Goal: Book appointment/travel/reservation

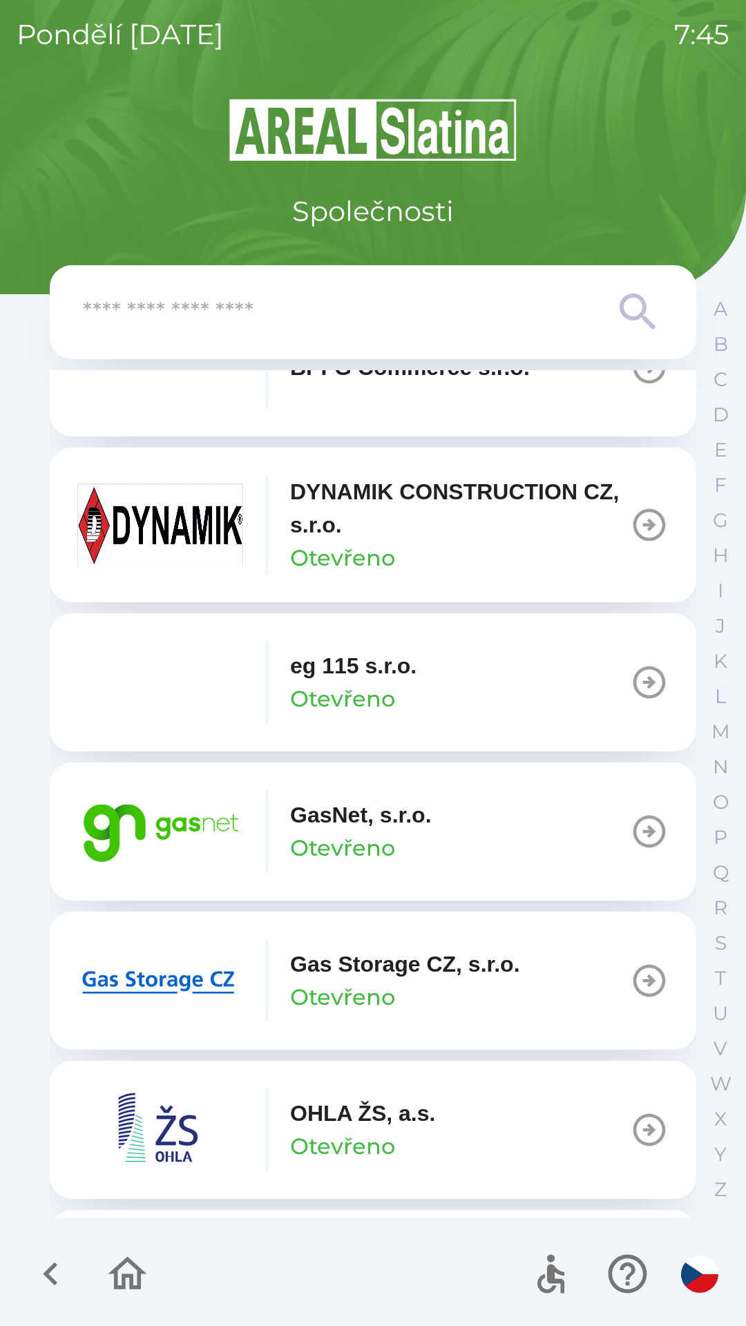
scroll to position [690, 0]
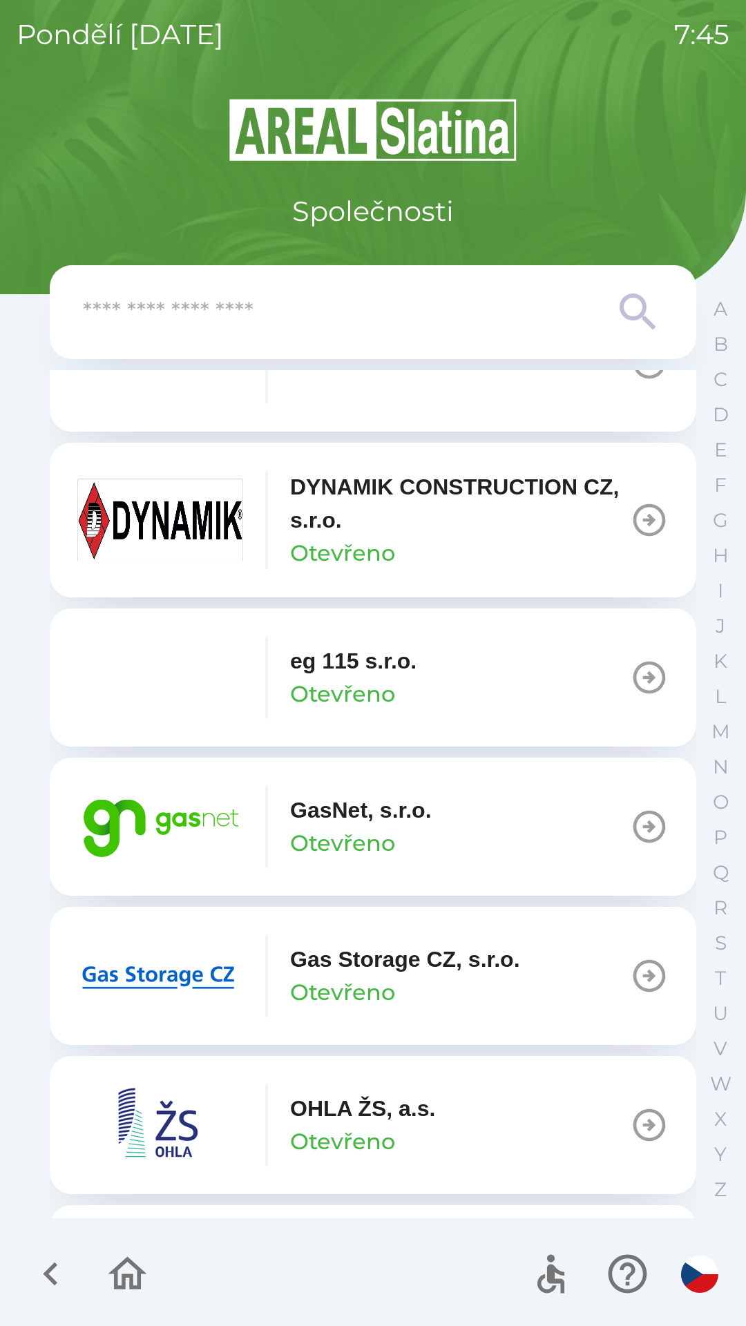
click at [375, 816] on p "GasNet, s.r.o." at bounding box center [361, 809] width 142 height 33
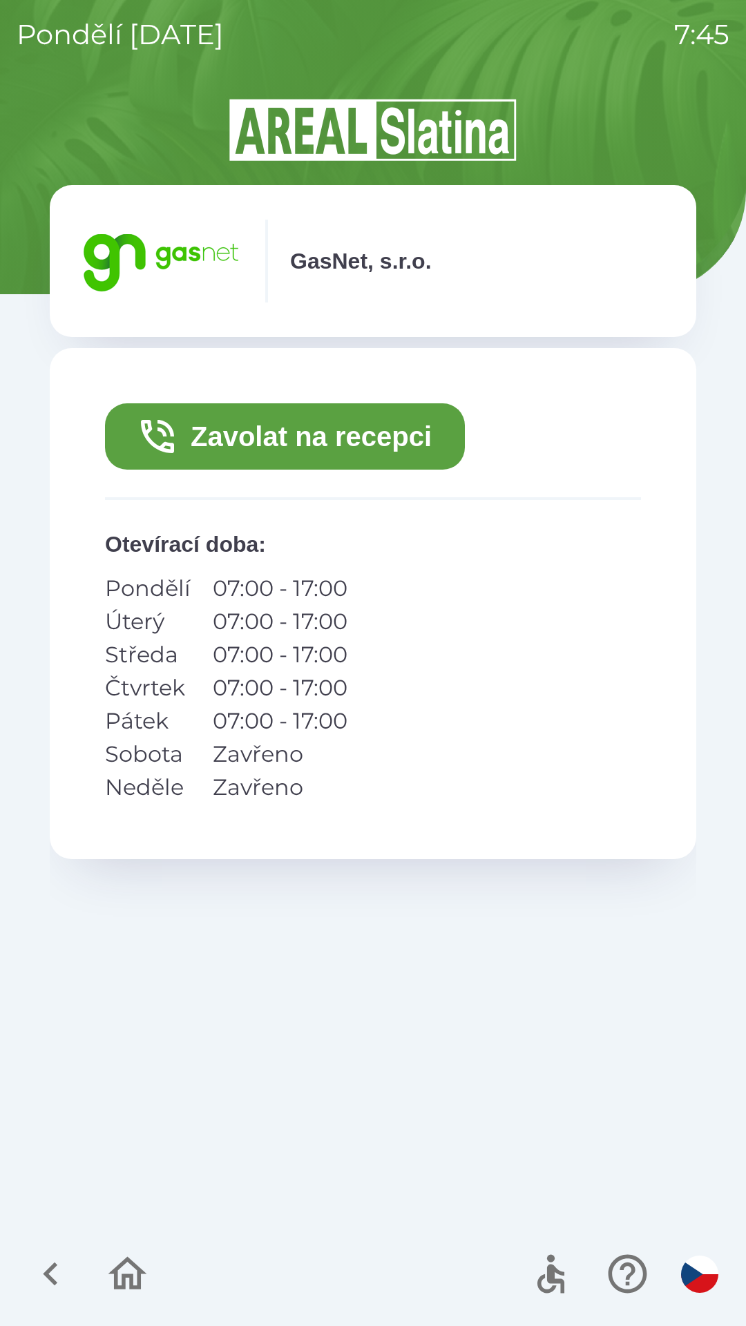
click at [431, 436] on button "Zavolat na recepci" at bounding box center [285, 436] width 360 height 66
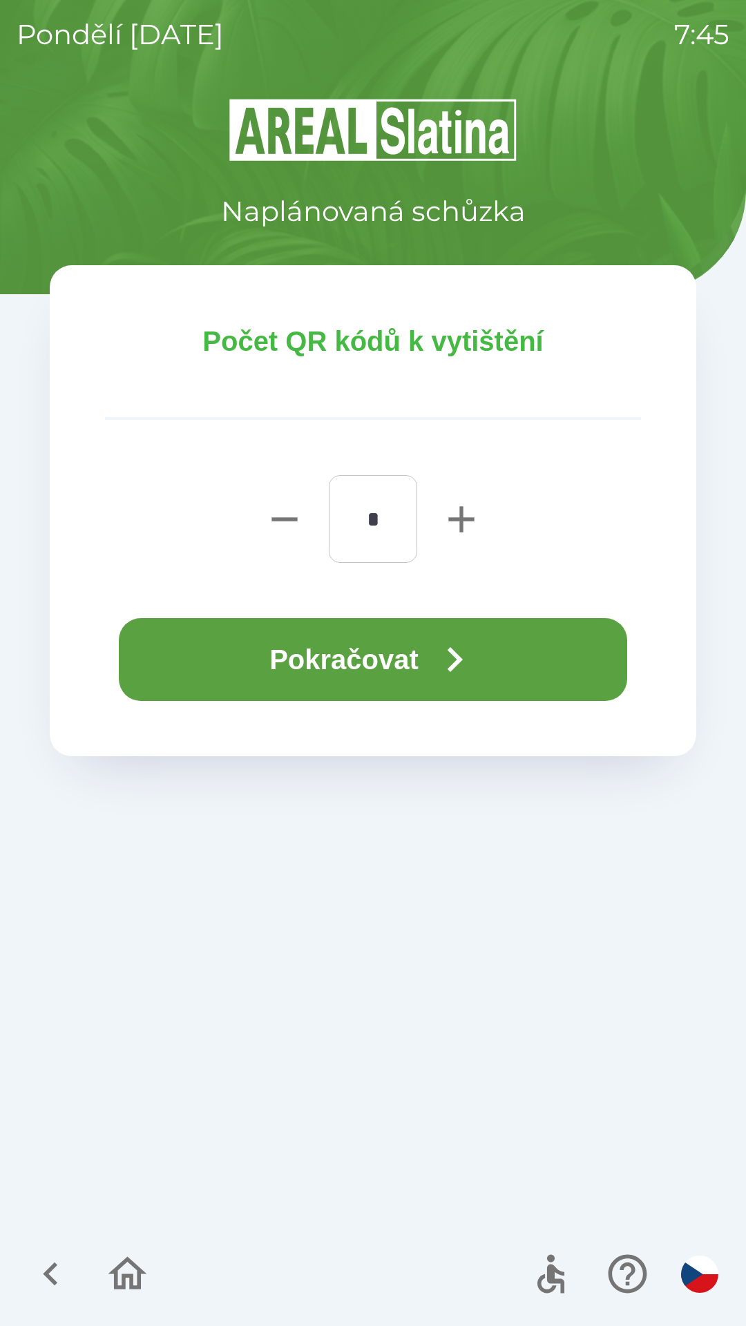
click at [423, 666] on button "Pokračovat" at bounding box center [373, 659] width 508 height 83
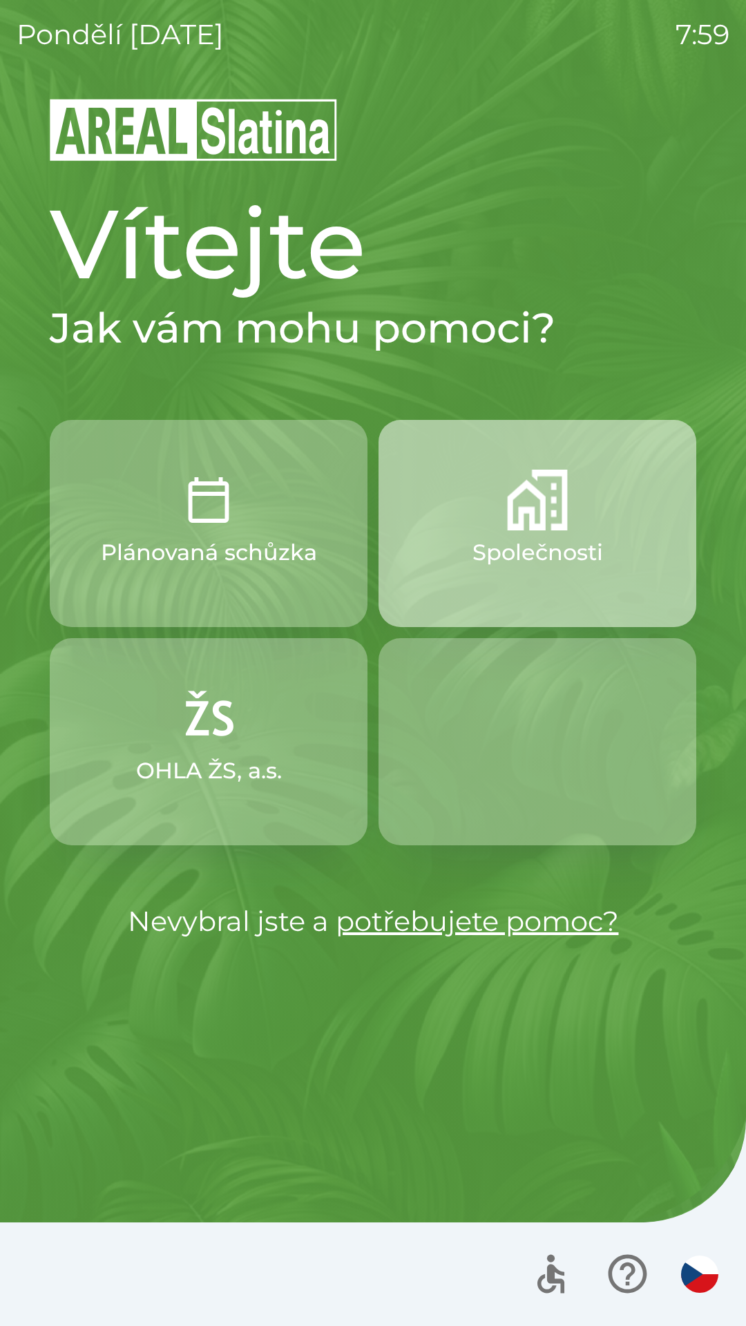
click at [548, 512] on img "button" at bounding box center [537, 500] width 61 height 61
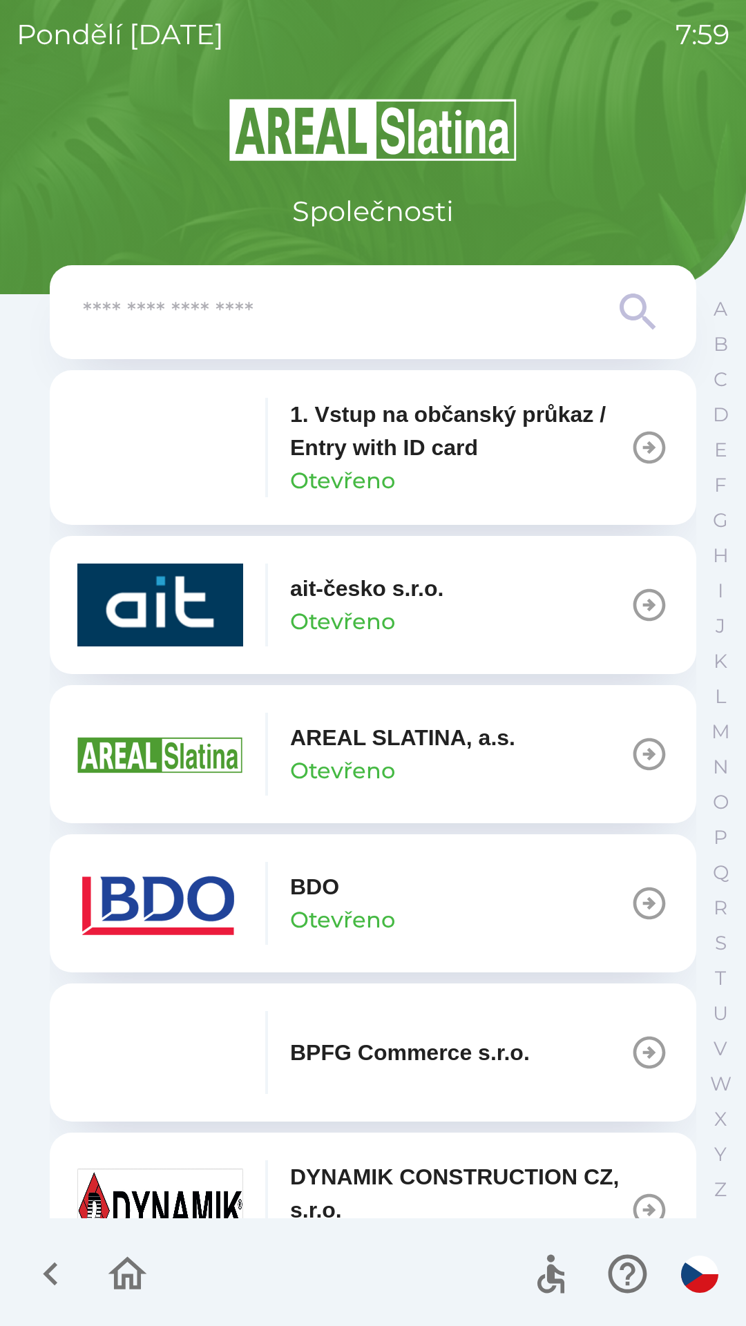
click at [438, 905] on button "BDO Otevřeno" at bounding box center [373, 903] width 646 height 138
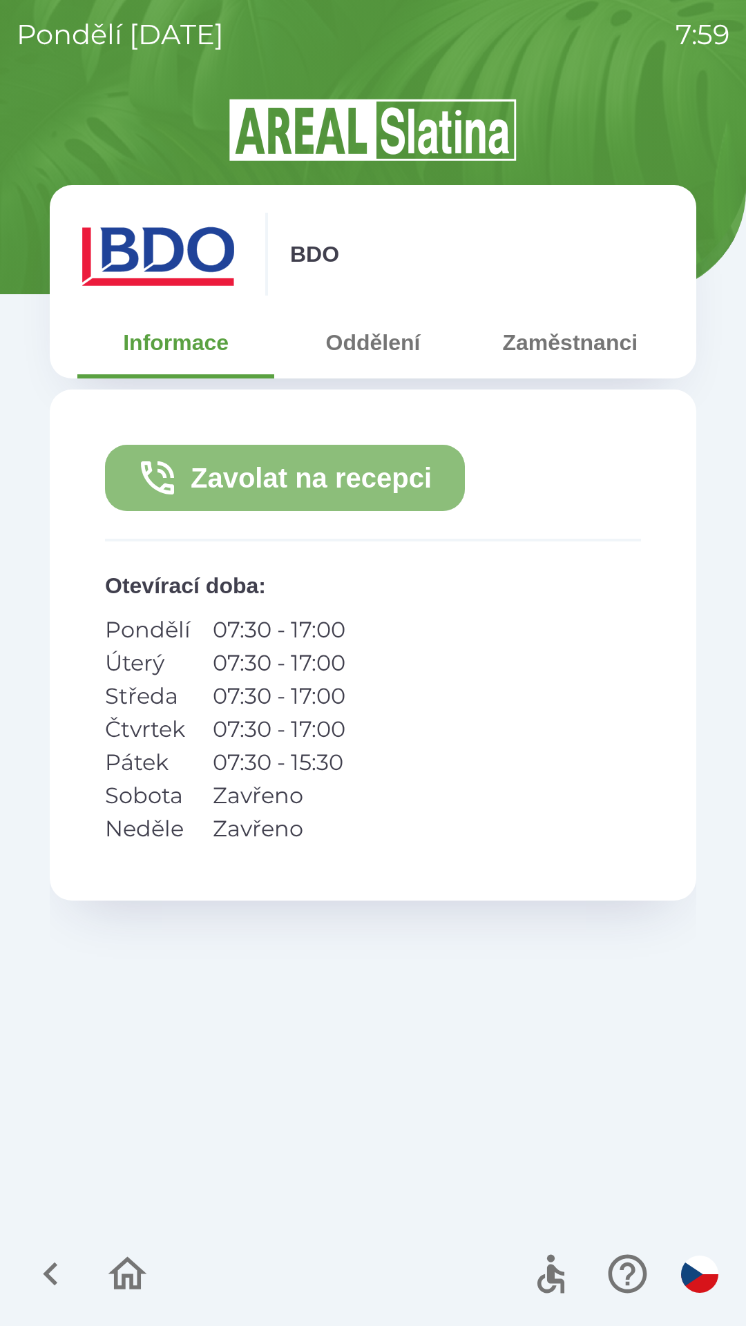
click at [416, 470] on button "Zavolat na recepci" at bounding box center [285, 478] width 360 height 66
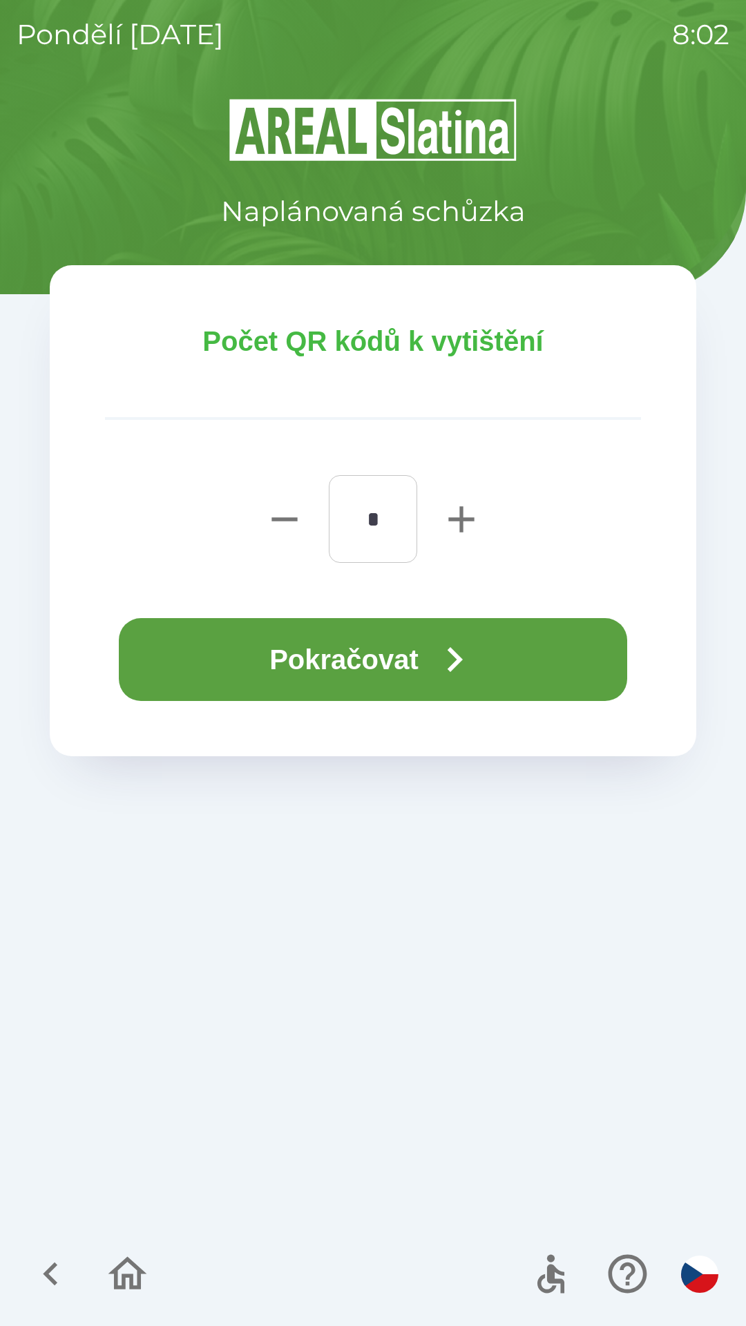
click at [126, 1282] on icon "button" at bounding box center [127, 1274] width 46 height 46
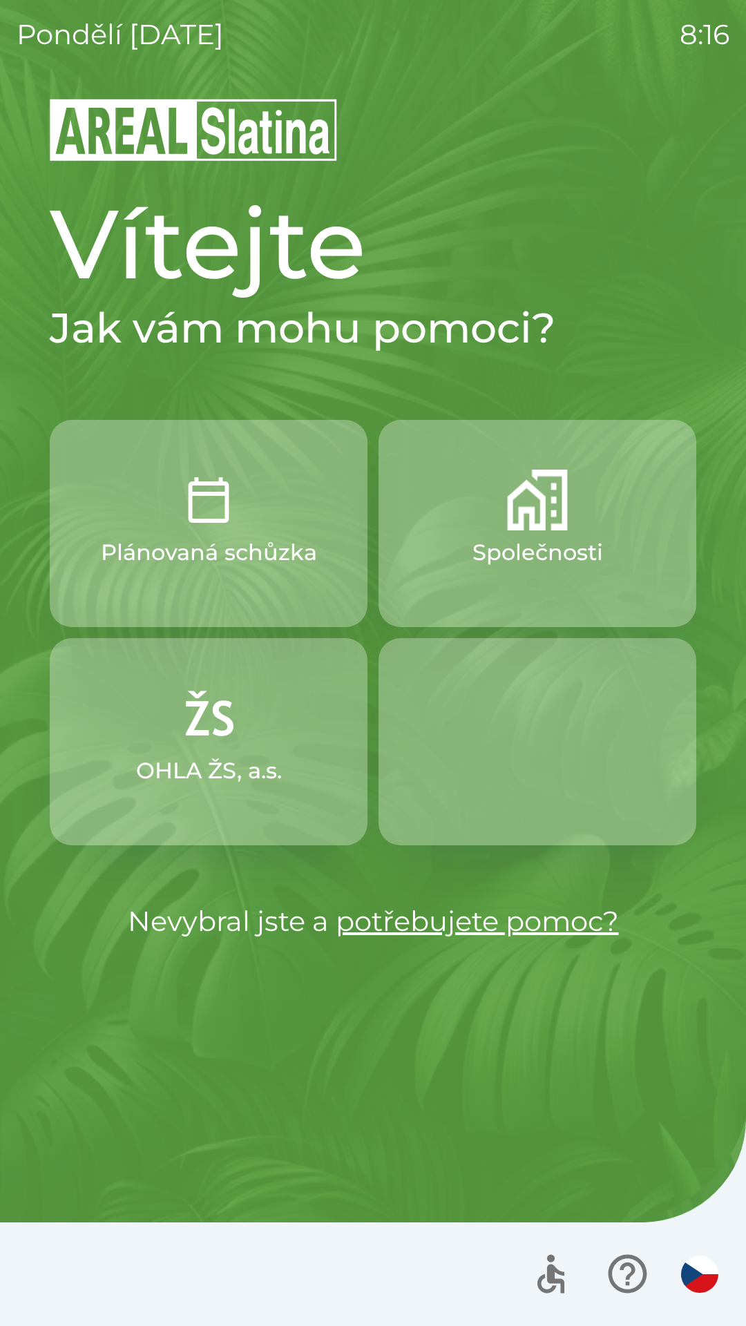
click at [503, 521] on button "Společnosti" at bounding box center [537, 523] width 318 height 207
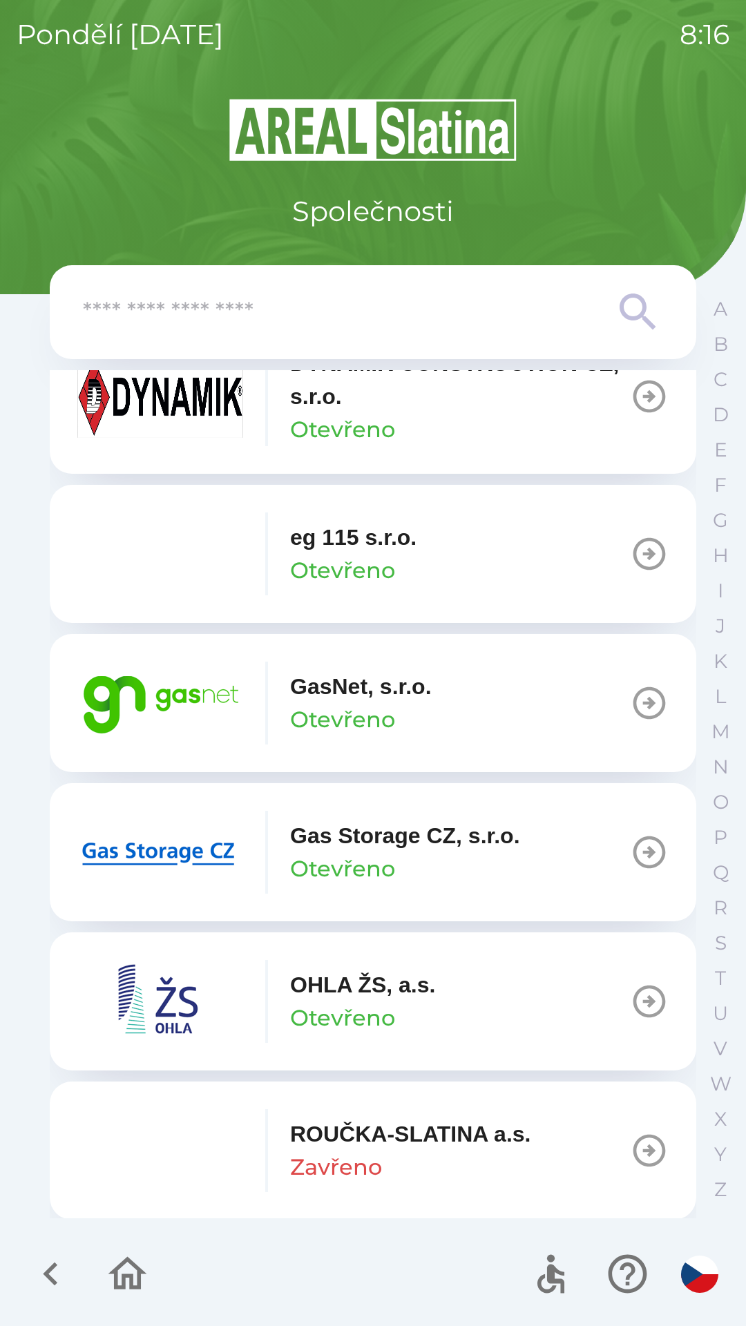
scroll to position [822, 0]
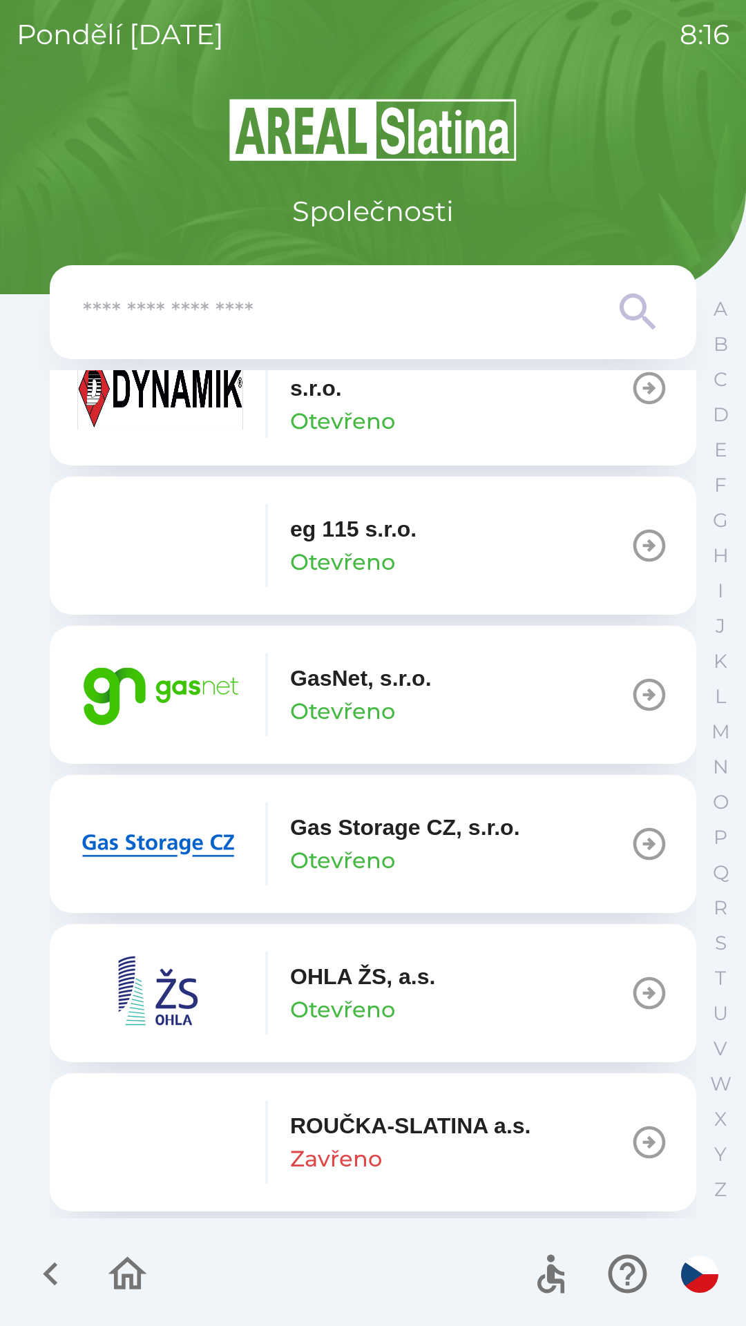
click at [191, 847] on img "button" at bounding box center [160, 843] width 166 height 83
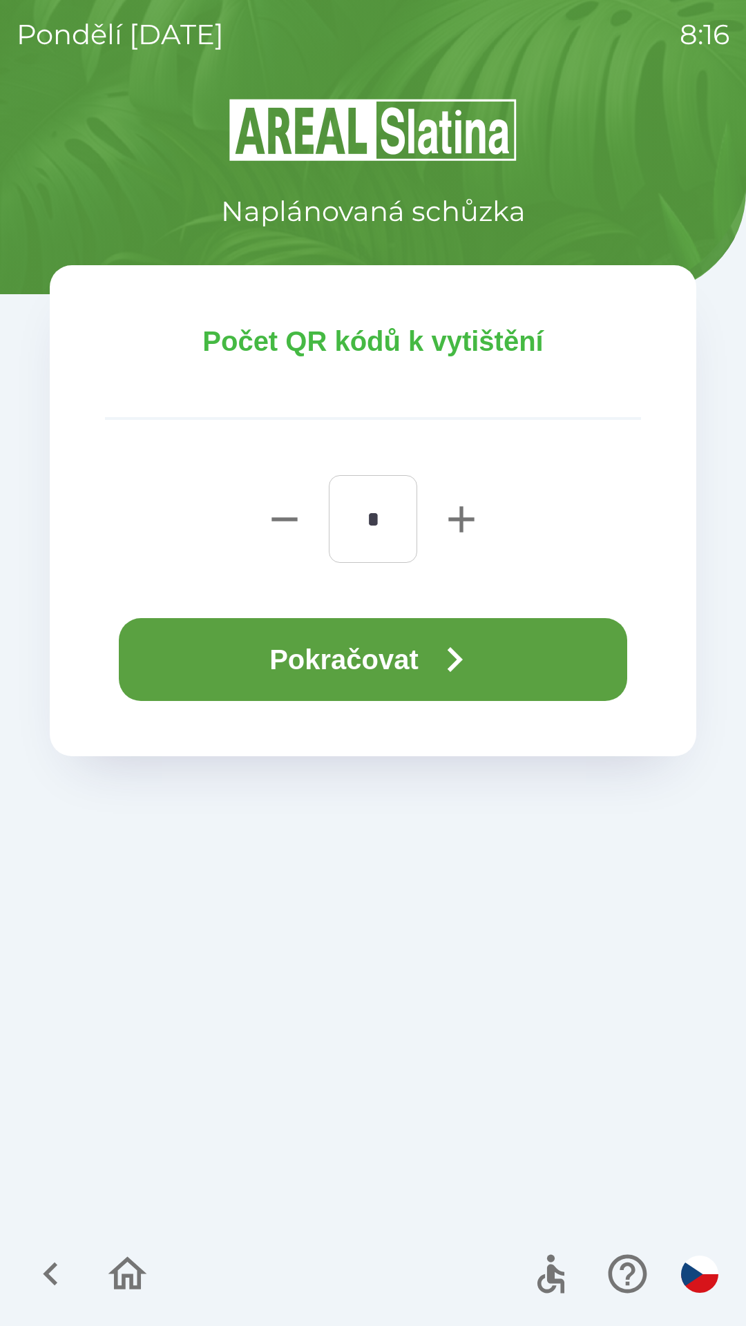
click at [424, 647] on button "Pokračovat" at bounding box center [373, 659] width 508 height 83
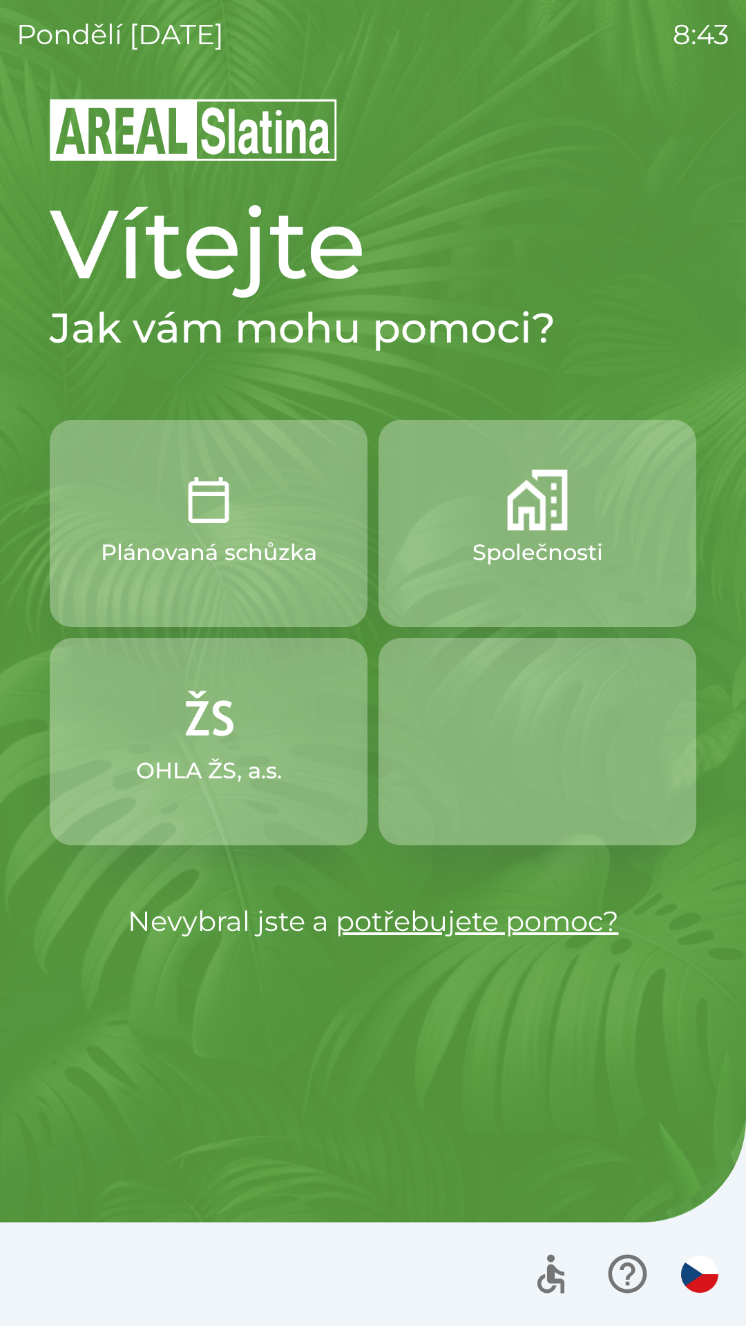
click at [545, 575] on button "Společnosti" at bounding box center [537, 523] width 318 height 207
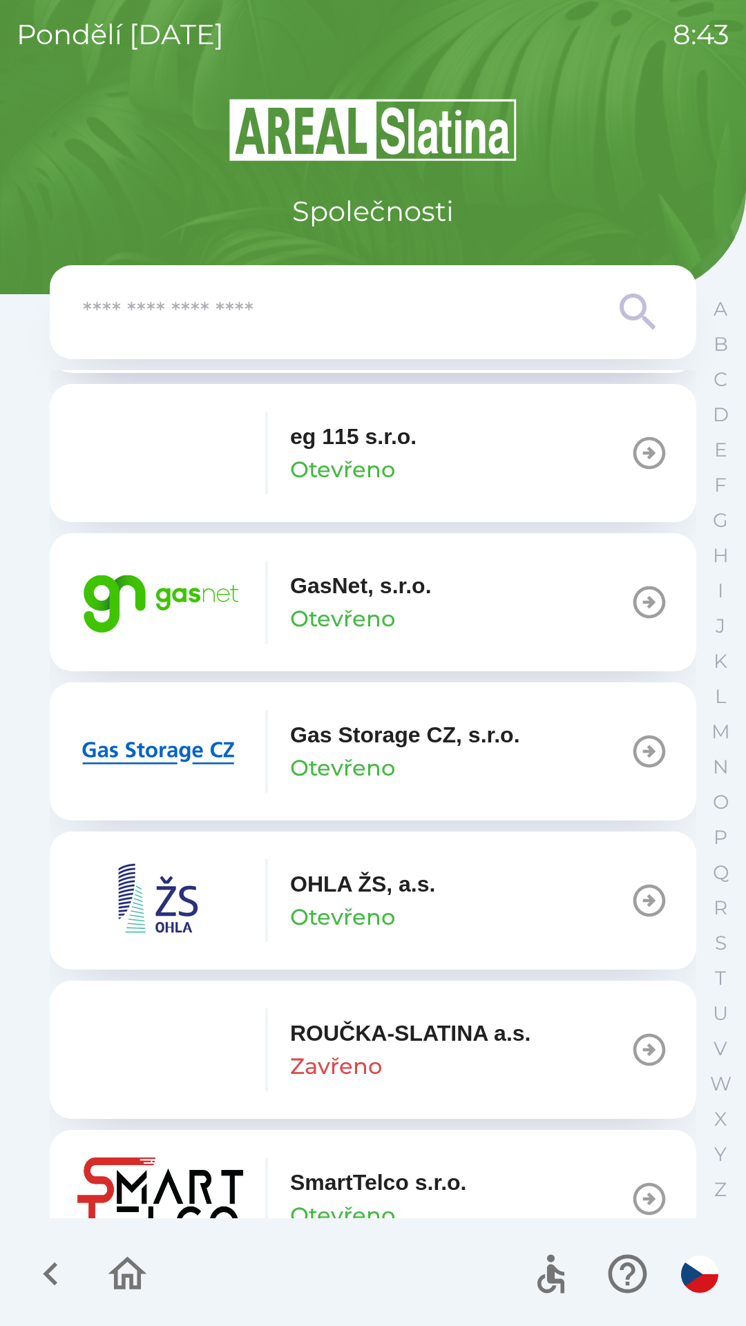
scroll to position [915, 0]
click at [461, 619] on button "GasNet, s.r.o. Otevřeno" at bounding box center [373, 601] width 646 height 138
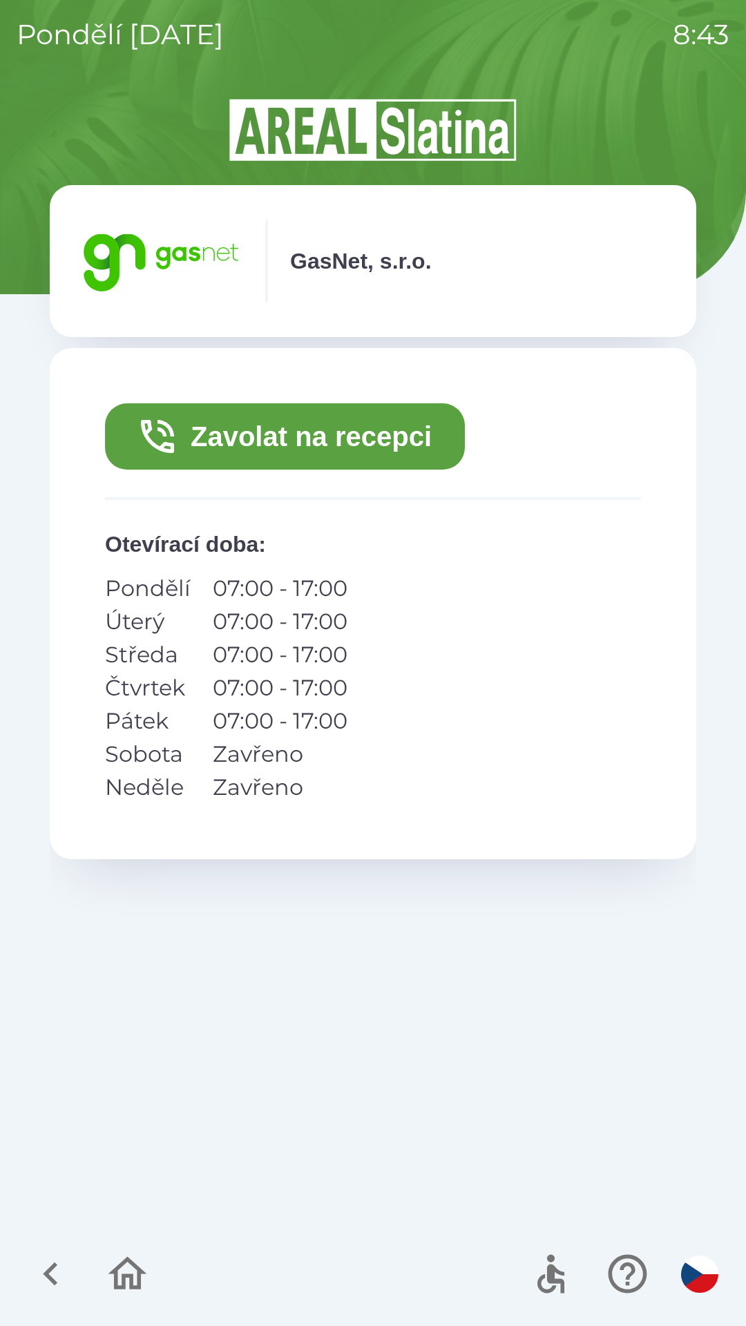
click at [354, 434] on button "Zavolat na recepci" at bounding box center [285, 436] width 360 height 66
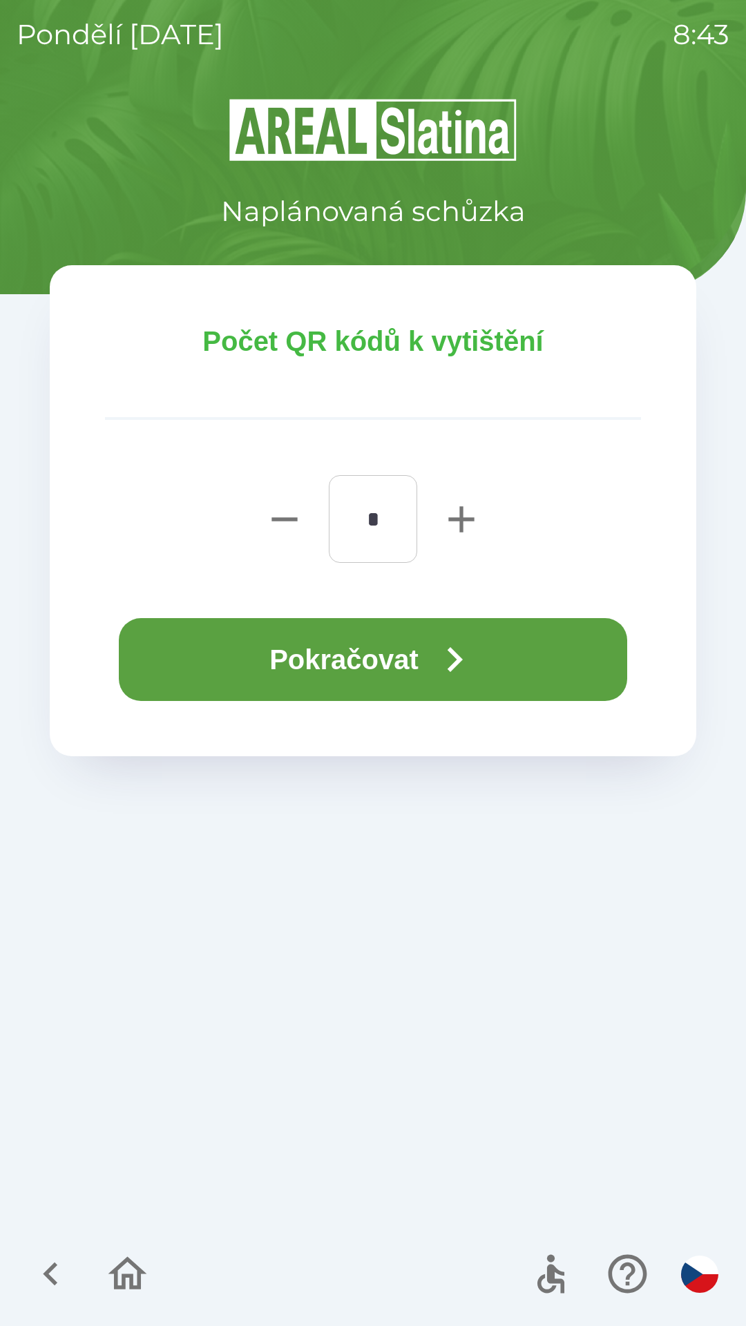
click at [431, 644] on button "Pokračovat" at bounding box center [373, 659] width 508 height 83
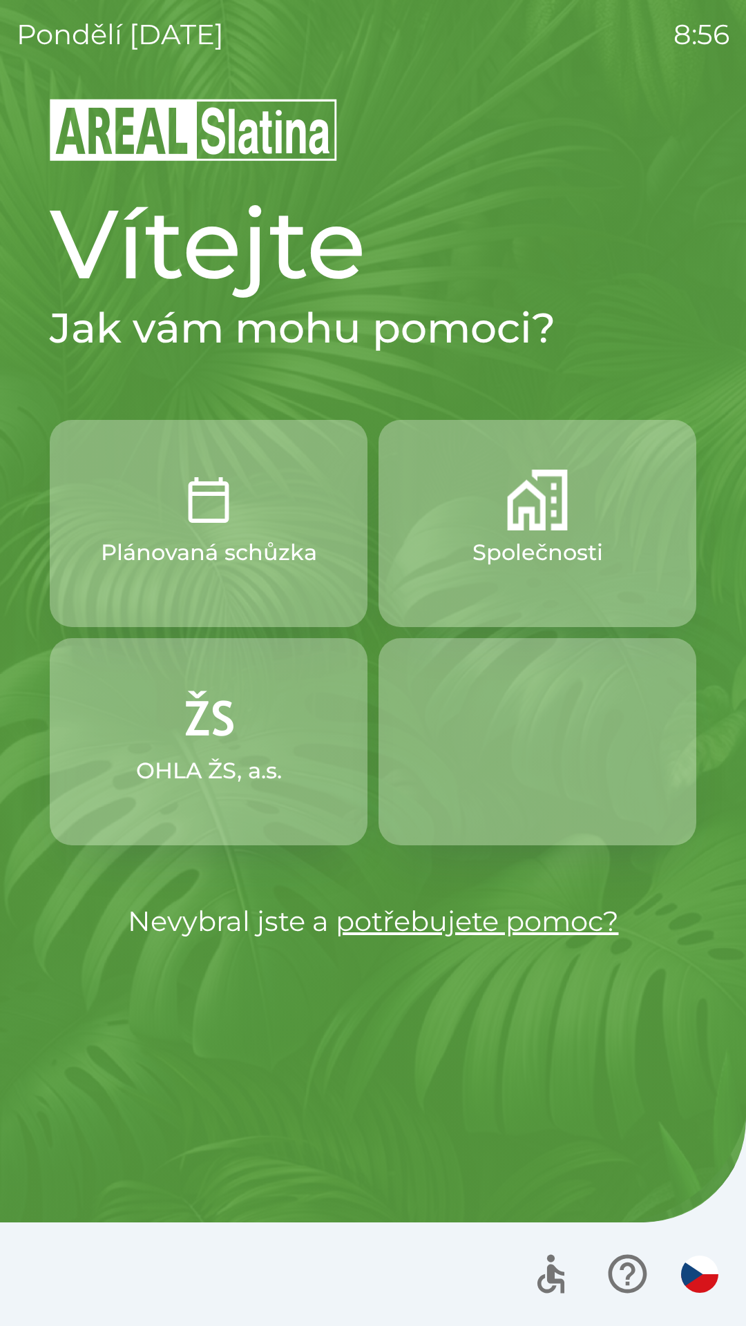
click at [522, 532] on button "Společnosti" at bounding box center [537, 523] width 318 height 207
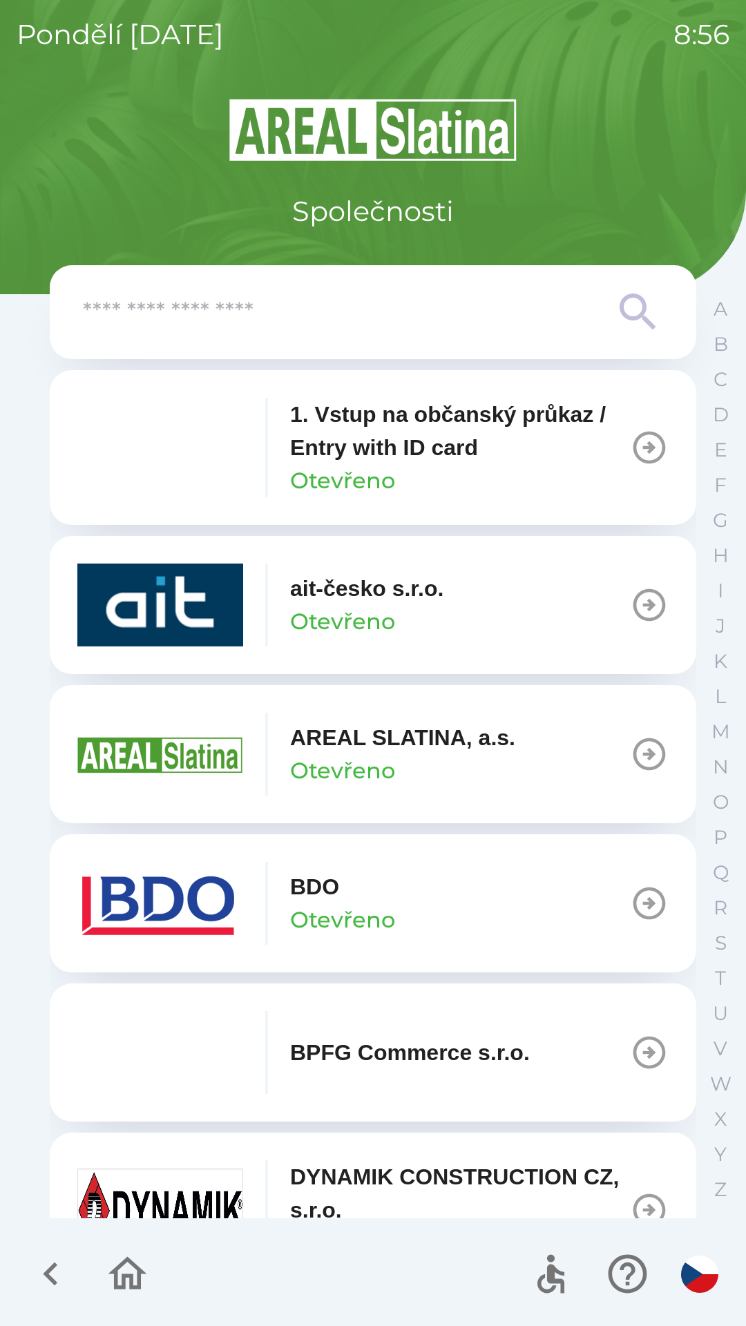
click at [169, 912] on img "button" at bounding box center [160, 903] width 166 height 83
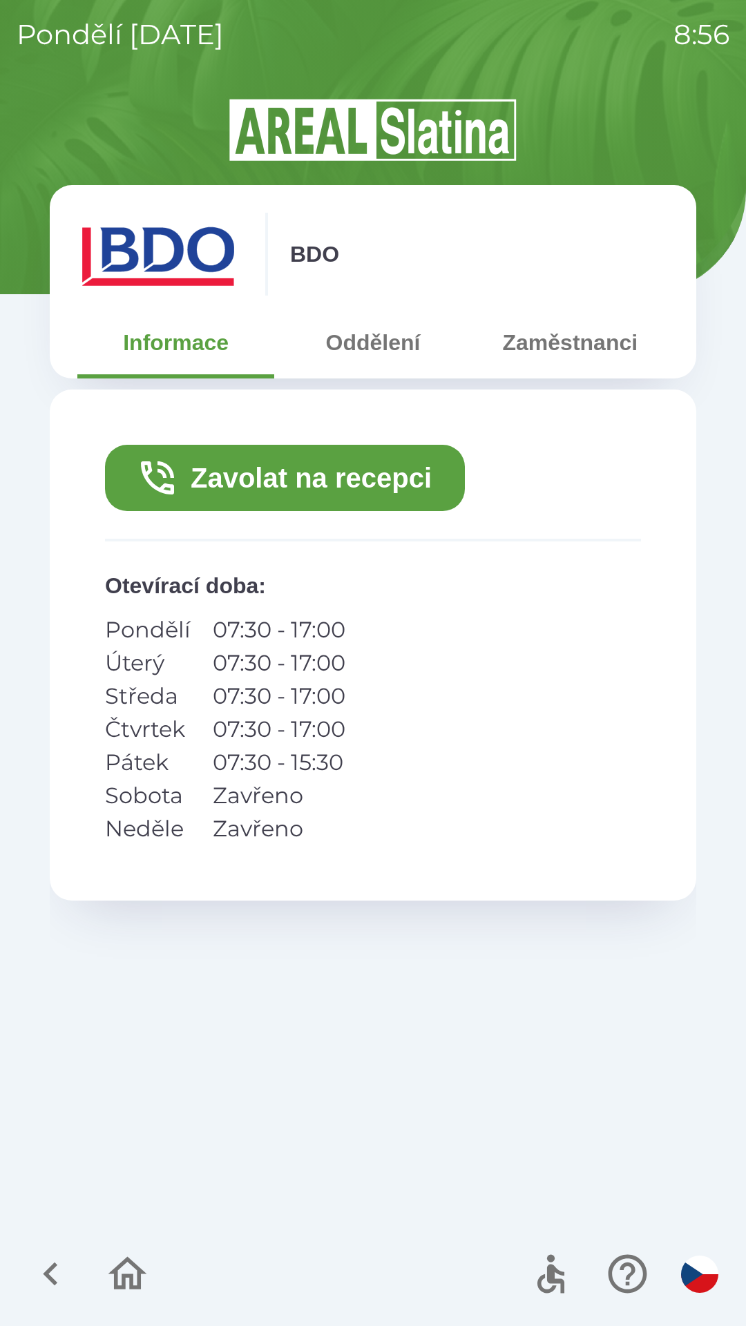
click at [296, 467] on button "Zavolat na recepci" at bounding box center [285, 478] width 360 height 66
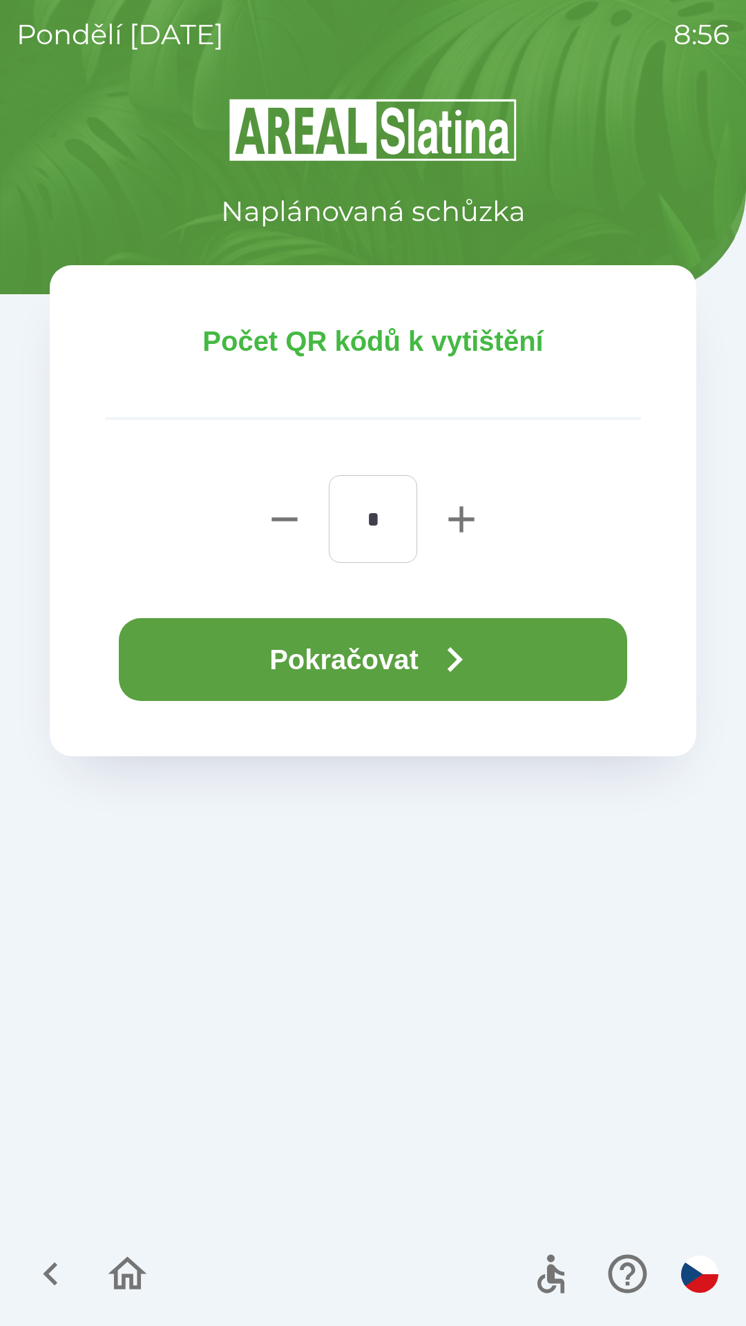
click at [366, 661] on button "Pokračovat" at bounding box center [373, 659] width 508 height 83
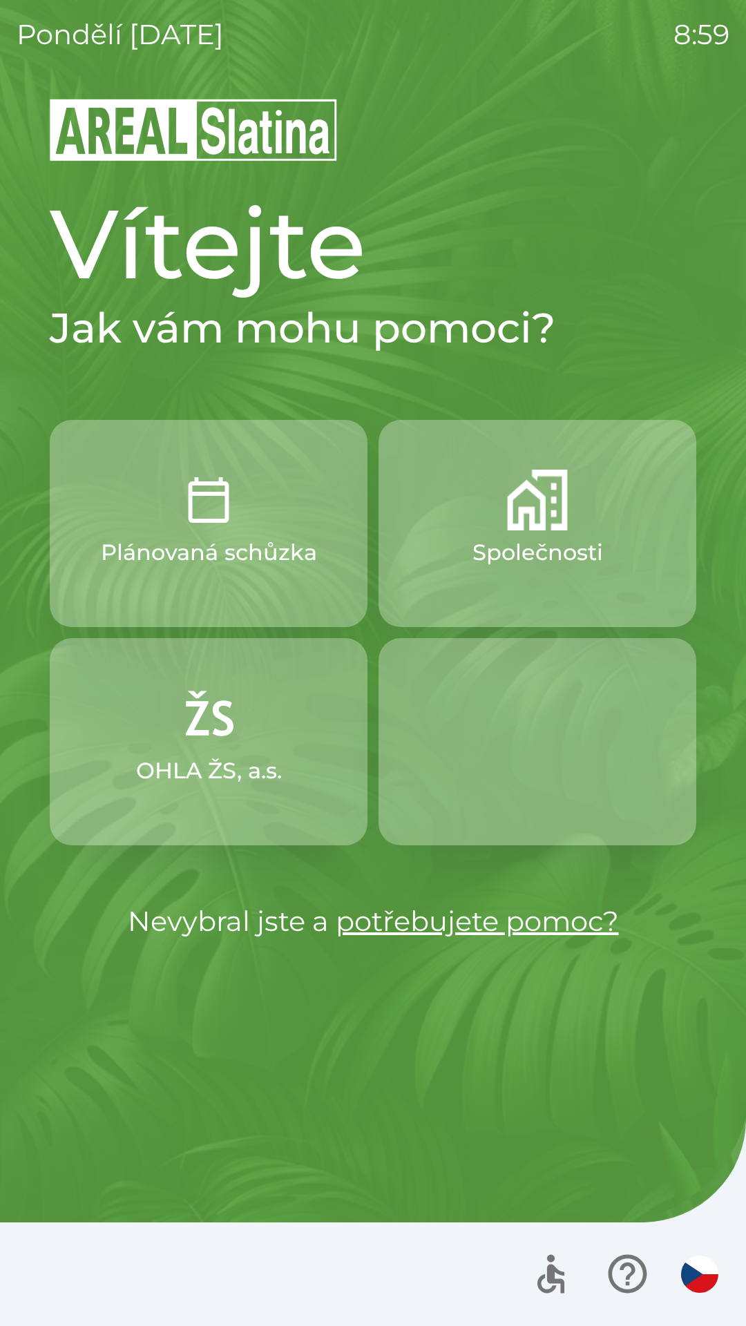
click at [702, 1260] on img "button" at bounding box center [699, 1273] width 37 height 37
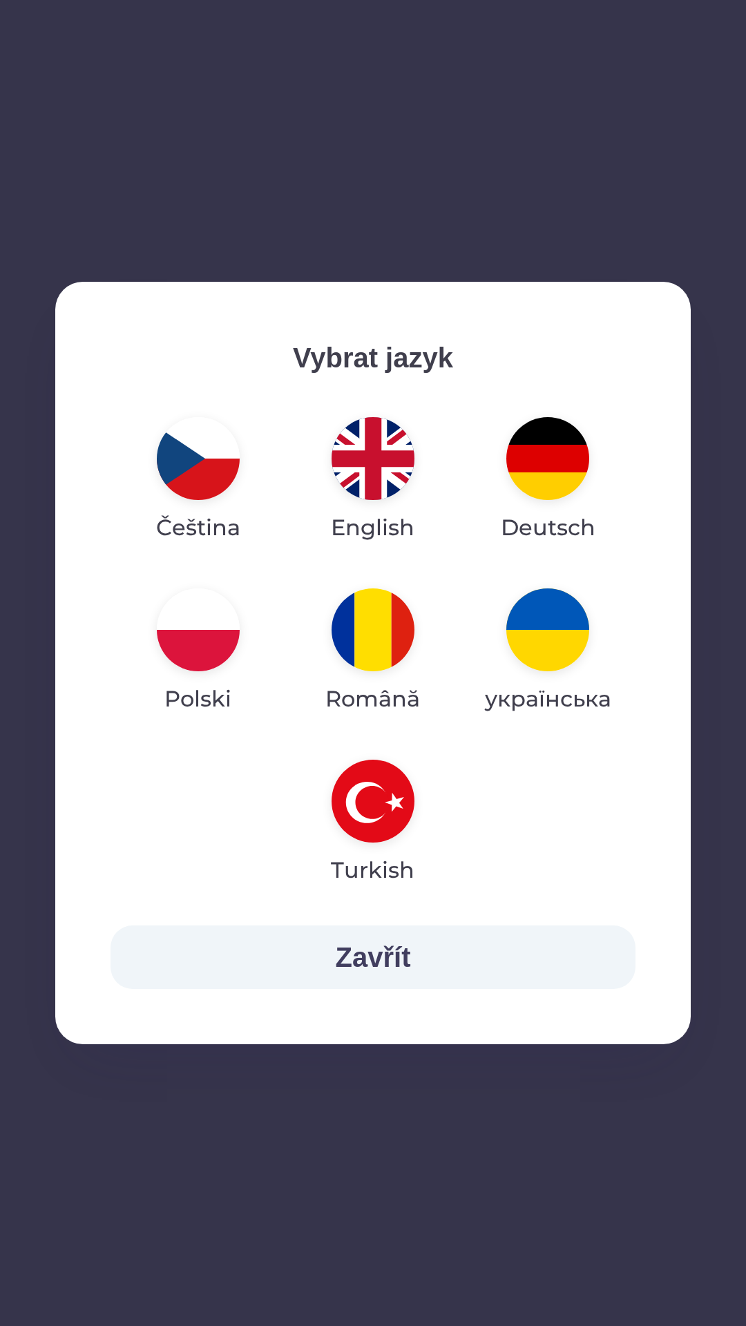
click at [374, 462] on img "button" at bounding box center [372, 458] width 83 height 83
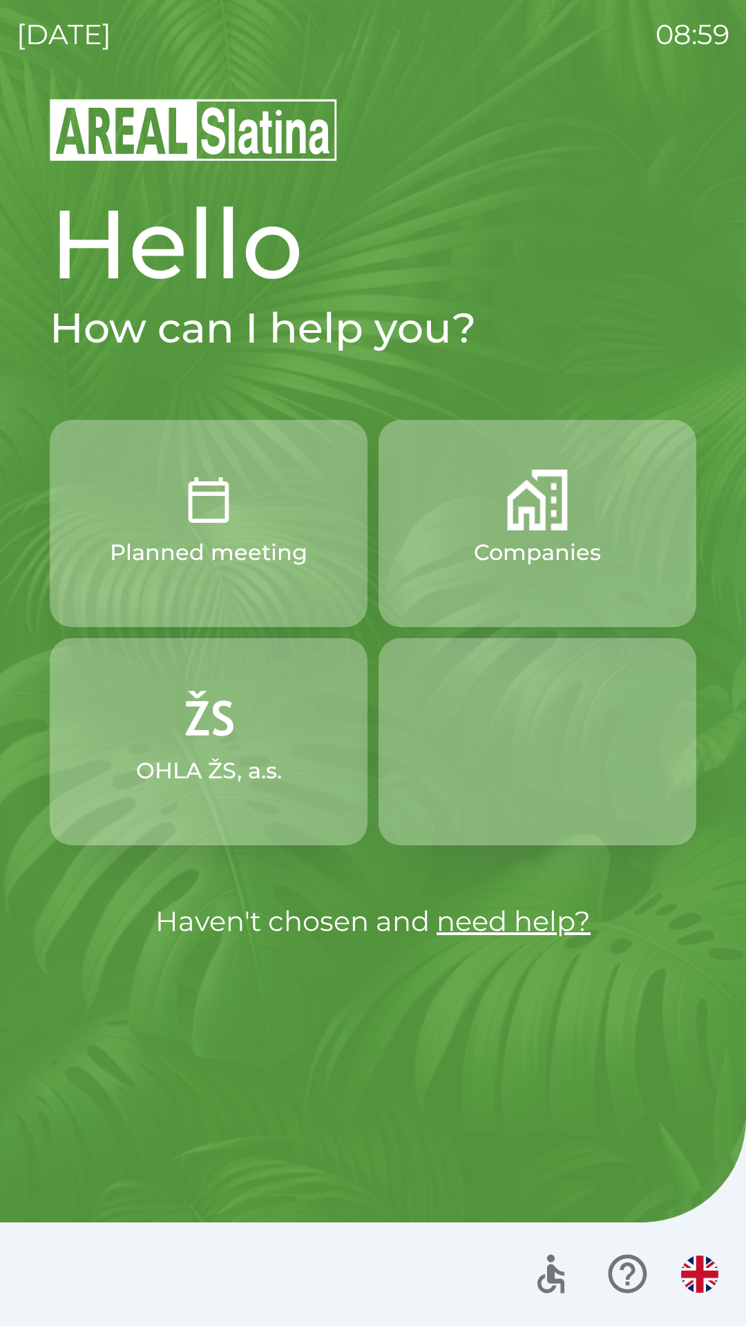
click at [503, 540] on p "Companies" at bounding box center [537, 552] width 127 height 33
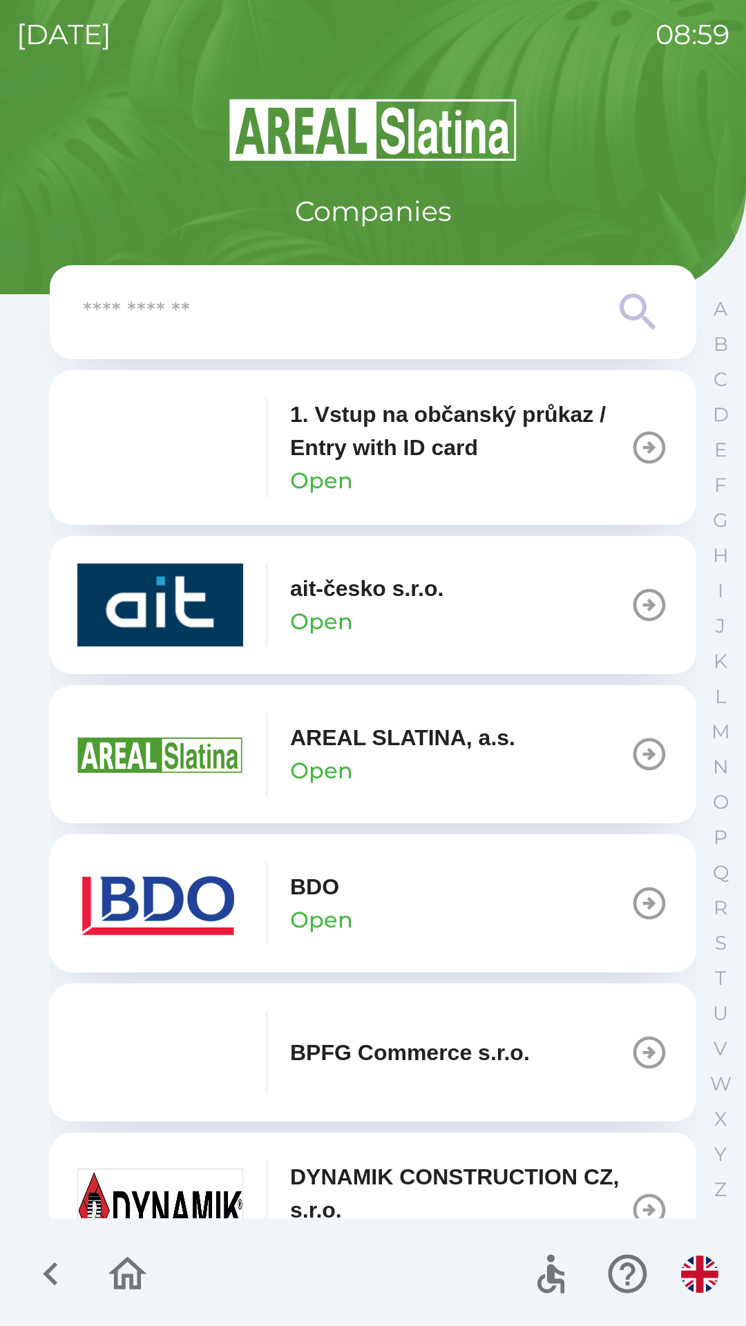
click at [430, 901] on button "BDO Open" at bounding box center [373, 903] width 646 height 138
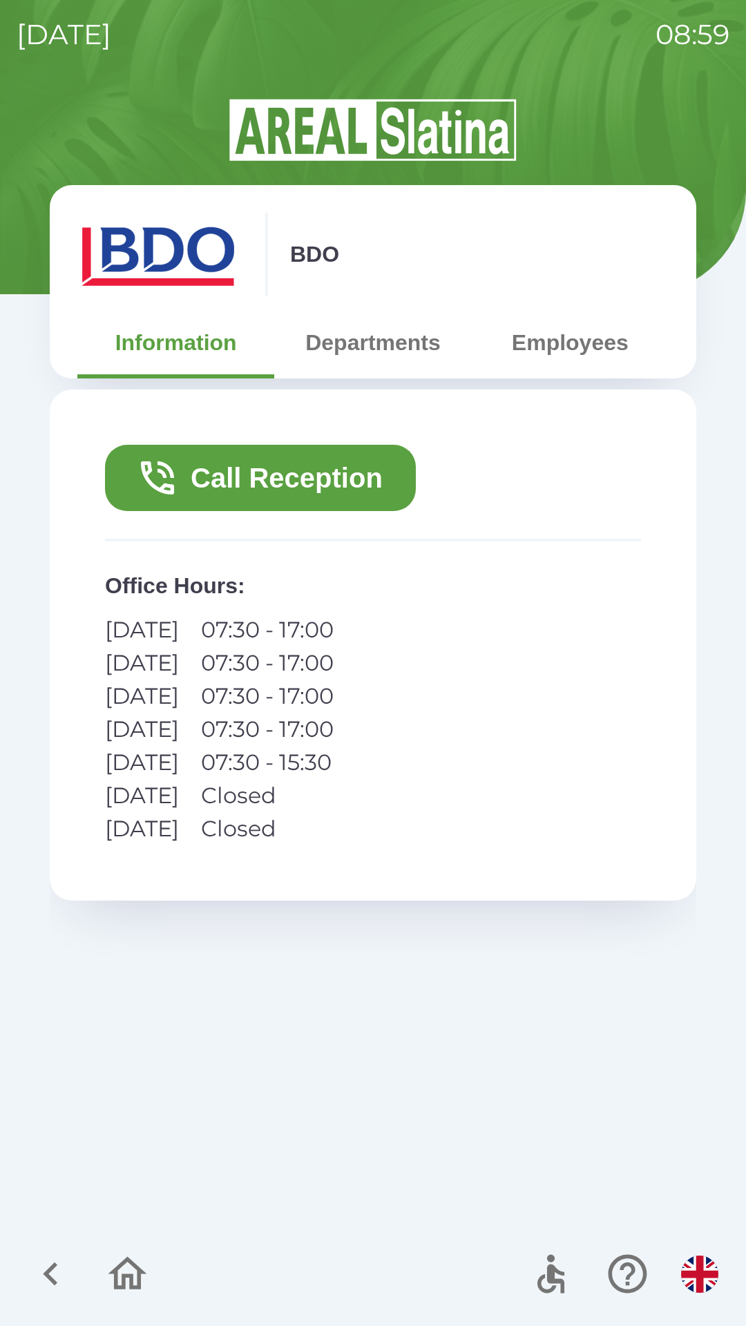
click at [378, 448] on button "Call Reception" at bounding box center [260, 478] width 311 height 66
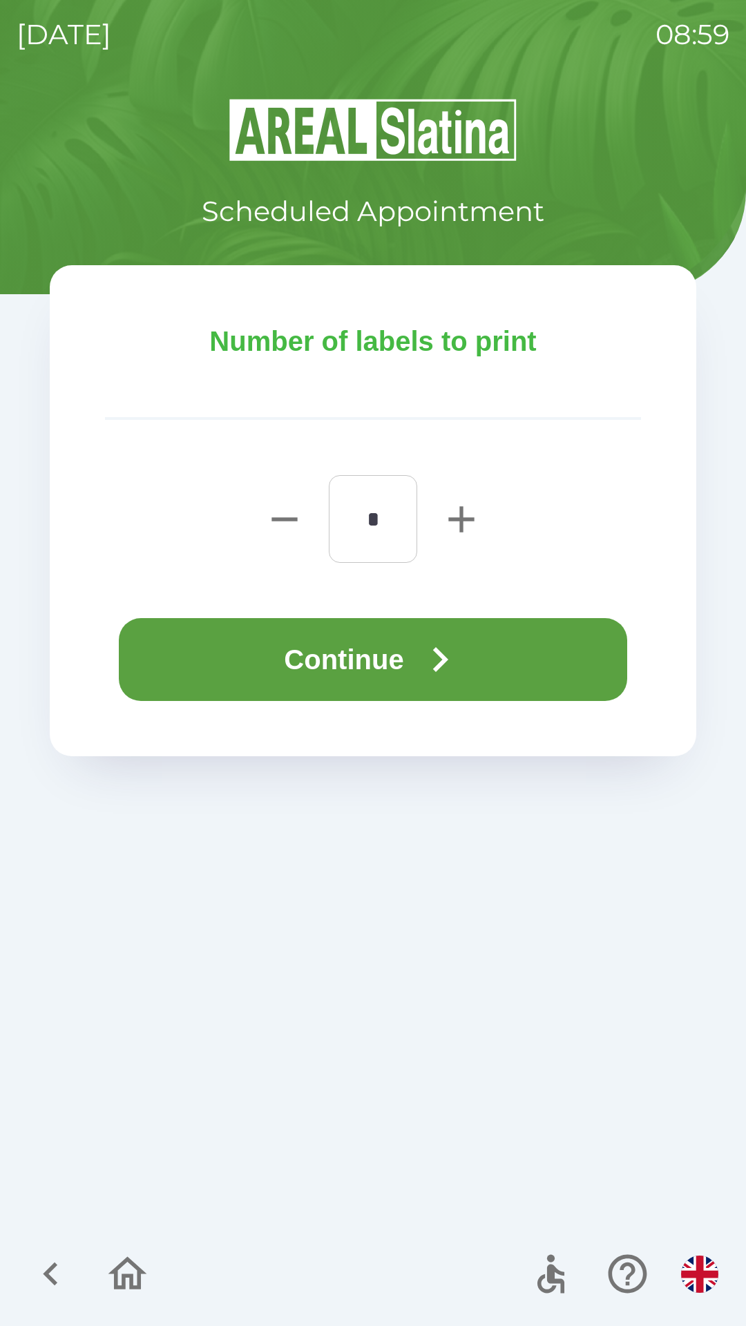
click at [460, 511] on icon "button" at bounding box center [461, 519] width 26 height 26
click at [460, 519] on icon "button" at bounding box center [461, 519] width 26 height 26
click at [459, 523] on icon "button" at bounding box center [461, 519] width 44 height 44
click at [472, 521] on icon "button" at bounding box center [461, 519] width 26 height 26
click at [465, 520] on icon "button" at bounding box center [461, 519] width 26 height 26
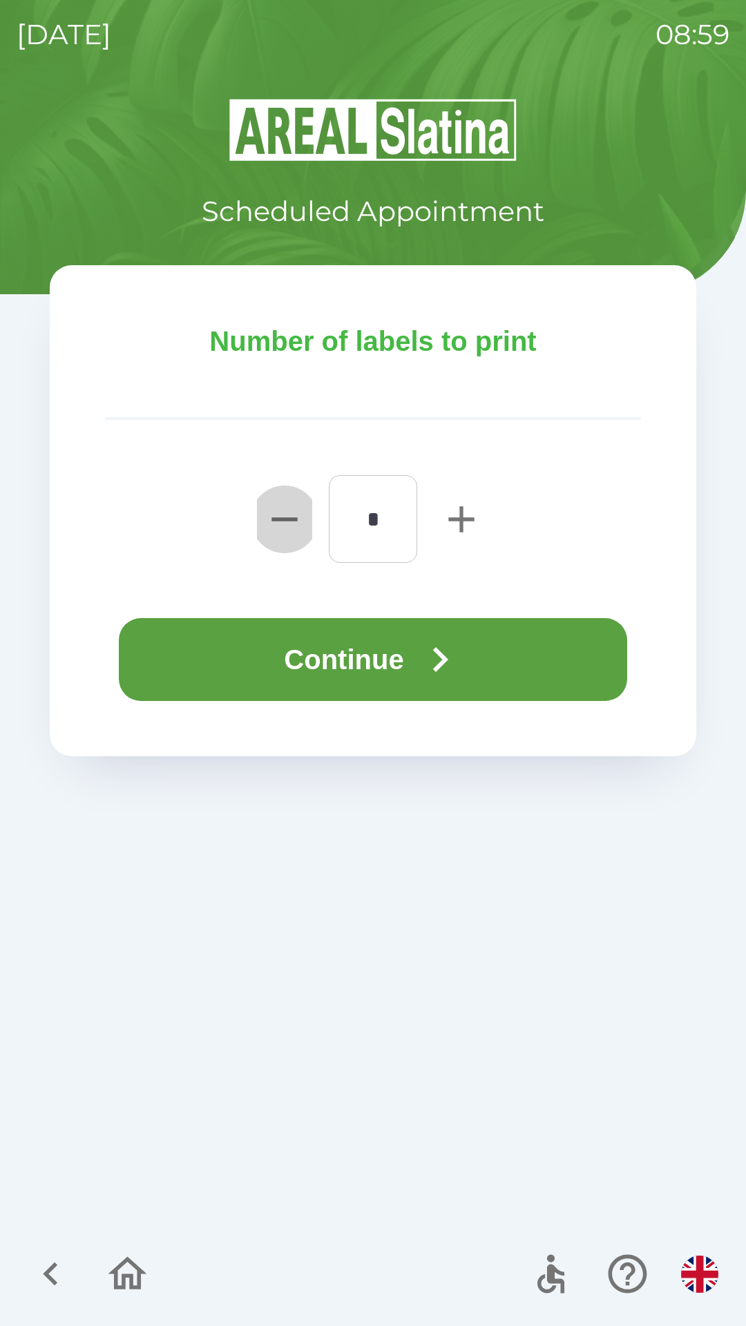
click at [280, 512] on icon "button" at bounding box center [284, 519] width 44 height 44
type input "*"
click at [438, 657] on icon "button" at bounding box center [440, 660] width 50 height 50
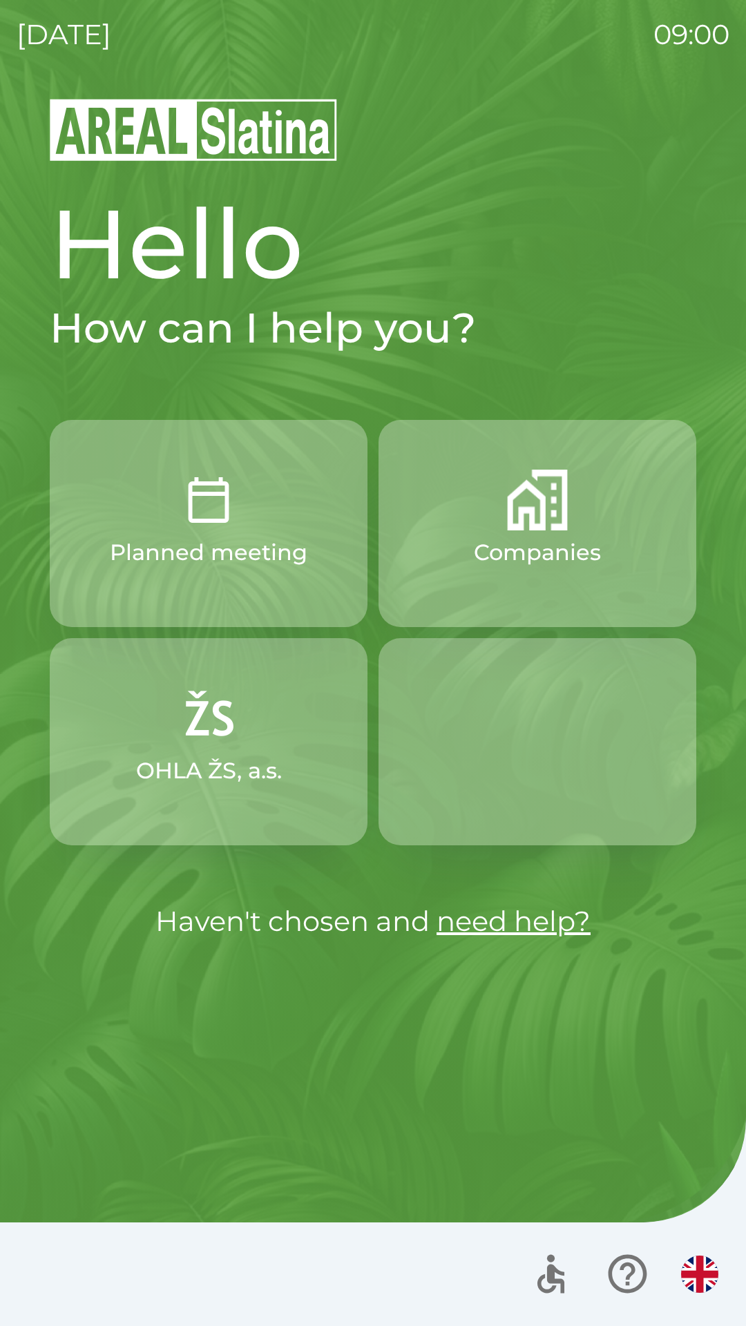
click at [501, 522] on button "Companies" at bounding box center [537, 523] width 318 height 207
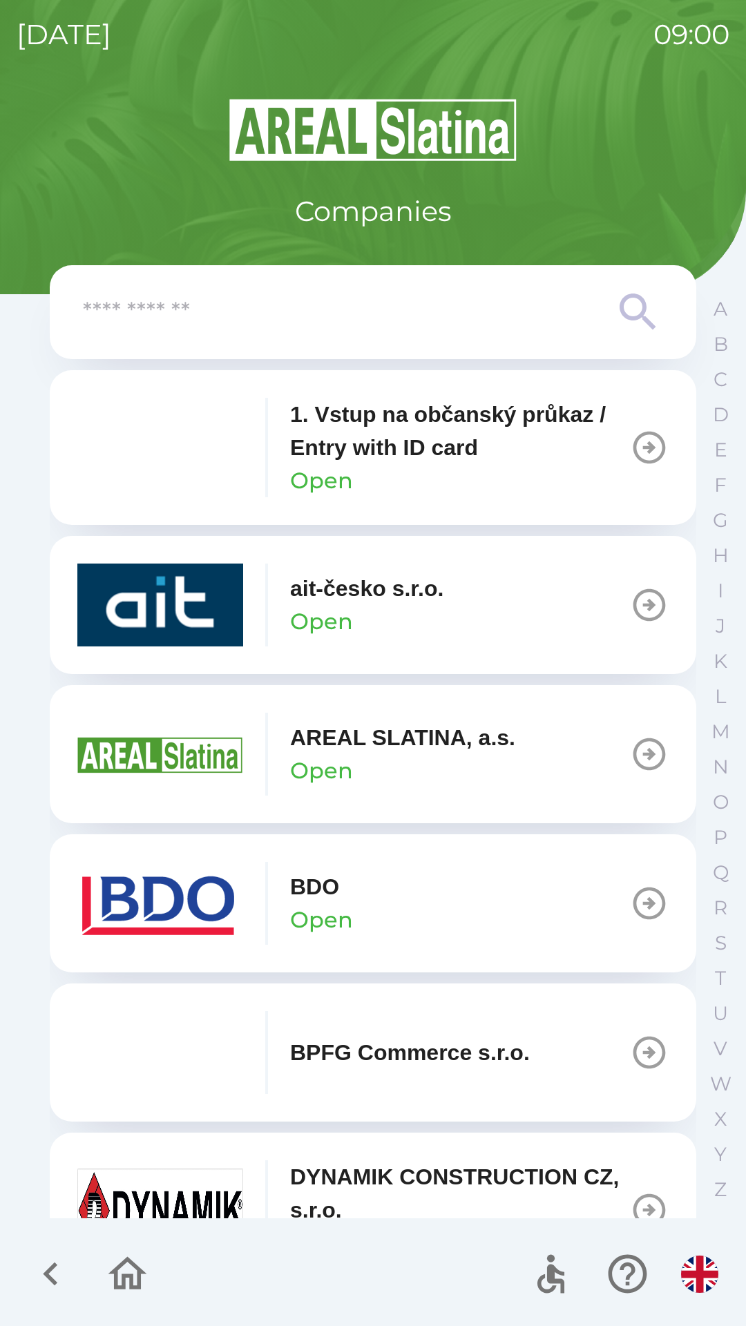
click at [465, 892] on button "BDO Open" at bounding box center [373, 903] width 646 height 138
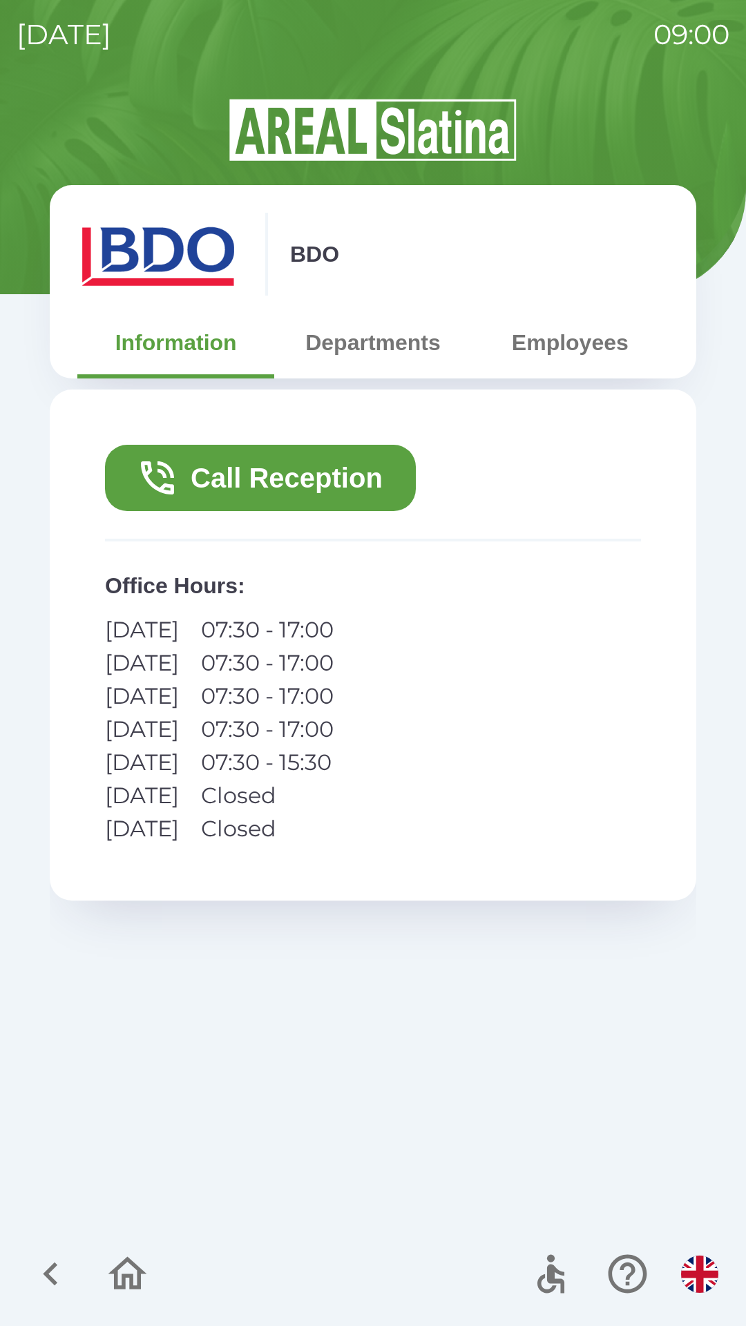
click at [375, 475] on button "Call Reception" at bounding box center [260, 478] width 311 height 66
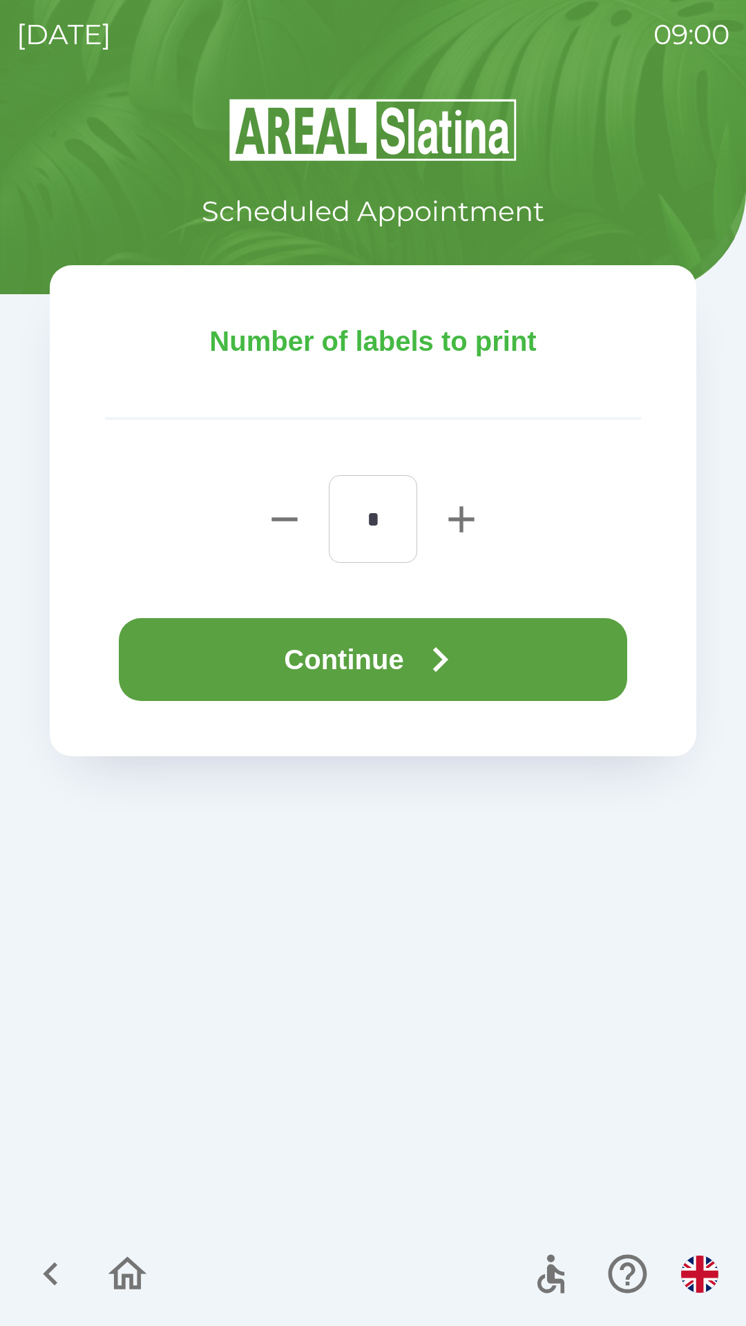
click at [425, 667] on icon "button" at bounding box center [440, 660] width 50 height 50
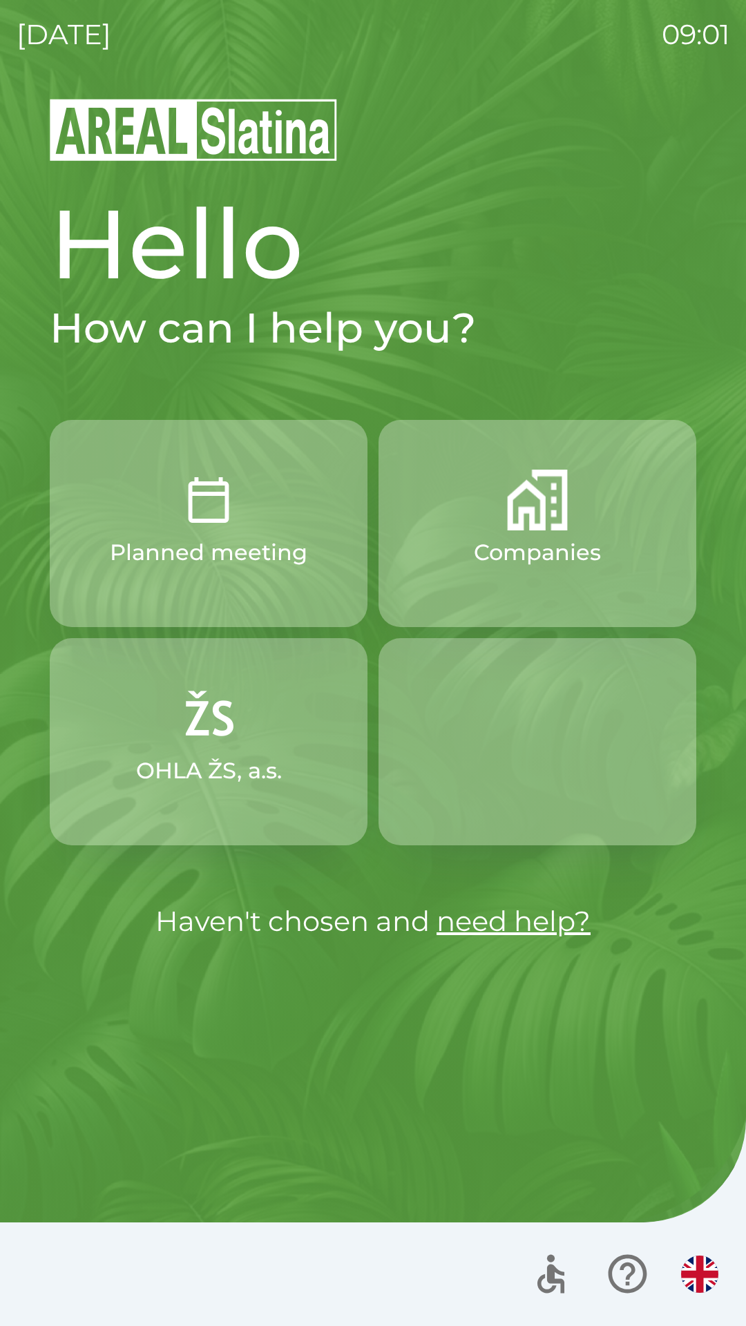
click at [561, 561] on p "Companies" at bounding box center [537, 552] width 127 height 33
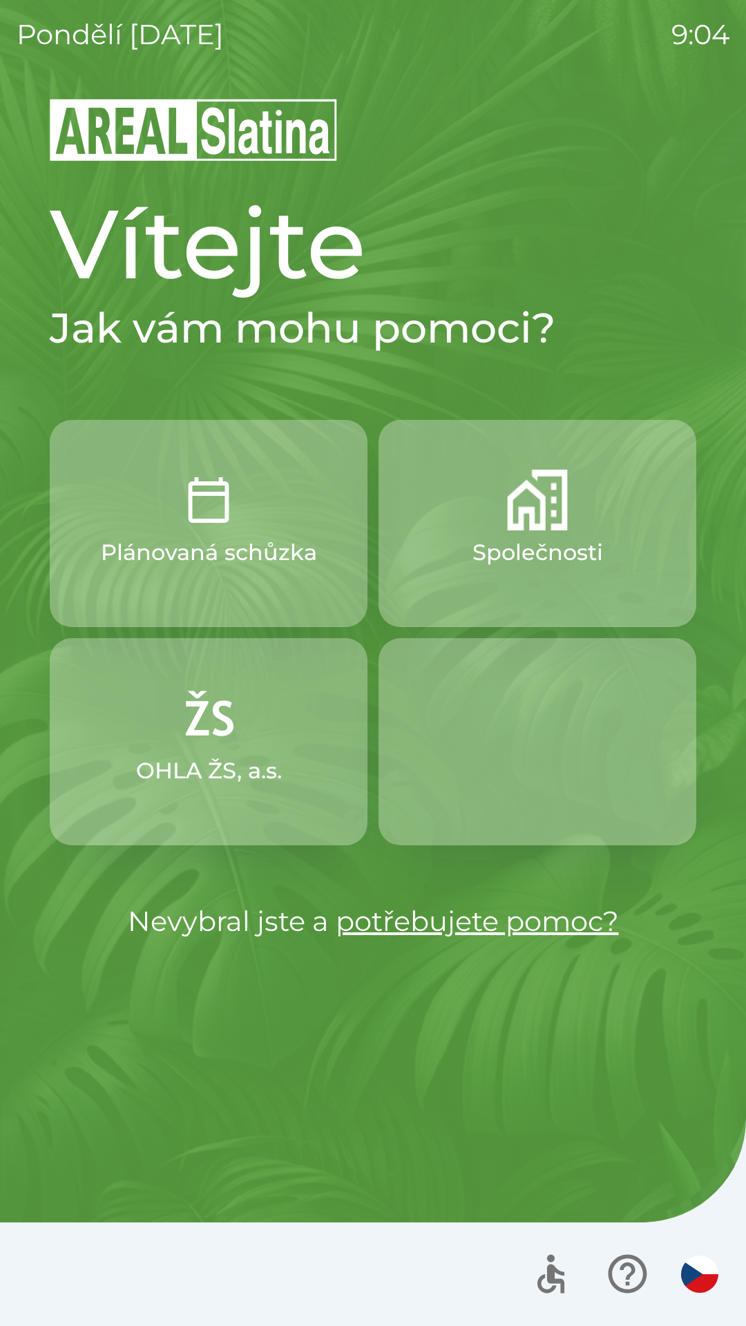
click at [532, 554] on p "Společnosti" at bounding box center [537, 552] width 131 height 33
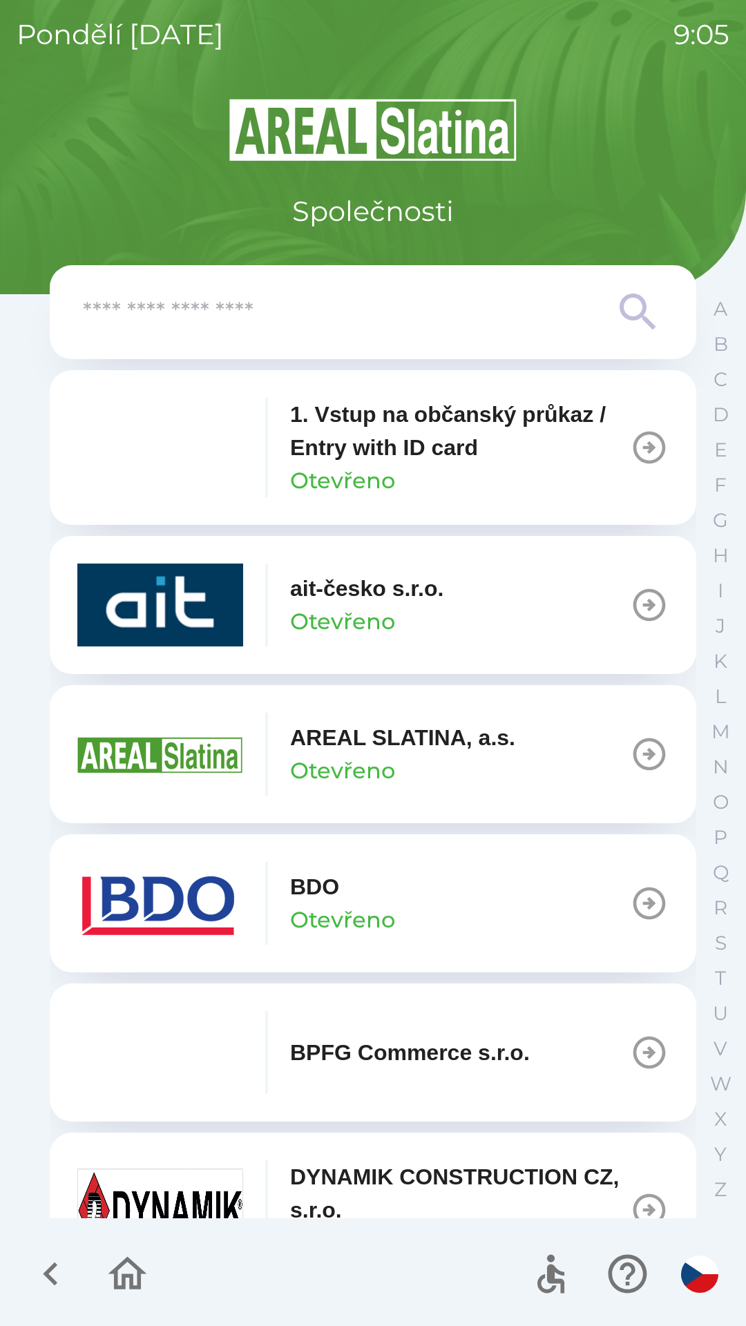
click at [376, 314] on input "text" at bounding box center [345, 312] width 525 height 38
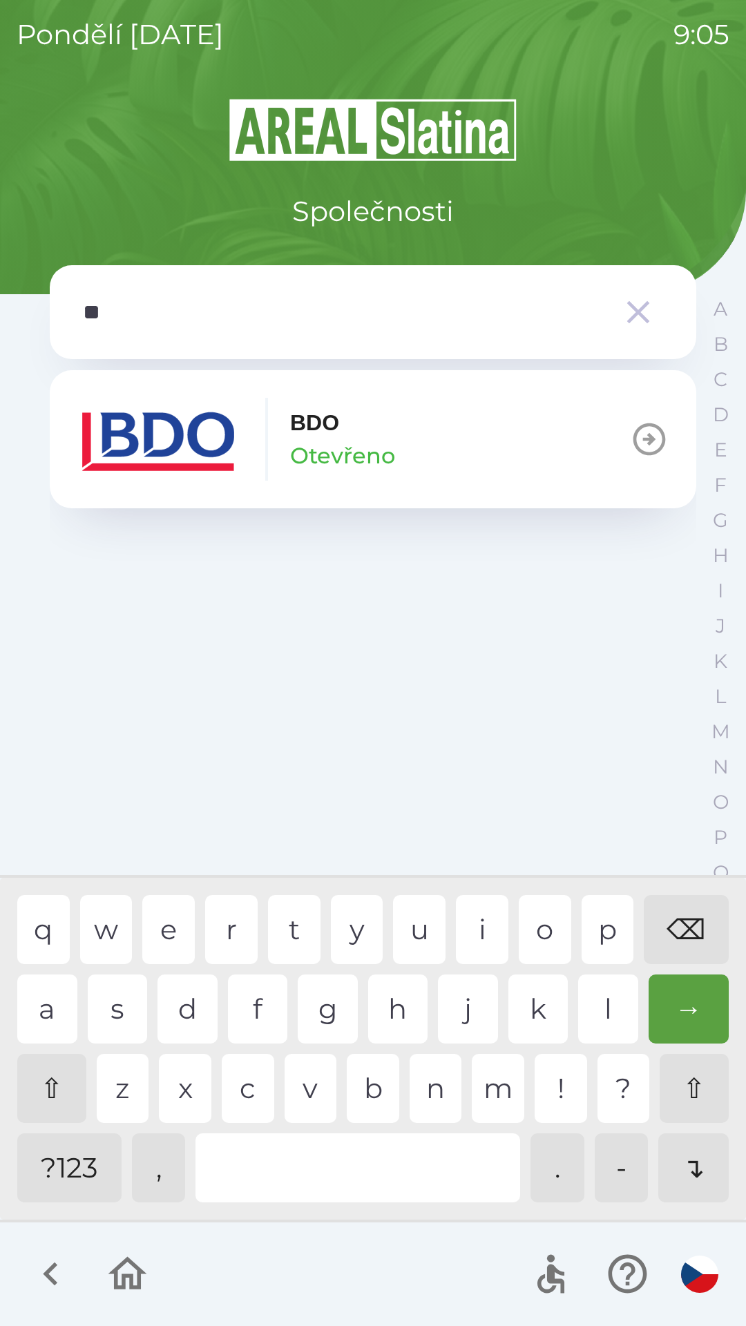
click at [194, 1014] on div "d" at bounding box center [187, 1008] width 60 height 69
type input "***"
click at [531, 918] on div "o" at bounding box center [545, 929] width 52 height 69
click at [463, 439] on button "BDO Otevřeno" at bounding box center [373, 439] width 646 height 138
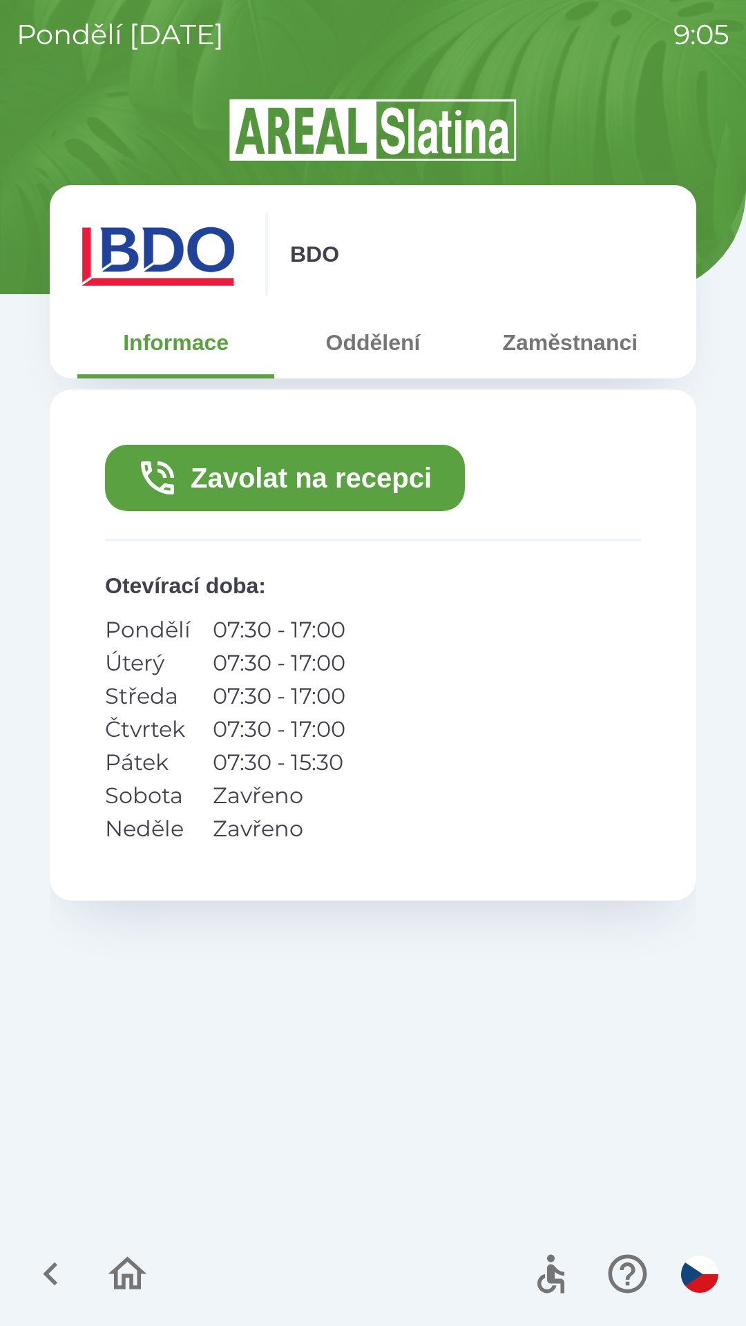
click at [334, 468] on button "Zavolat na recepci" at bounding box center [285, 478] width 360 height 66
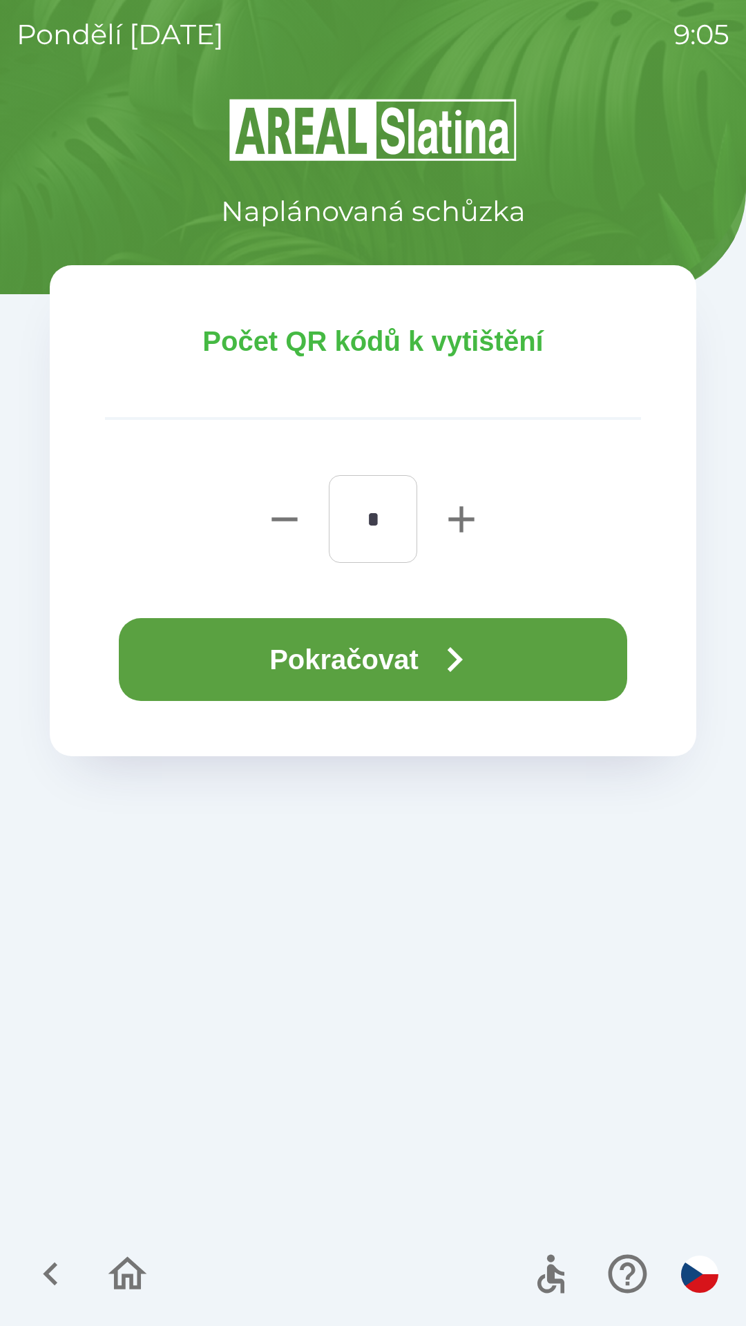
click at [368, 659] on button "Pokračovat" at bounding box center [373, 659] width 508 height 83
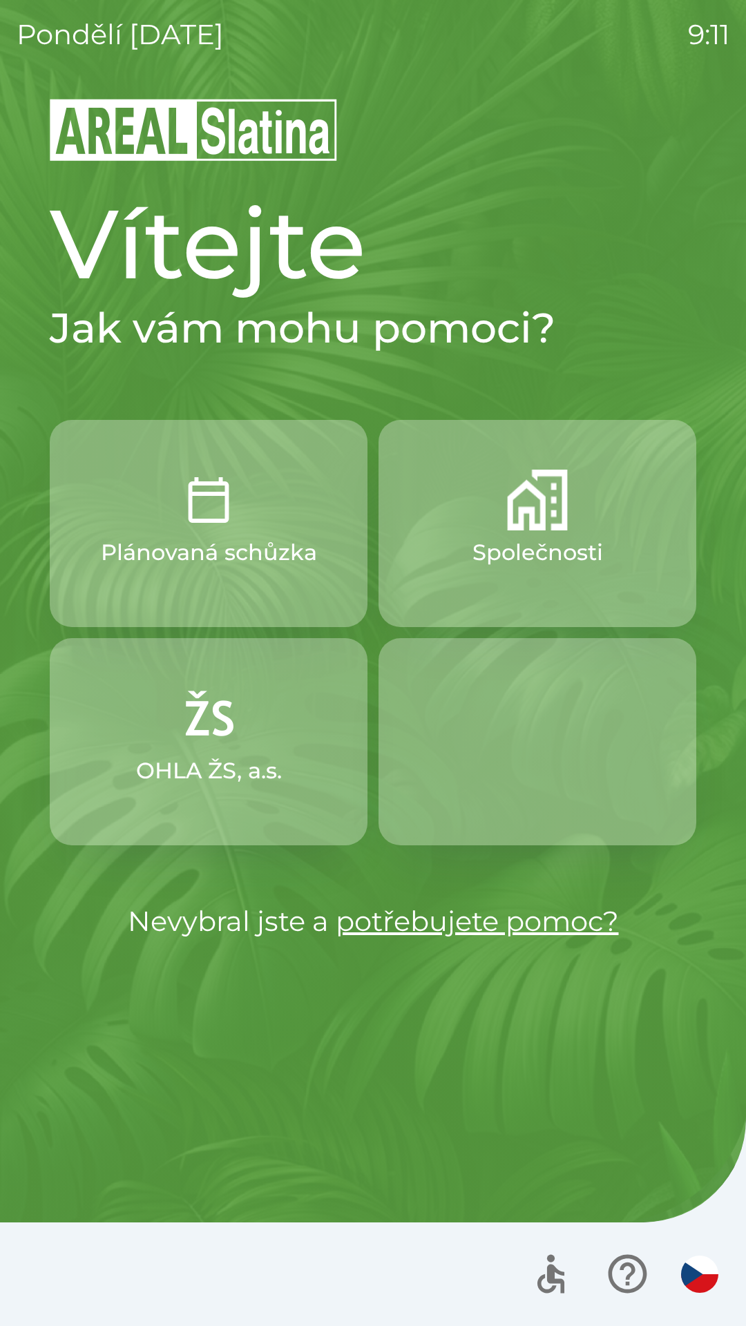
click at [508, 524] on img "button" at bounding box center [537, 500] width 61 height 61
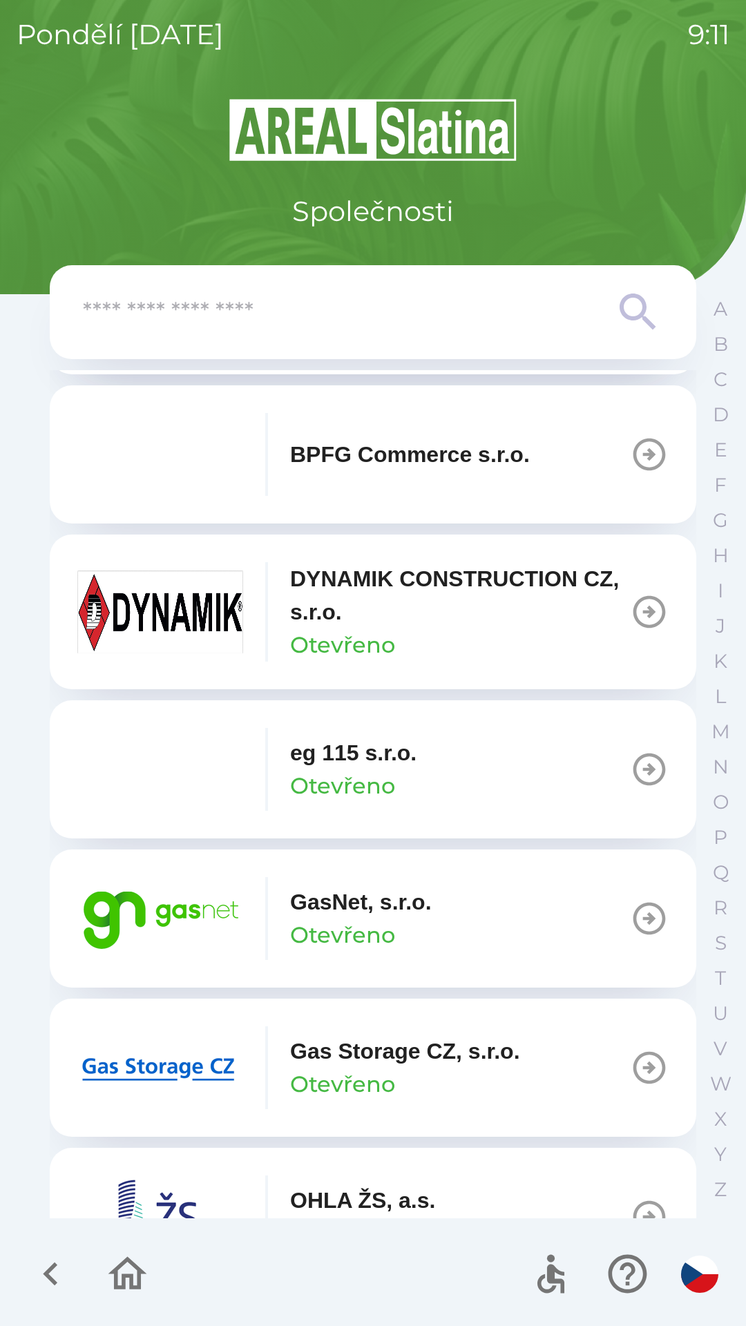
scroll to position [611, 0]
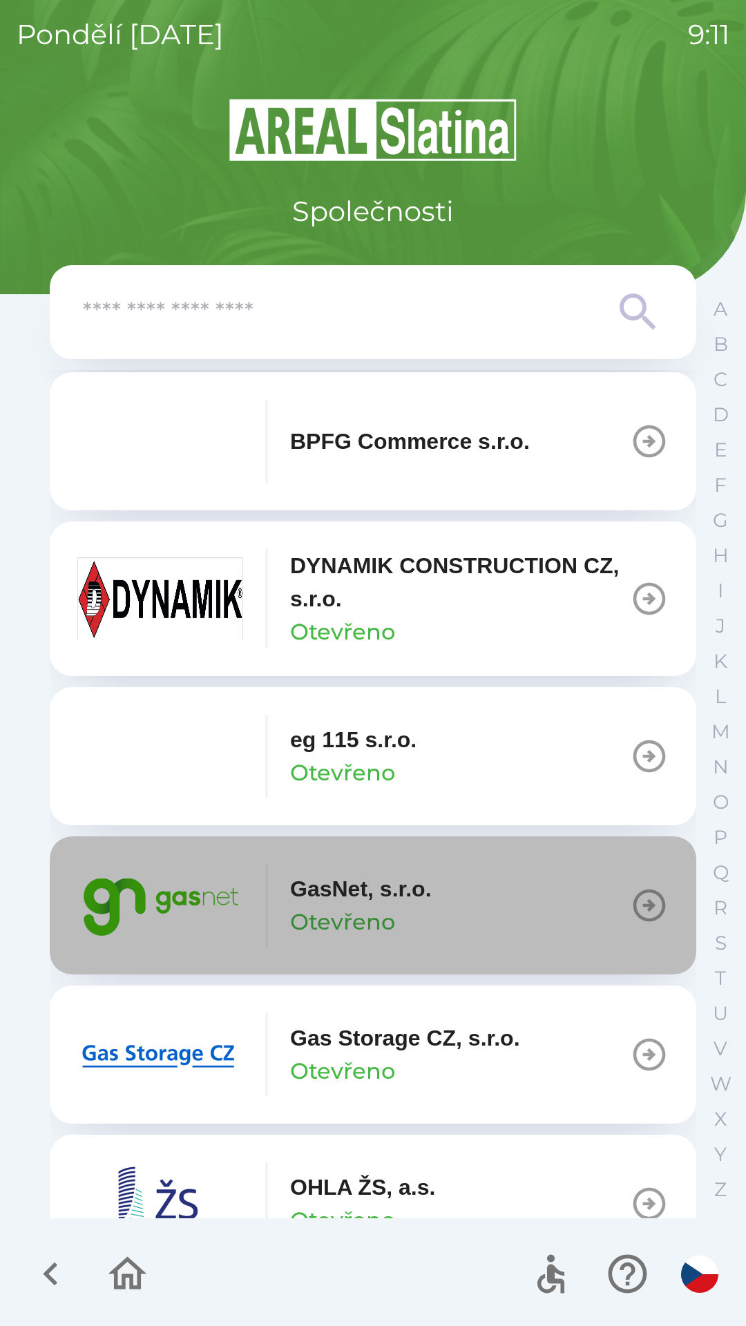
click at [488, 929] on button "GasNet, s.r.o. Otevřeno" at bounding box center [373, 905] width 646 height 138
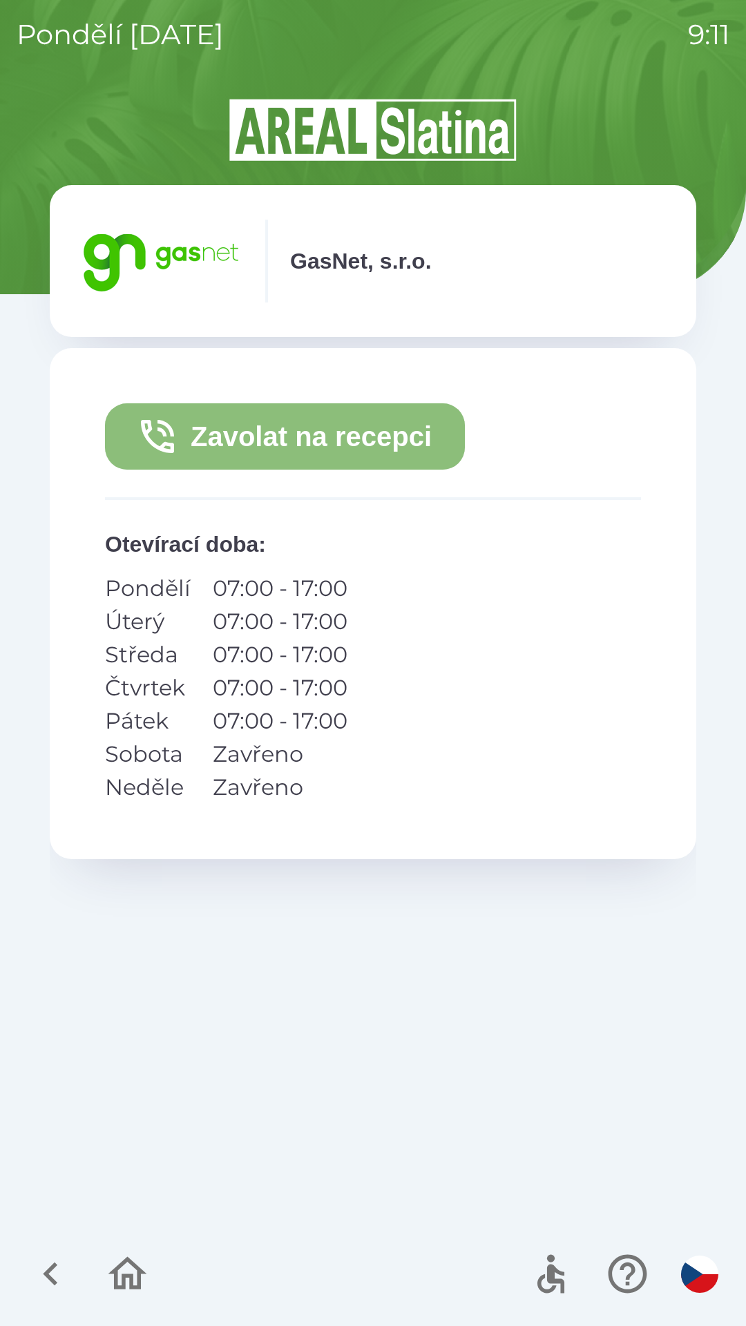
click at [363, 439] on button "Zavolat na recepci" at bounding box center [285, 436] width 360 height 66
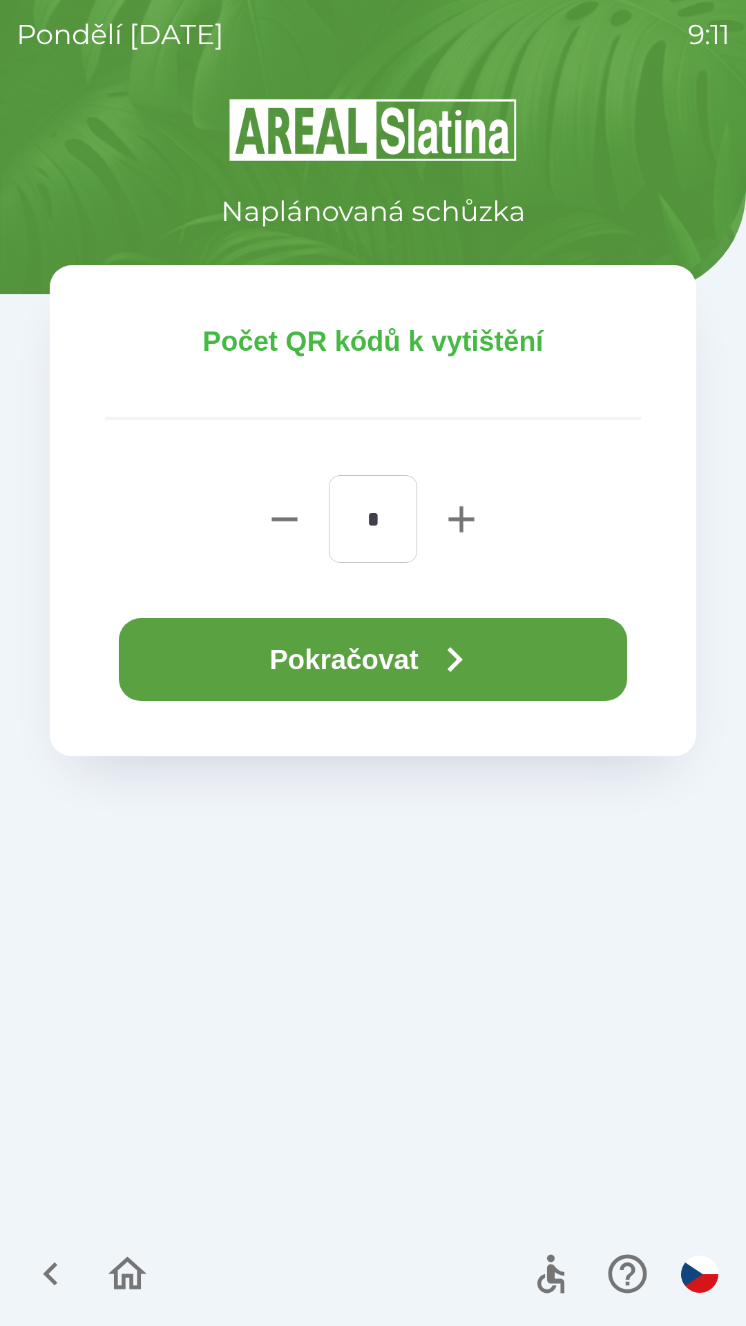
click at [457, 644] on icon "button" at bounding box center [455, 660] width 50 height 50
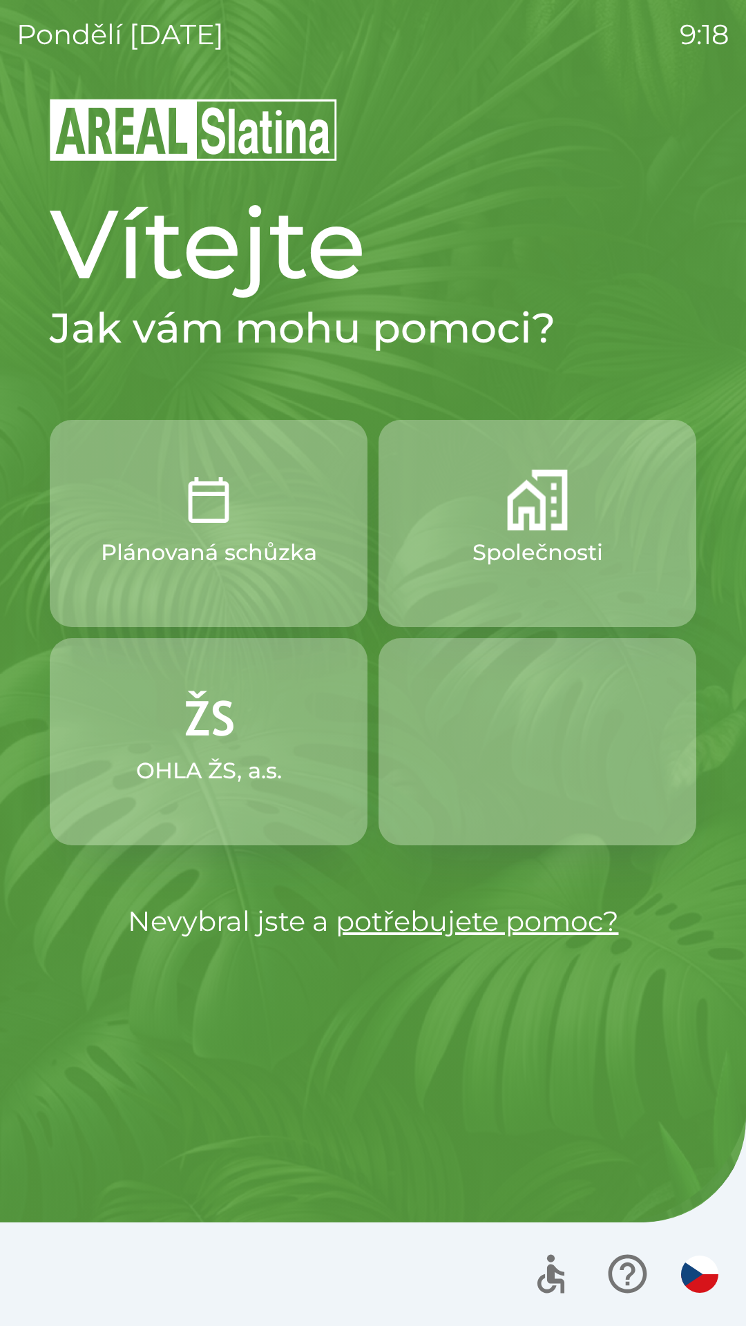
click at [548, 523] on img "button" at bounding box center [537, 500] width 61 height 61
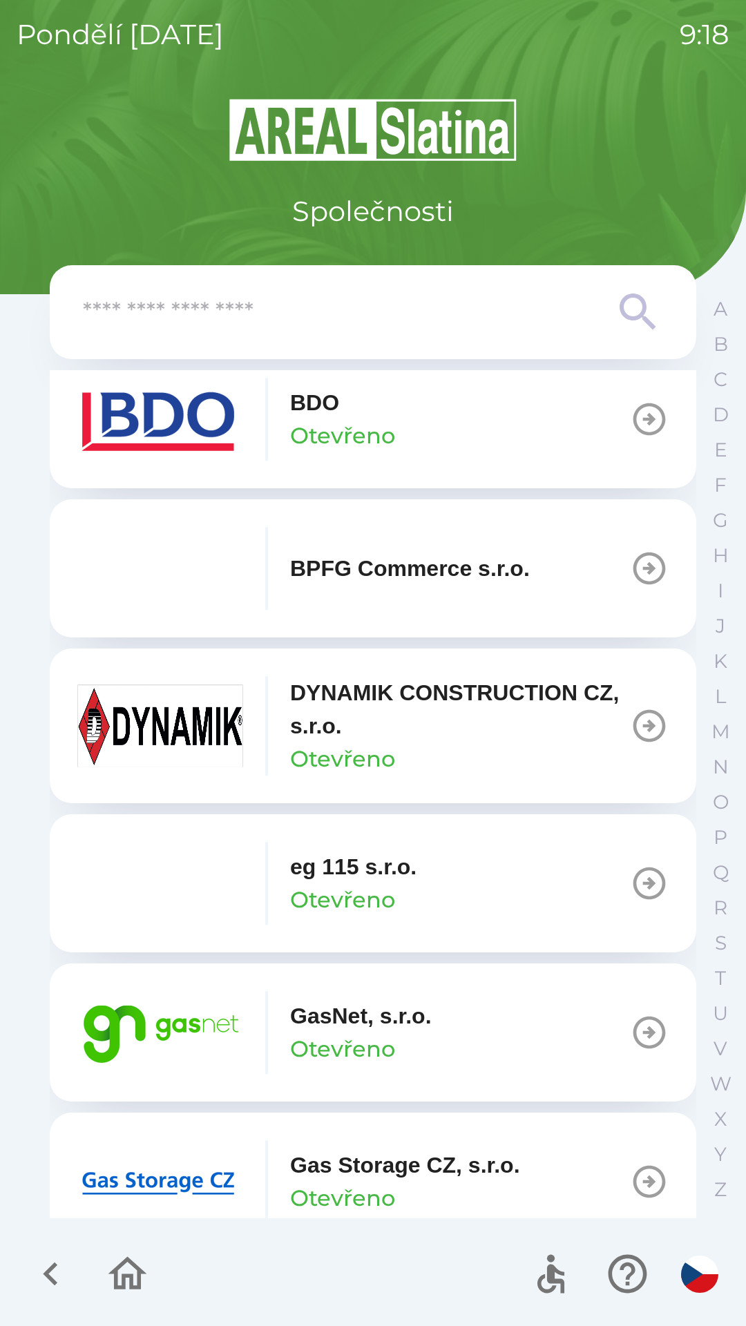
scroll to position [490, 0]
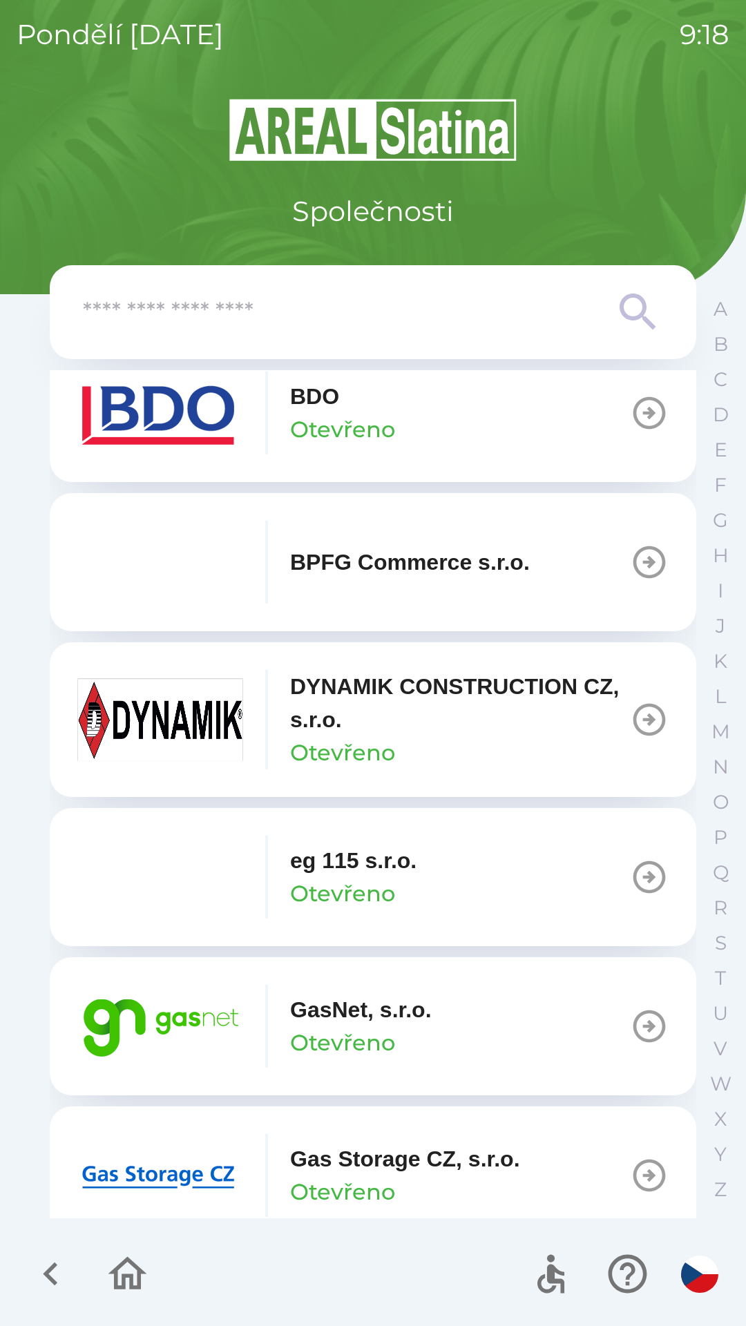
click at [521, 1039] on button "GasNet, s.r.o. Otevřeno" at bounding box center [373, 1026] width 646 height 138
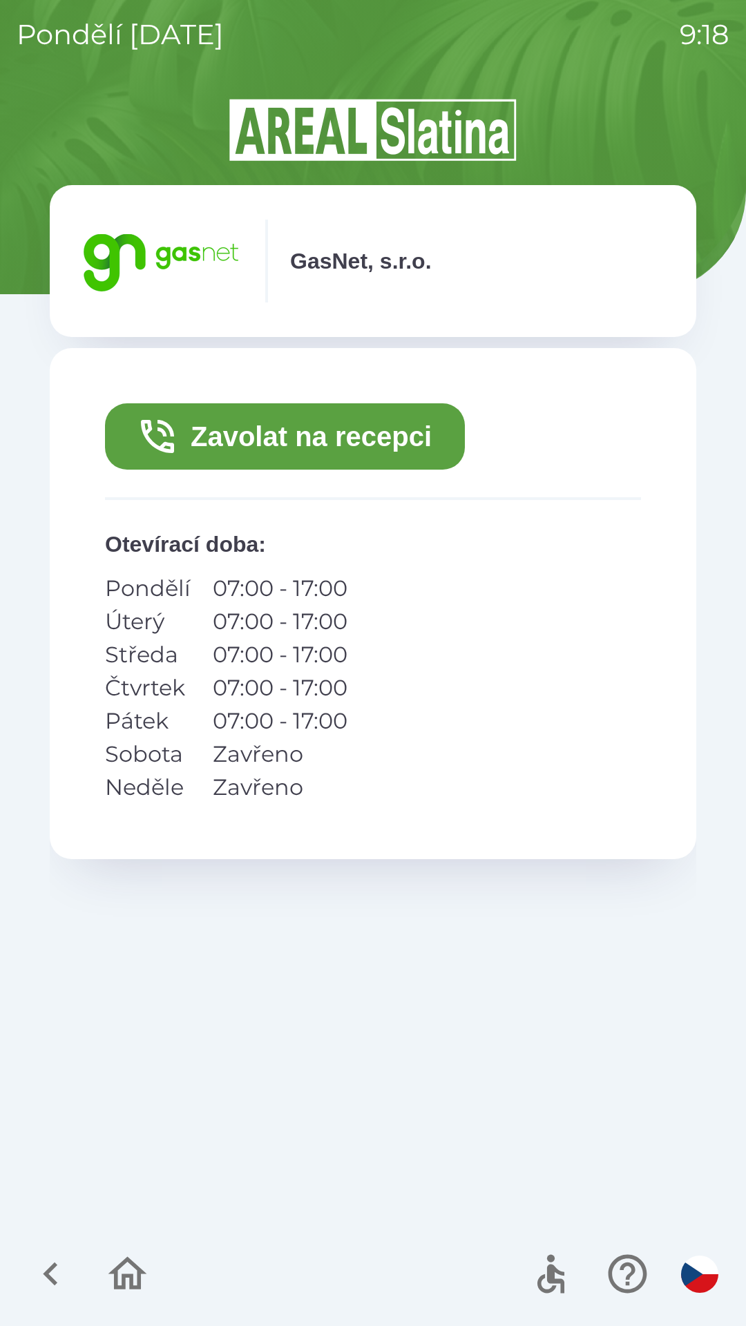
click at [396, 435] on button "Zavolat na recepci" at bounding box center [285, 436] width 360 height 66
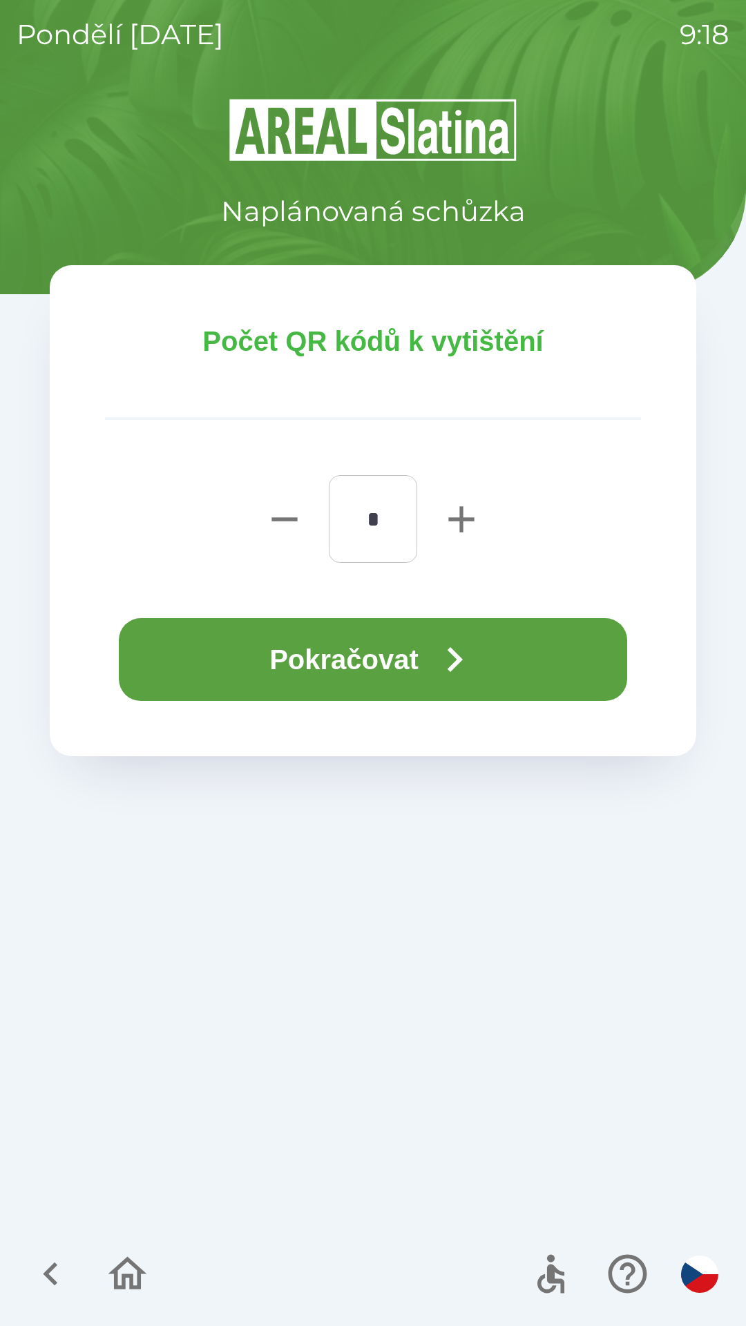
click at [433, 648] on button "Pokračovat" at bounding box center [373, 659] width 508 height 83
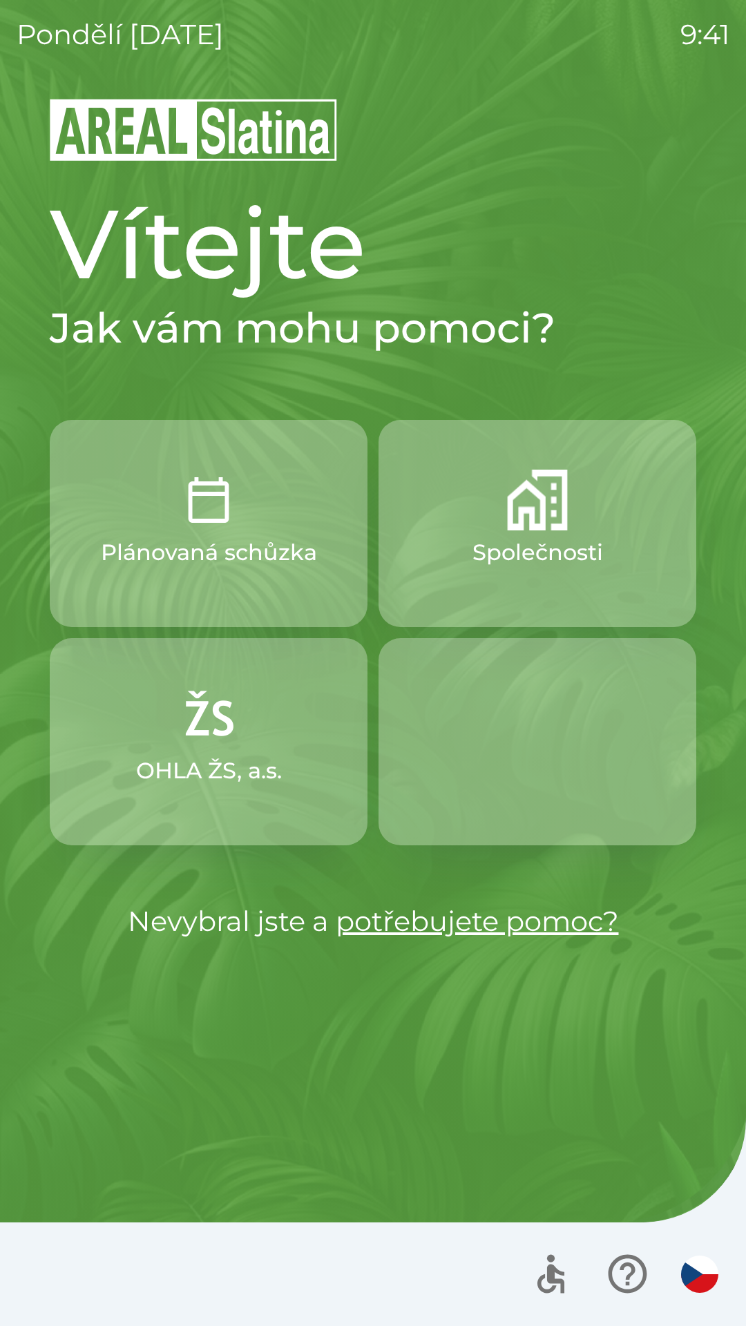
click at [210, 721] on img "button" at bounding box center [208, 718] width 61 height 61
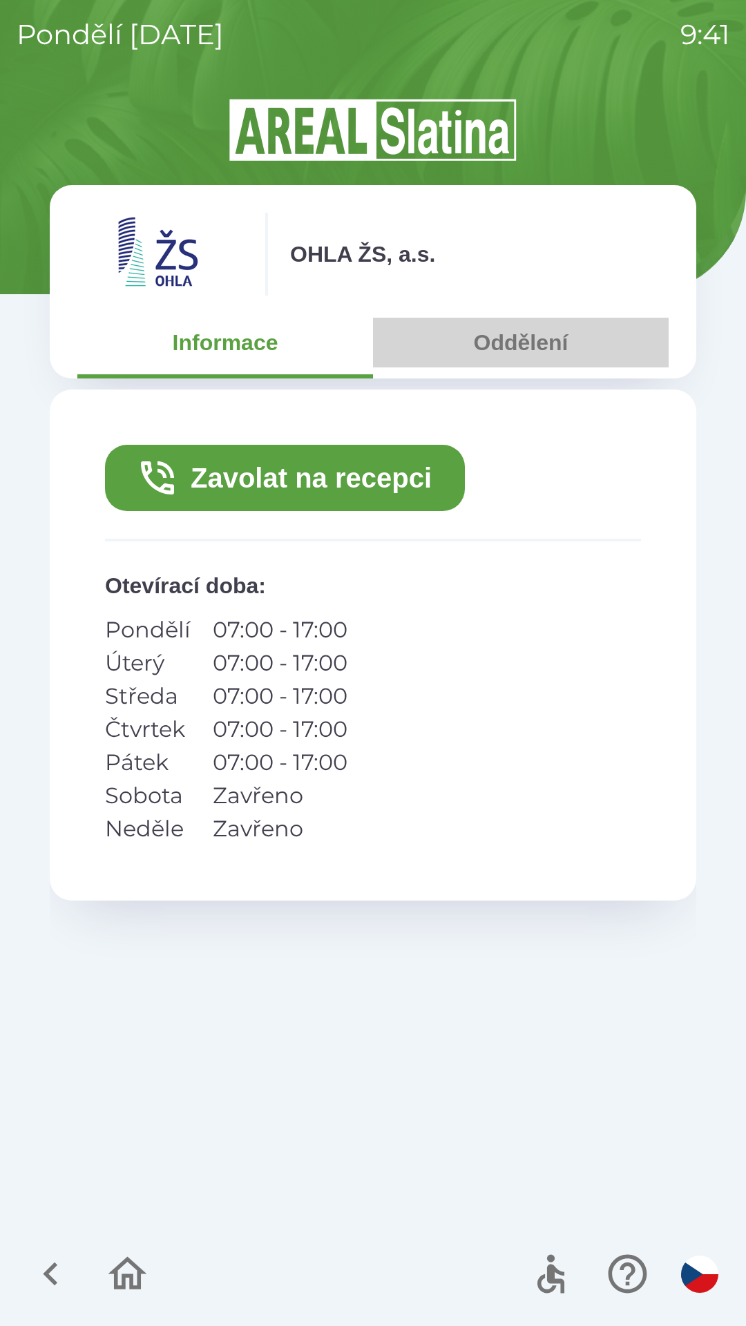
click at [530, 342] on button "Oddělení" at bounding box center [521, 343] width 296 height 50
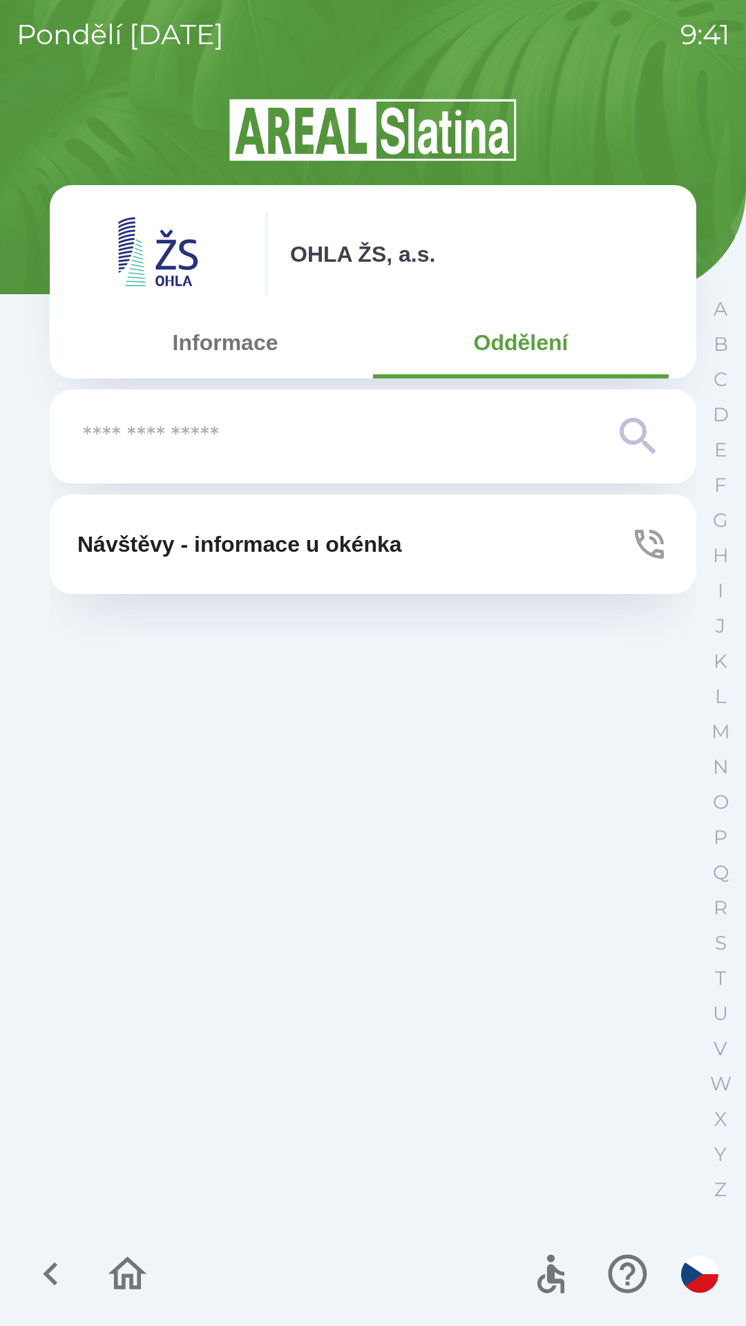
click at [228, 349] on button "Informace" at bounding box center [225, 343] width 296 height 50
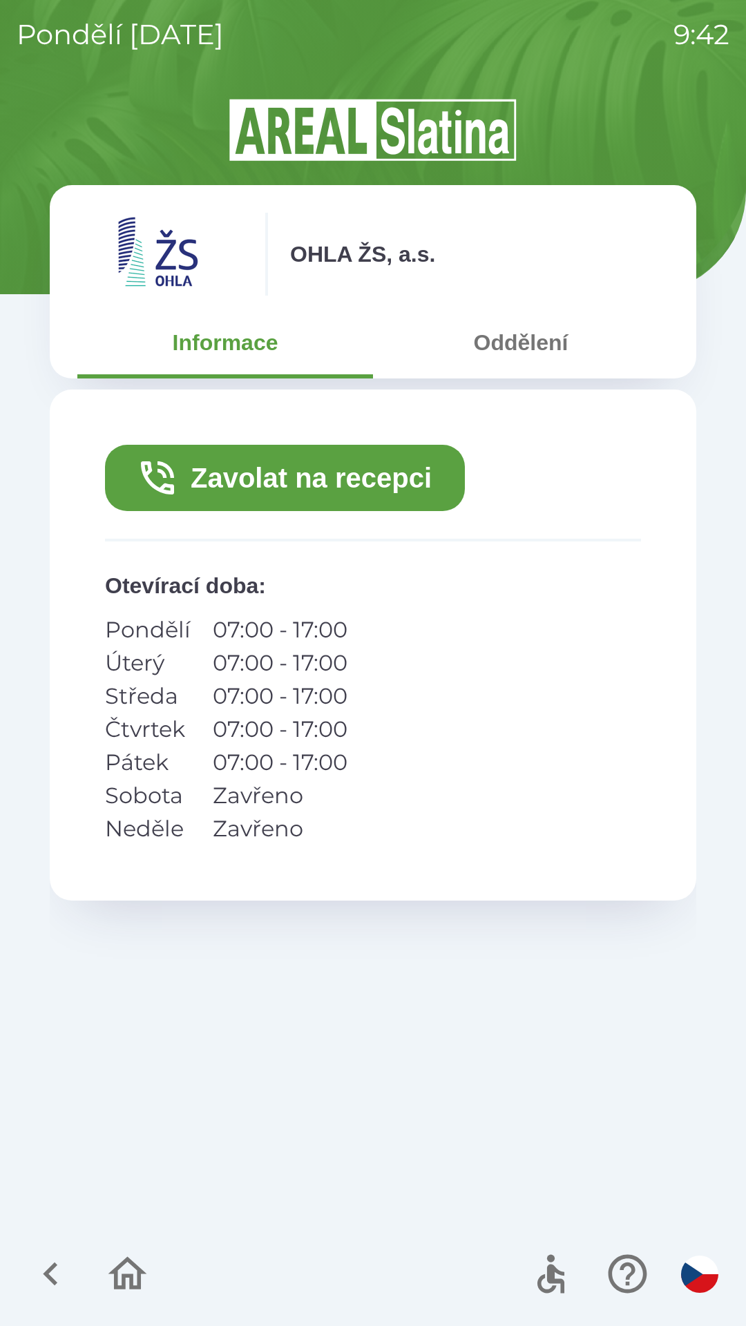
click at [307, 477] on button "Zavolat na recepci" at bounding box center [285, 478] width 360 height 66
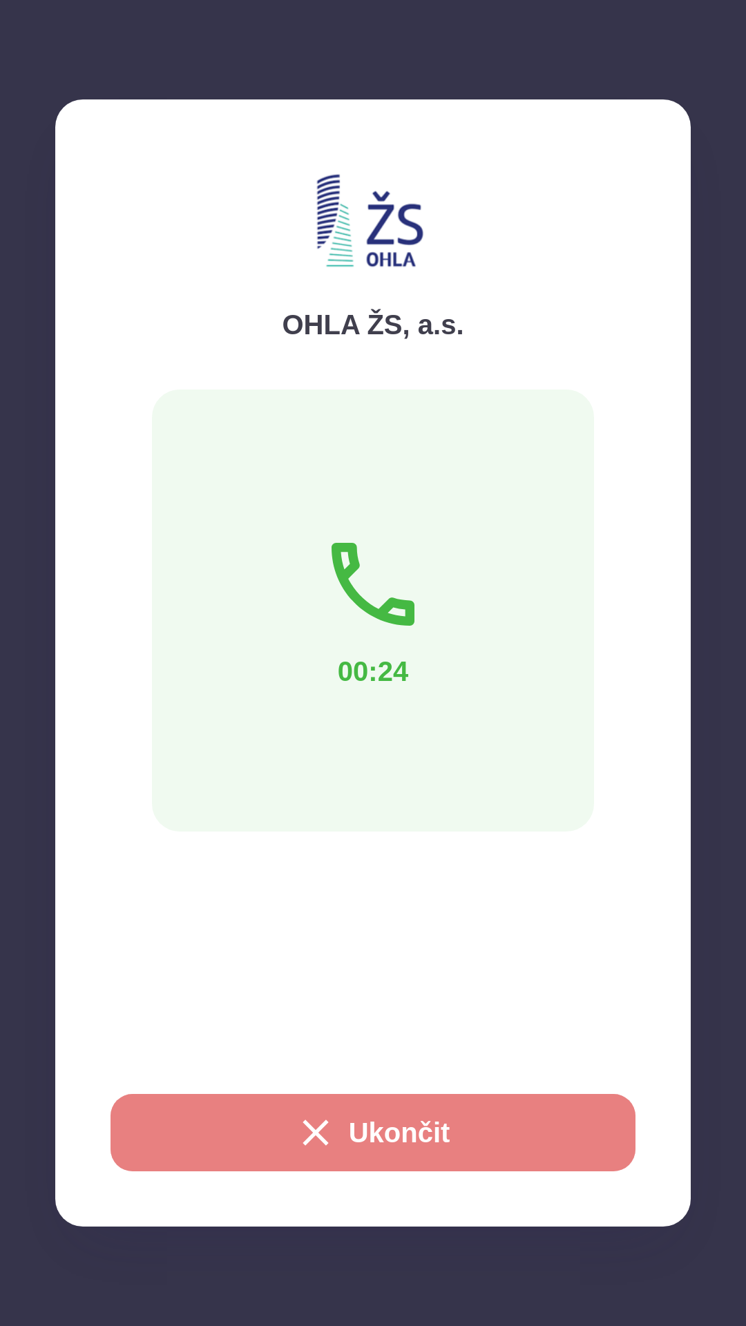
click at [365, 1128] on button "Ukončit" at bounding box center [372, 1132] width 525 height 77
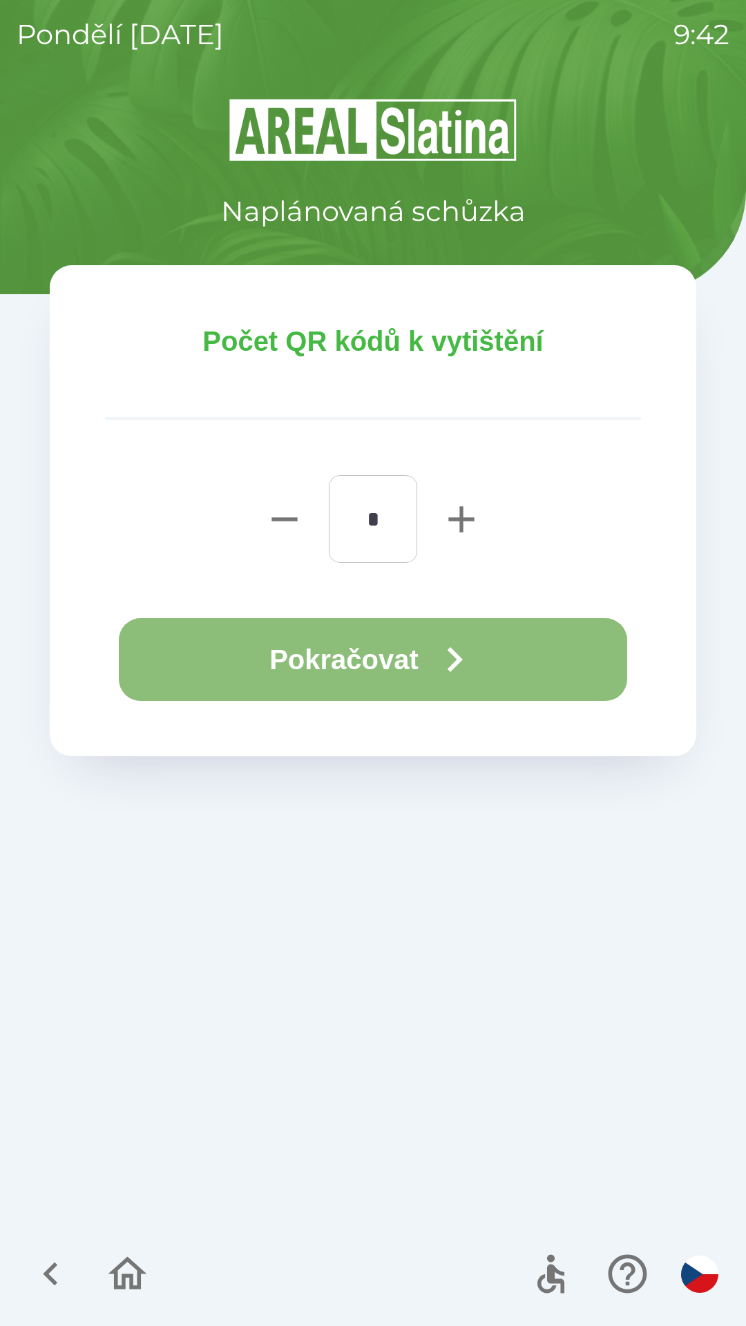
click at [407, 653] on button "Pokračovat" at bounding box center [373, 659] width 508 height 83
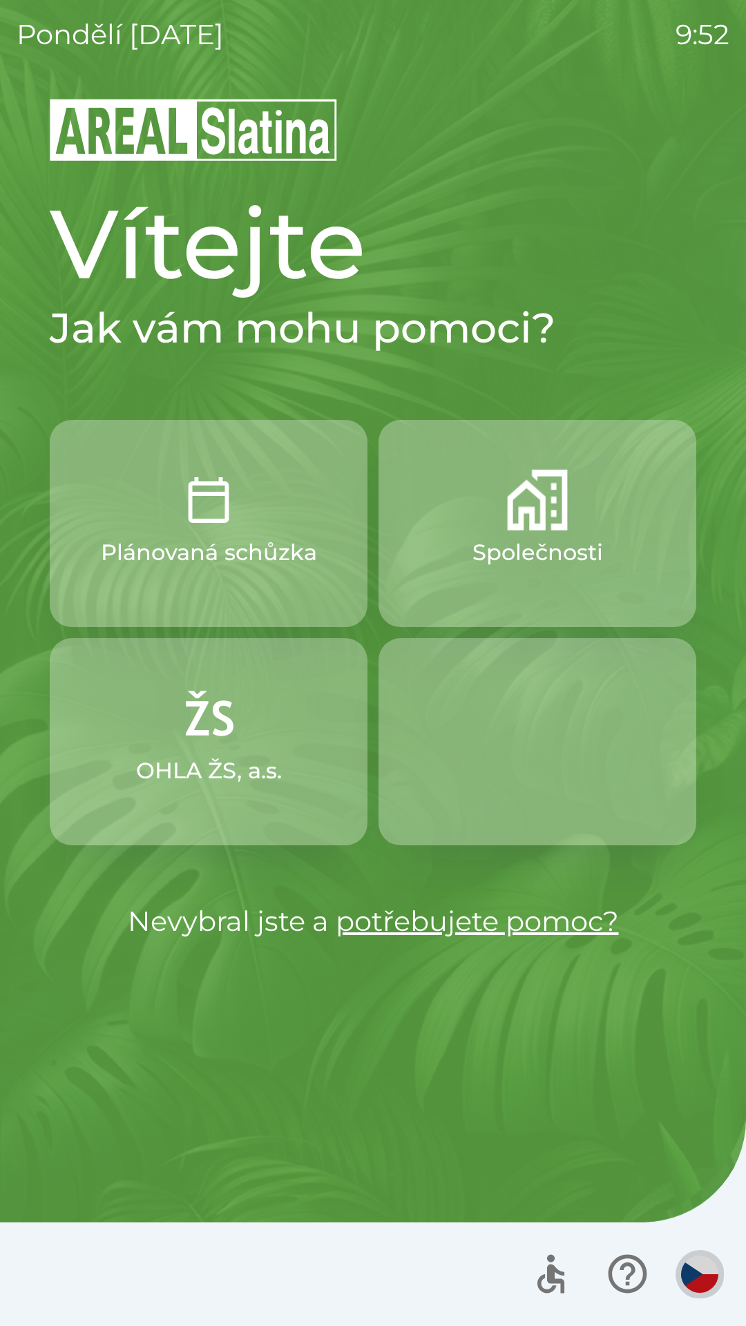
click at [686, 1271] on img "button" at bounding box center [699, 1273] width 37 height 37
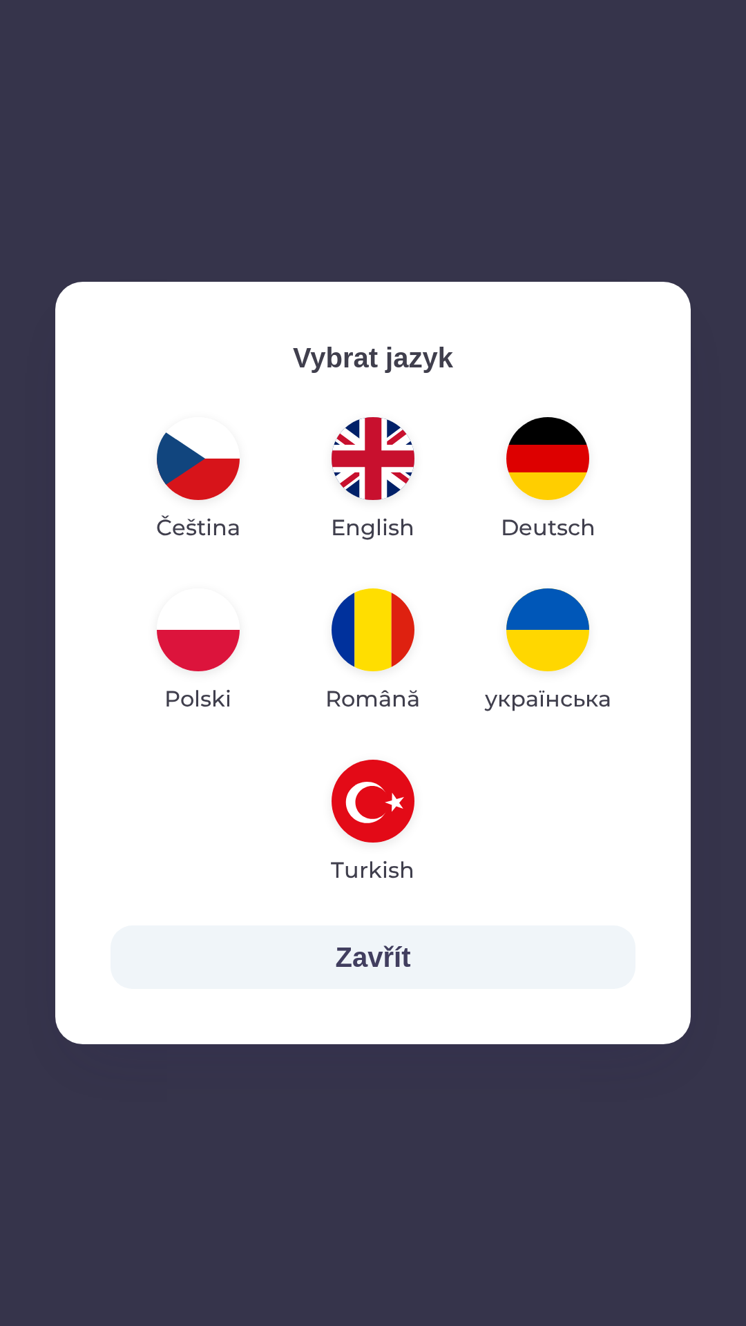
click at [365, 448] on img "button" at bounding box center [372, 458] width 83 height 83
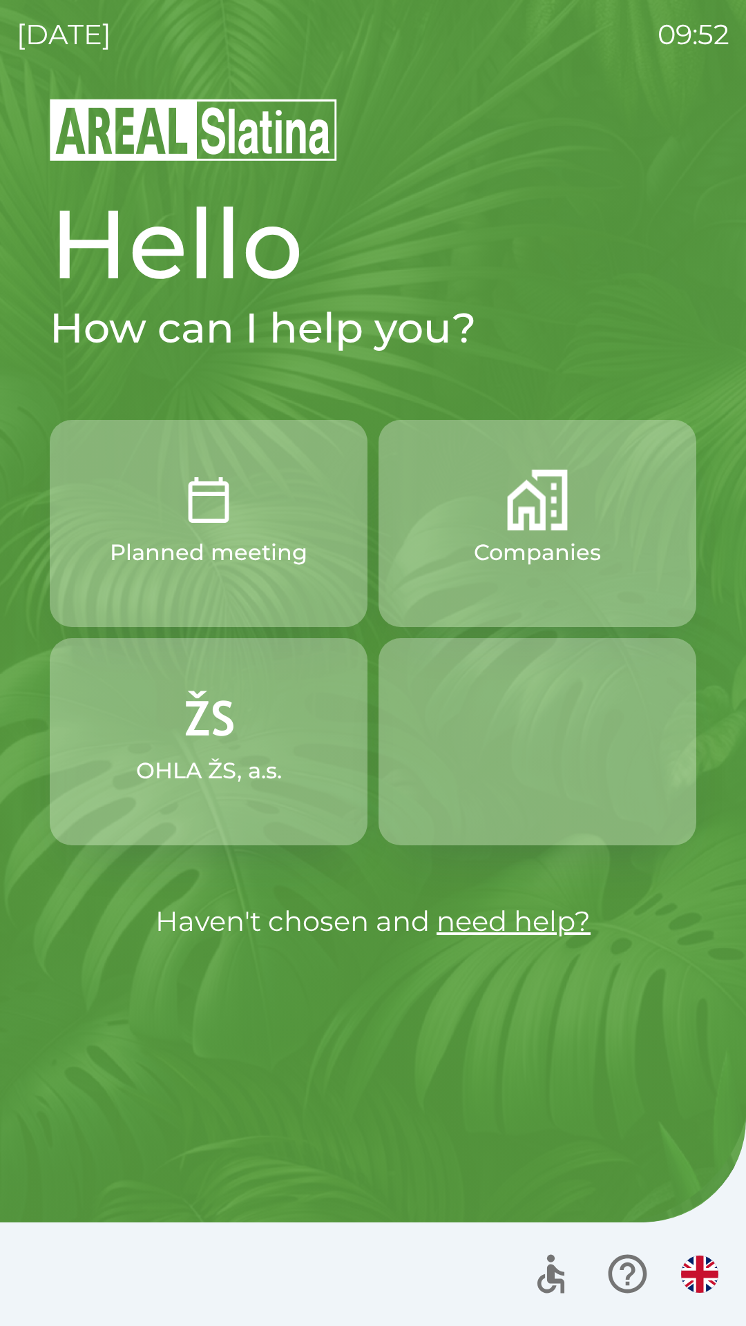
click at [238, 577] on button "Planned meeting" at bounding box center [209, 523] width 318 height 207
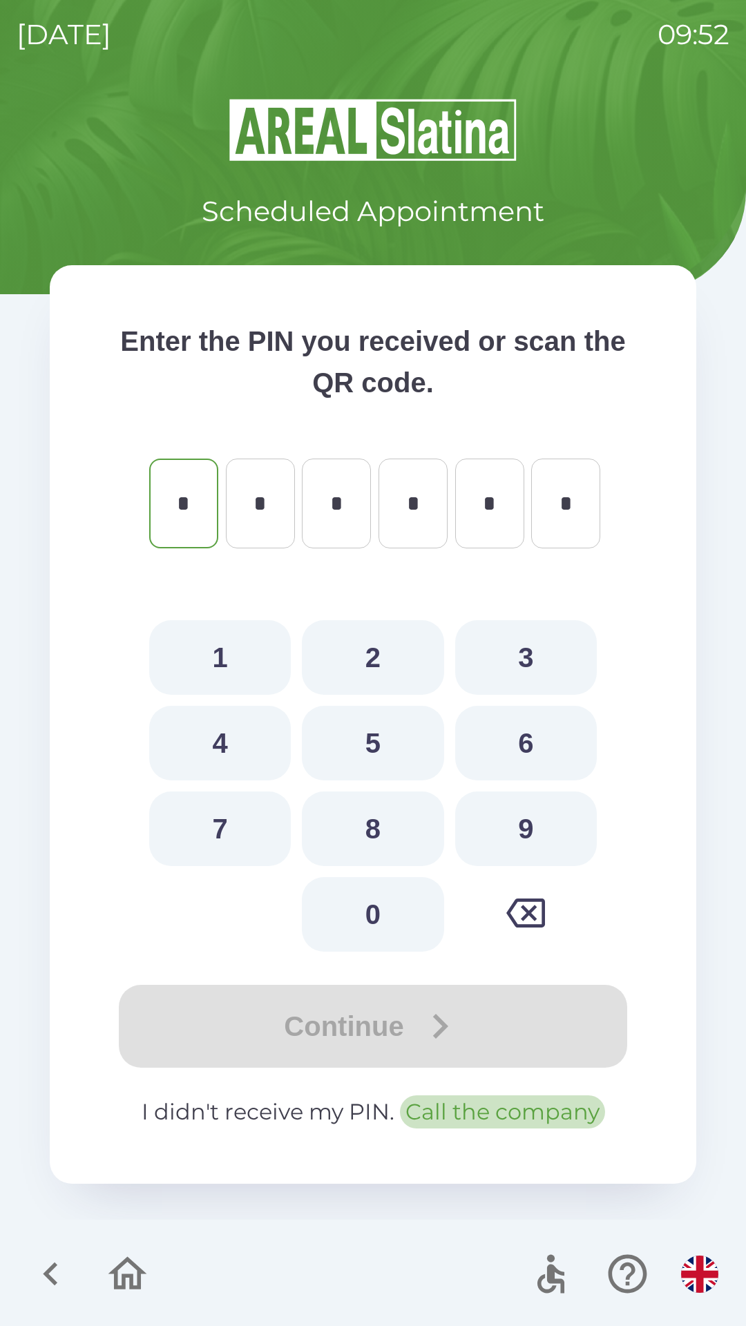
click at [490, 1104] on button "Call the company" at bounding box center [502, 1111] width 205 height 33
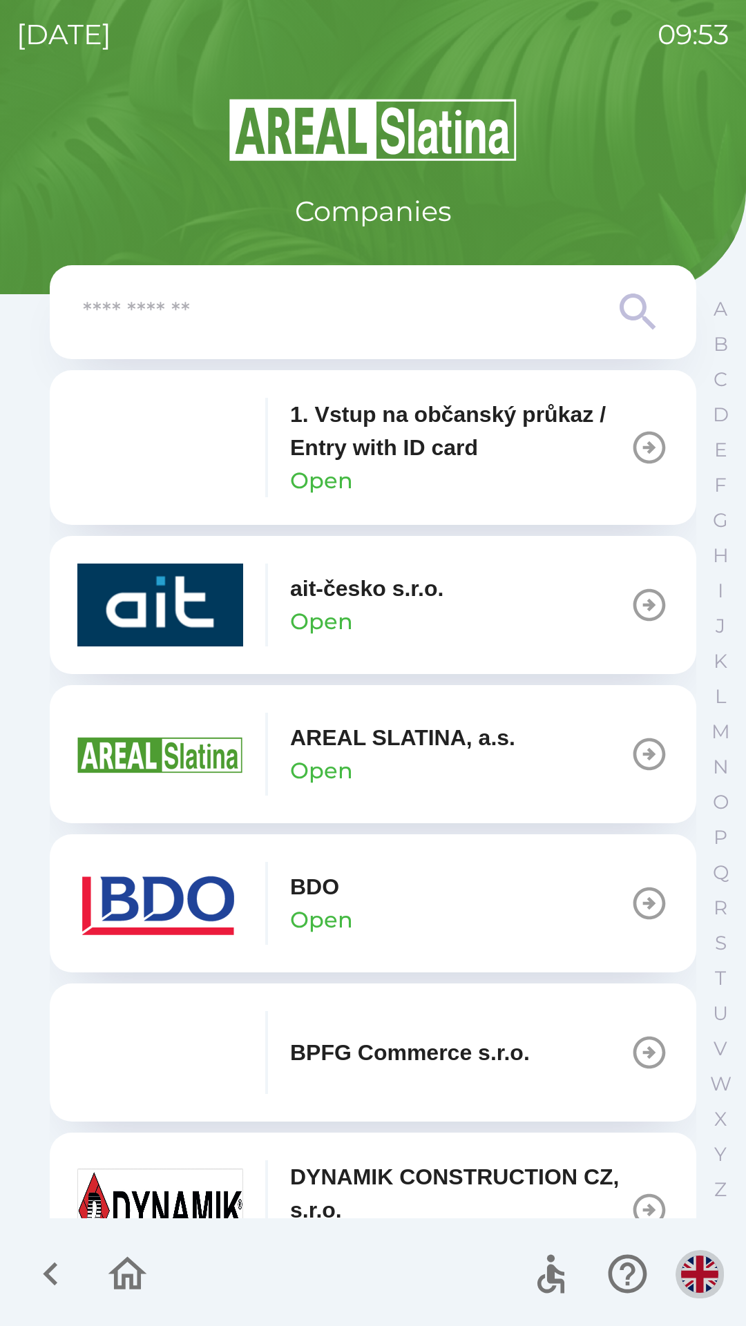
click at [686, 1280] on img "button" at bounding box center [699, 1273] width 37 height 37
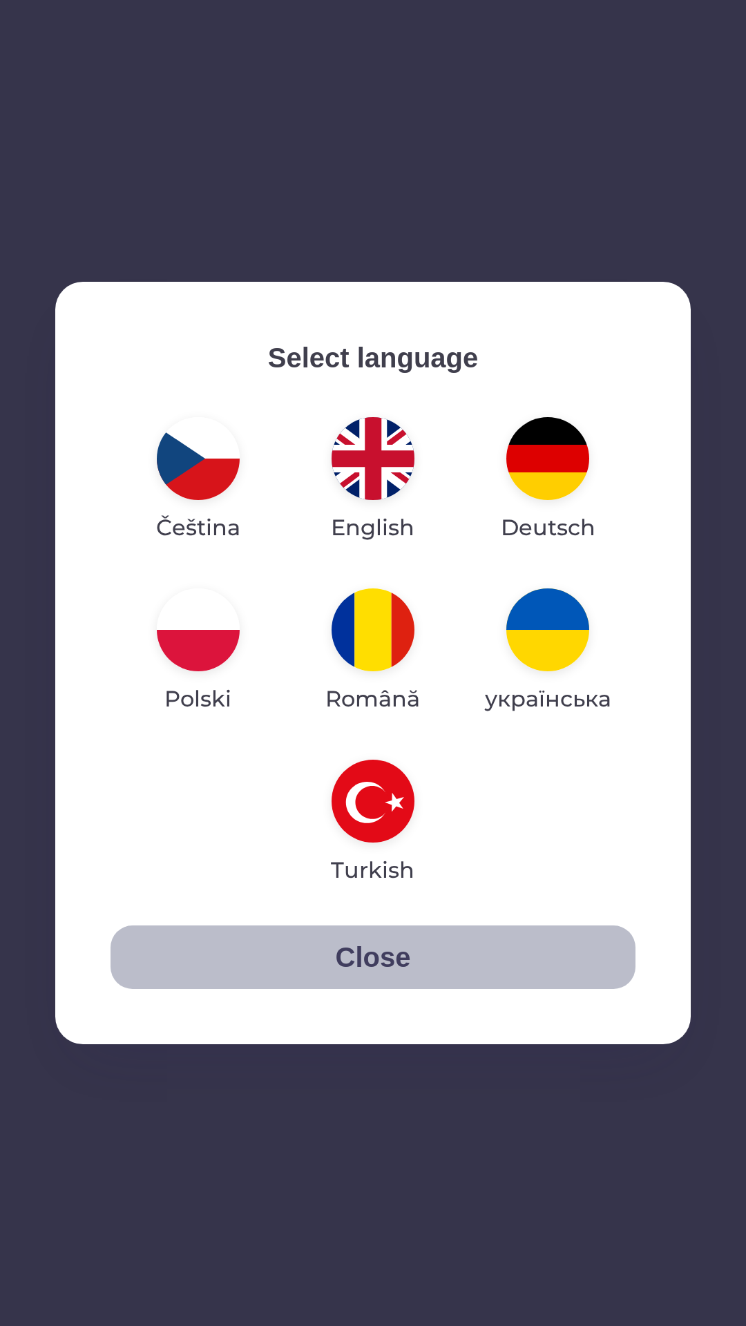
click at [505, 958] on button "Close" at bounding box center [372, 957] width 525 height 64
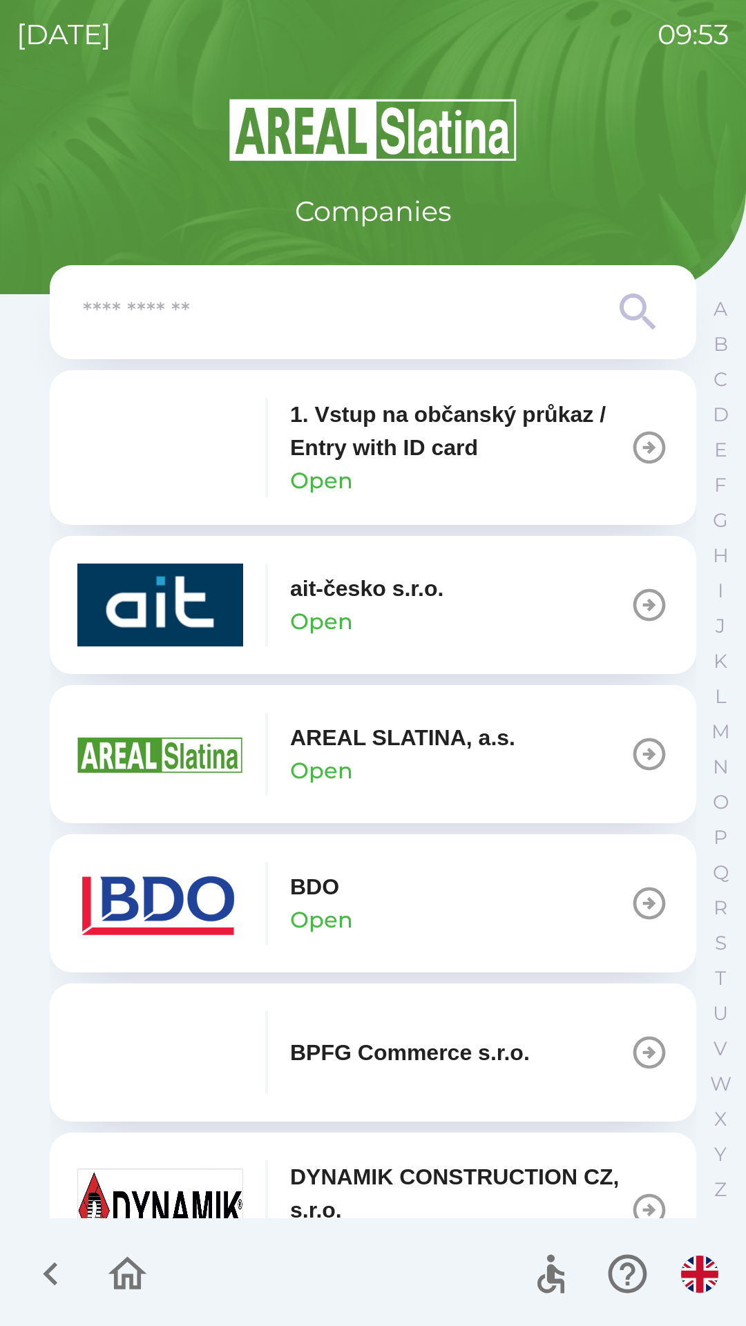
click at [75, 1259] on button "button" at bounding box center [50, 1273] width 57 height 57
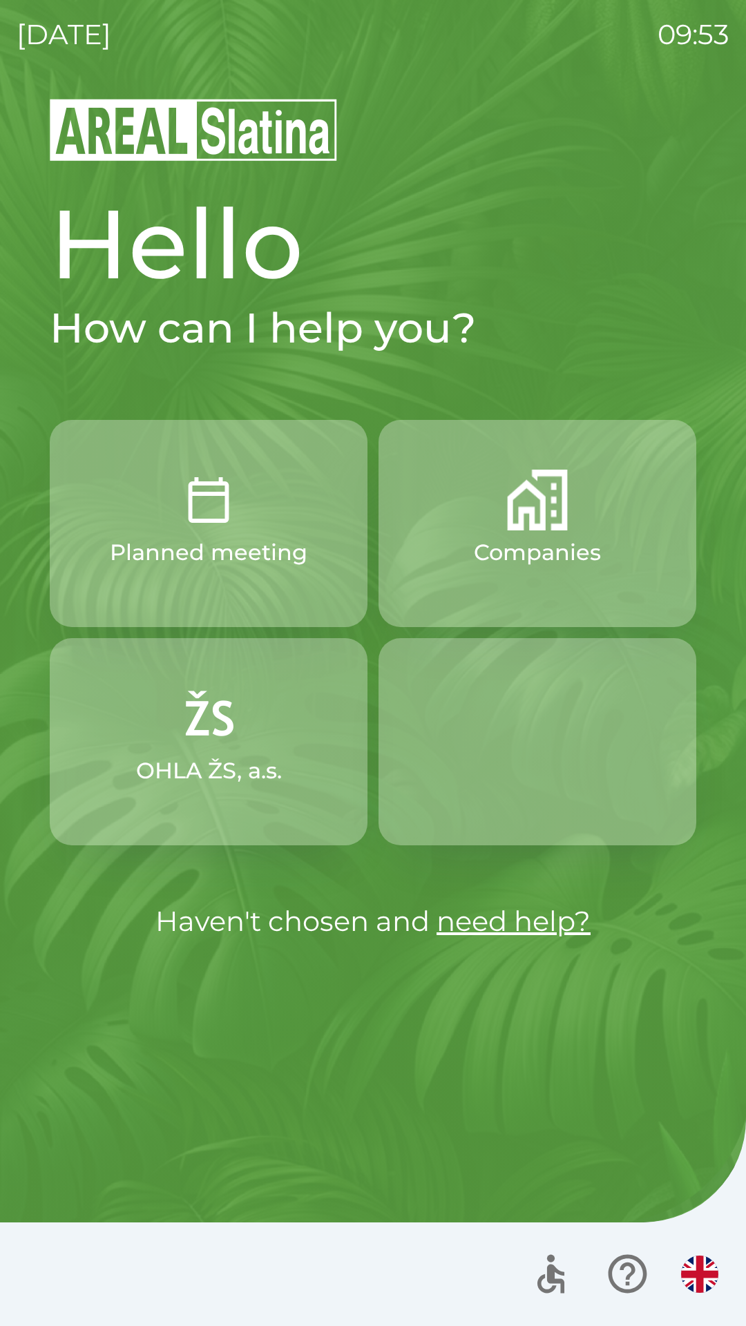
click at [519, 932] on link "need help?" at bounding box center [513, 921] width 154 height 34
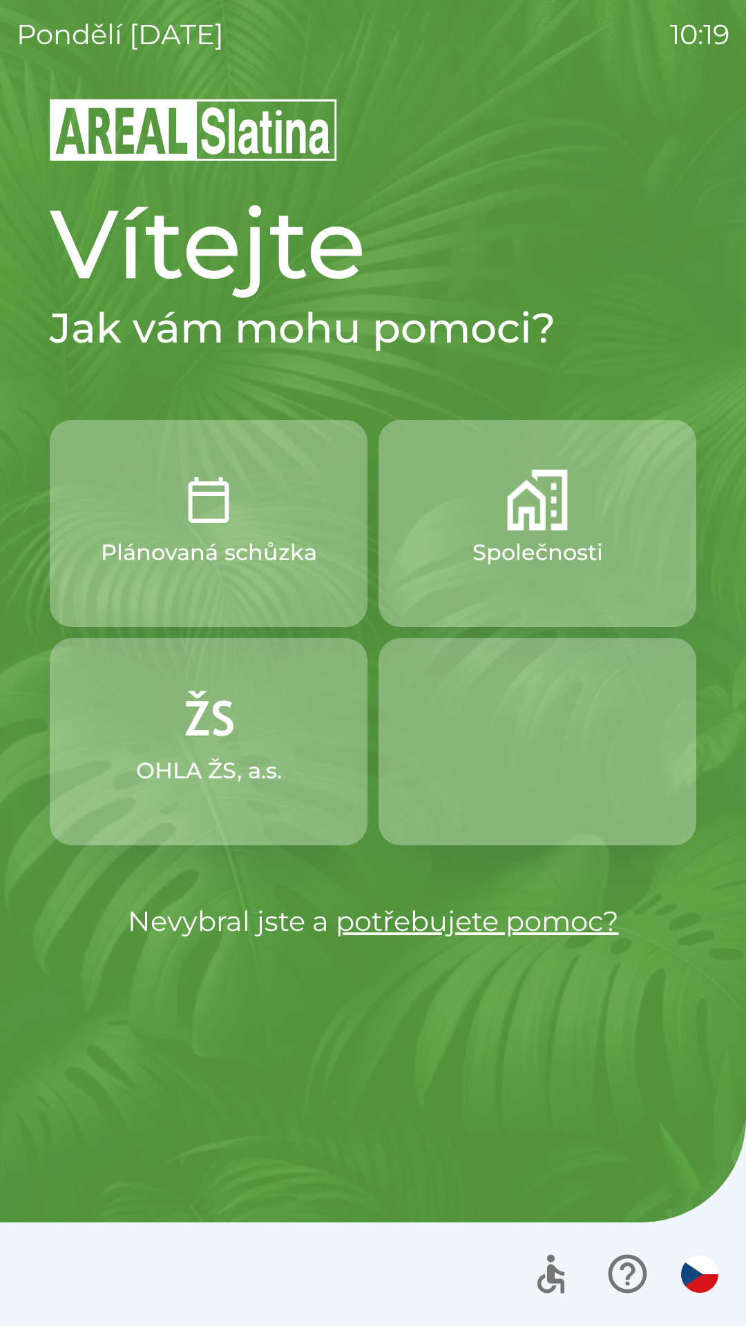
click at [546, 546] on p "Společnosti" at bounding box center [537, 552] width 131 height 33
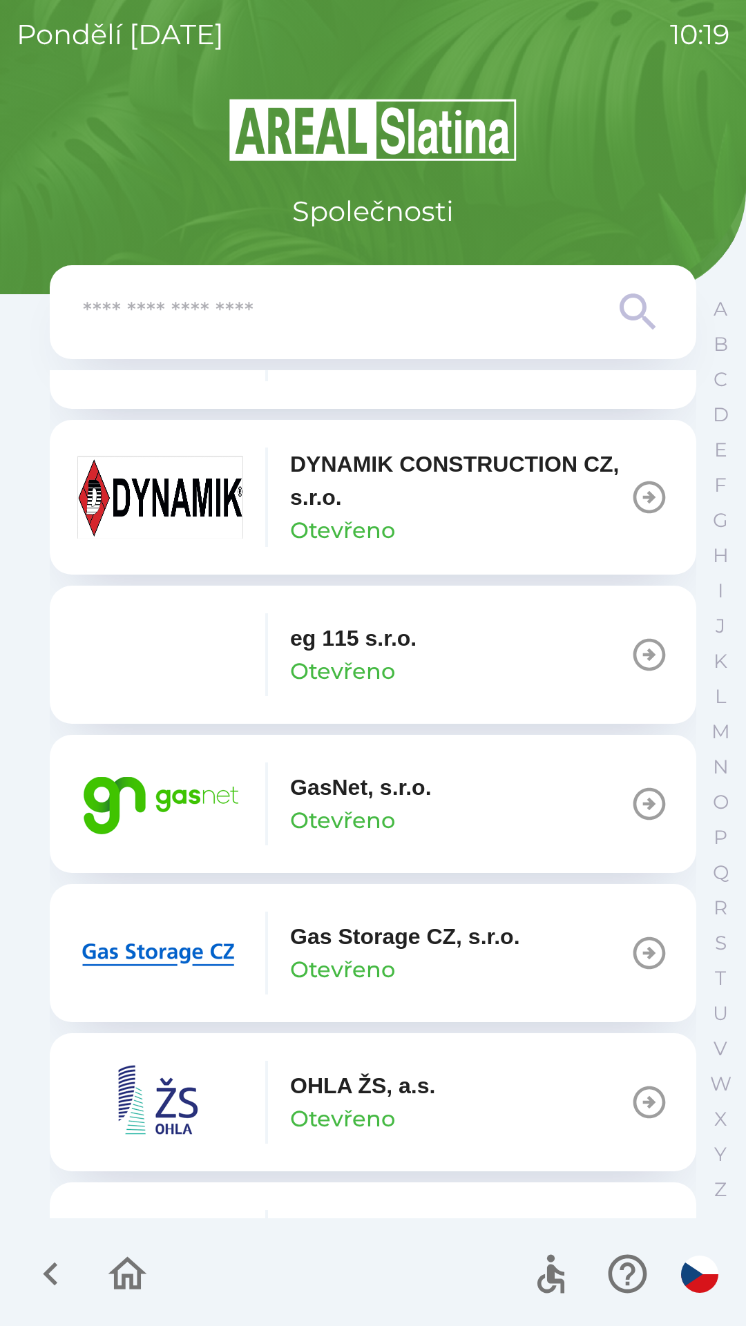
scroll to position [720, 0]
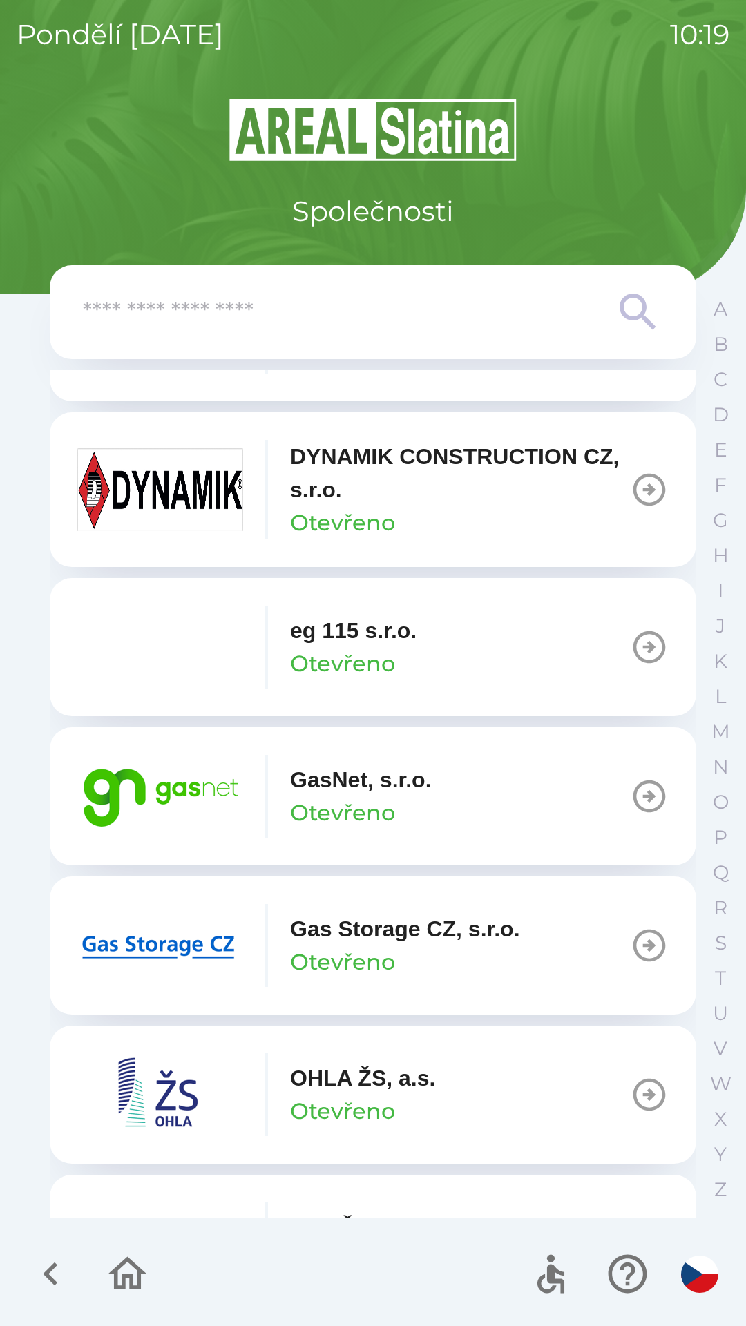
click at [451, 804] on button "GasNet, s.r.o. Otevřeno" at bounding box center [373, 796] width 646 height 138
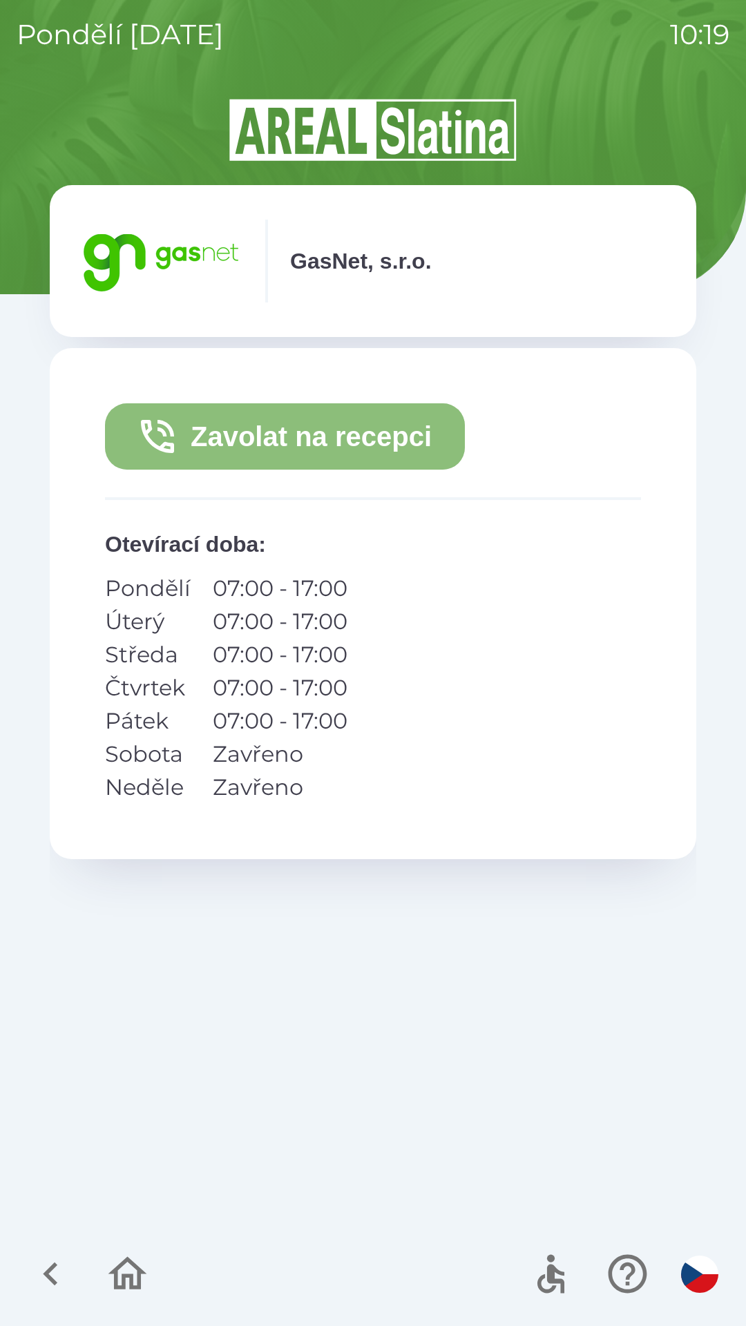
click at [394, 449] on button "Zavolat na recepci" at bounding box center [285, 436] width 360 height 66
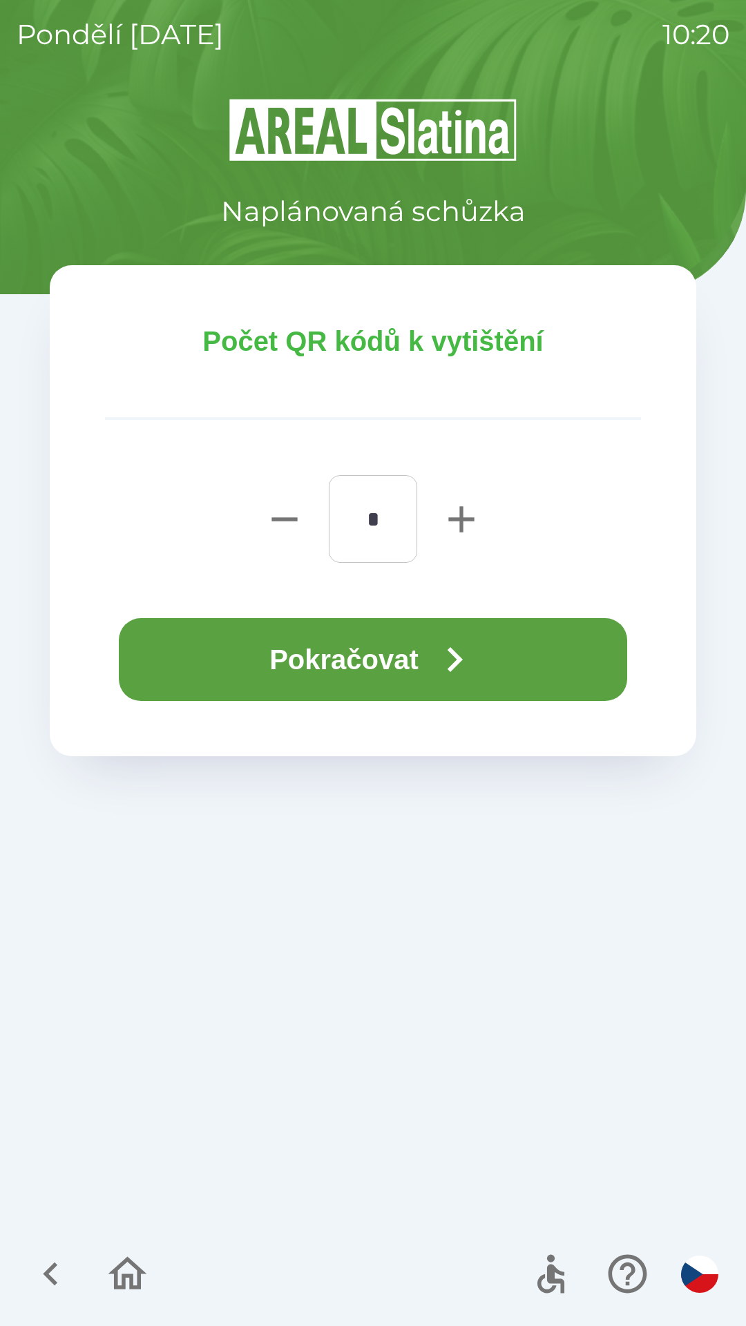
click at [417, 652] on button "Pokračovat" at bounding box center [373, 659] width 508 height 83
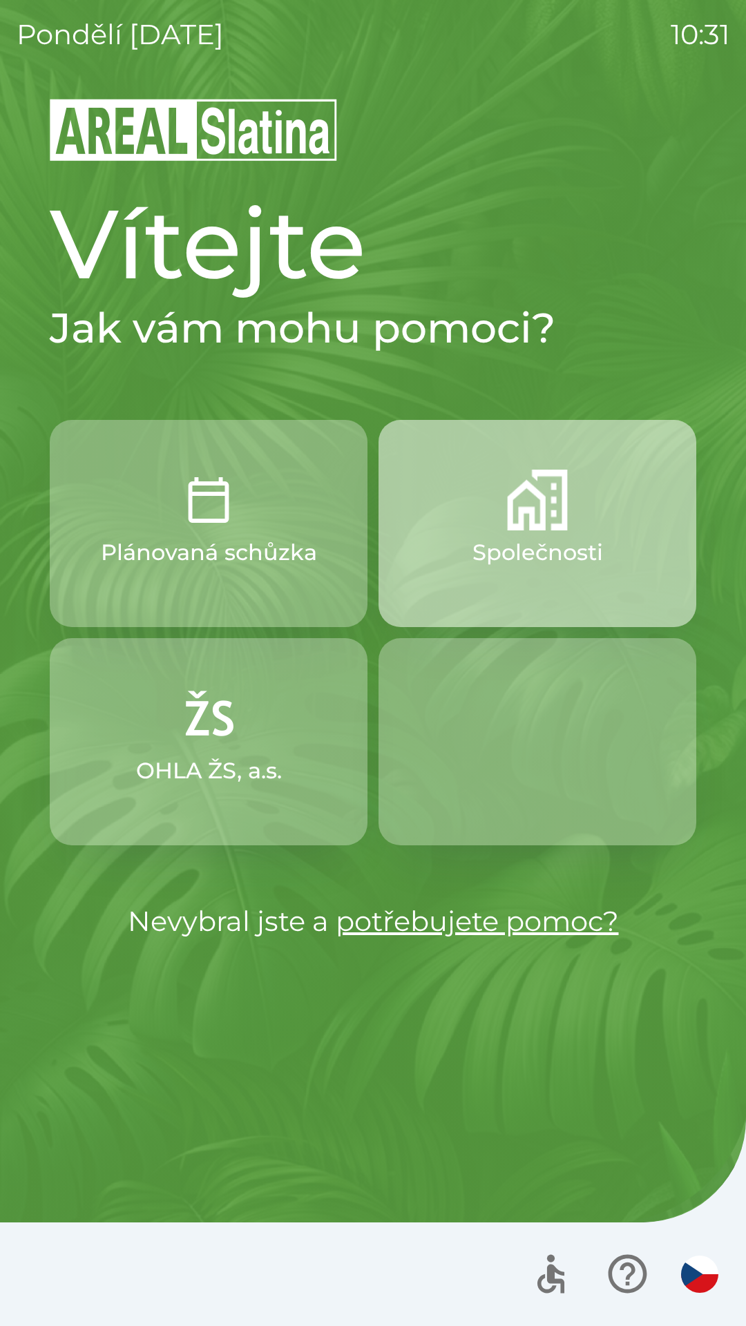
click at [517, 511] on img "button" at bounding box center [537, 500] width 61 height 61
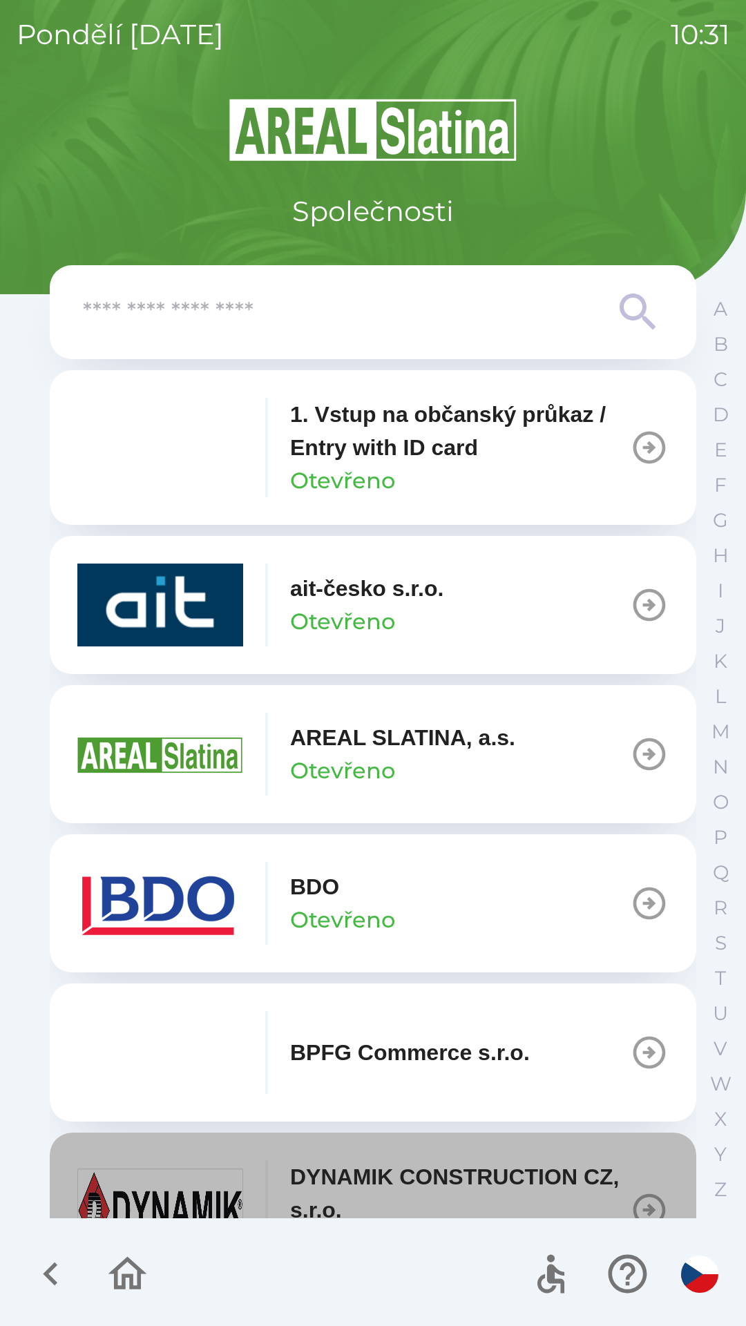
click at [476, 1184] on p "DYNAMIK CONSTRUCTION CZ, s.r.o." at bounding box center [460, 1193] width 340 height 66
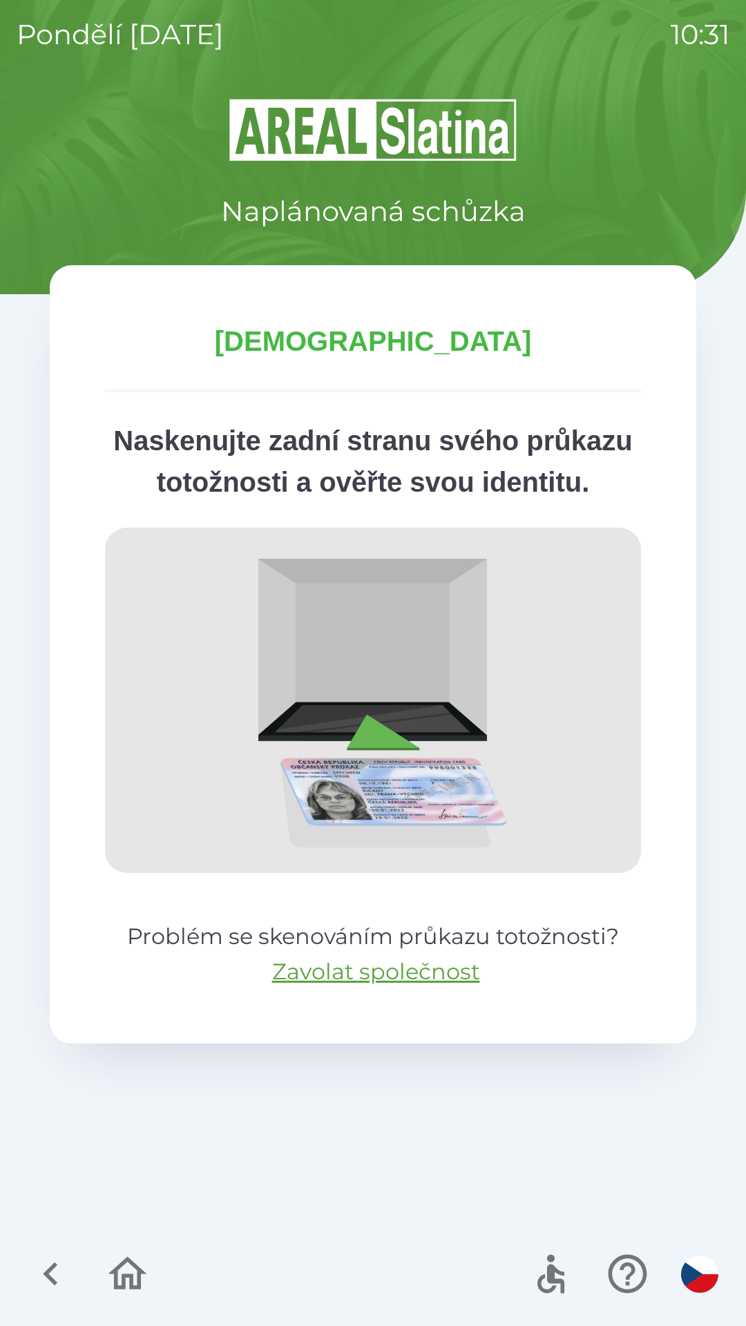
click at [55, 1271] on icon "button" at bounding box center [51, 1274] width 46 height 46
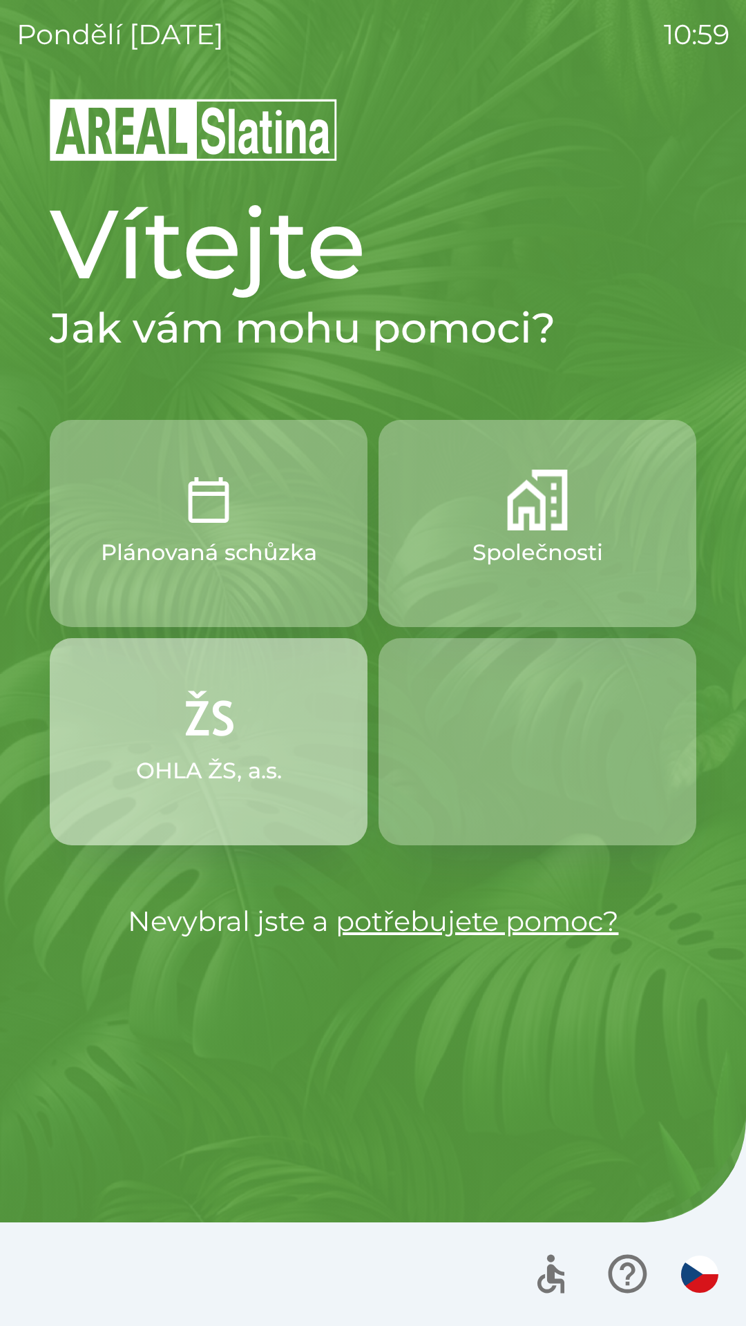
click at [213, 718] on img "button" at bounding box center [208, 718] width 61 height 61
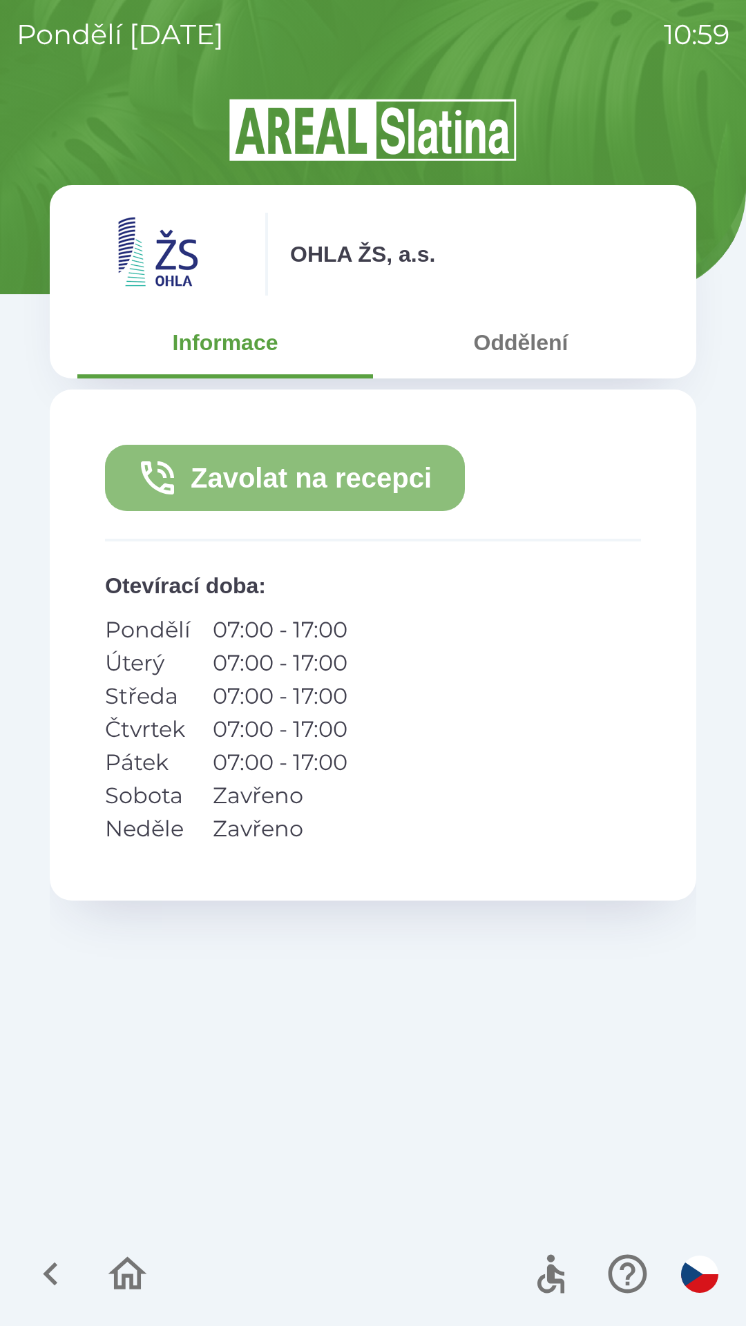
click at [298, 474] on button "Zavolat na recepci" at bounding box center [285, 478] width 360 height 66
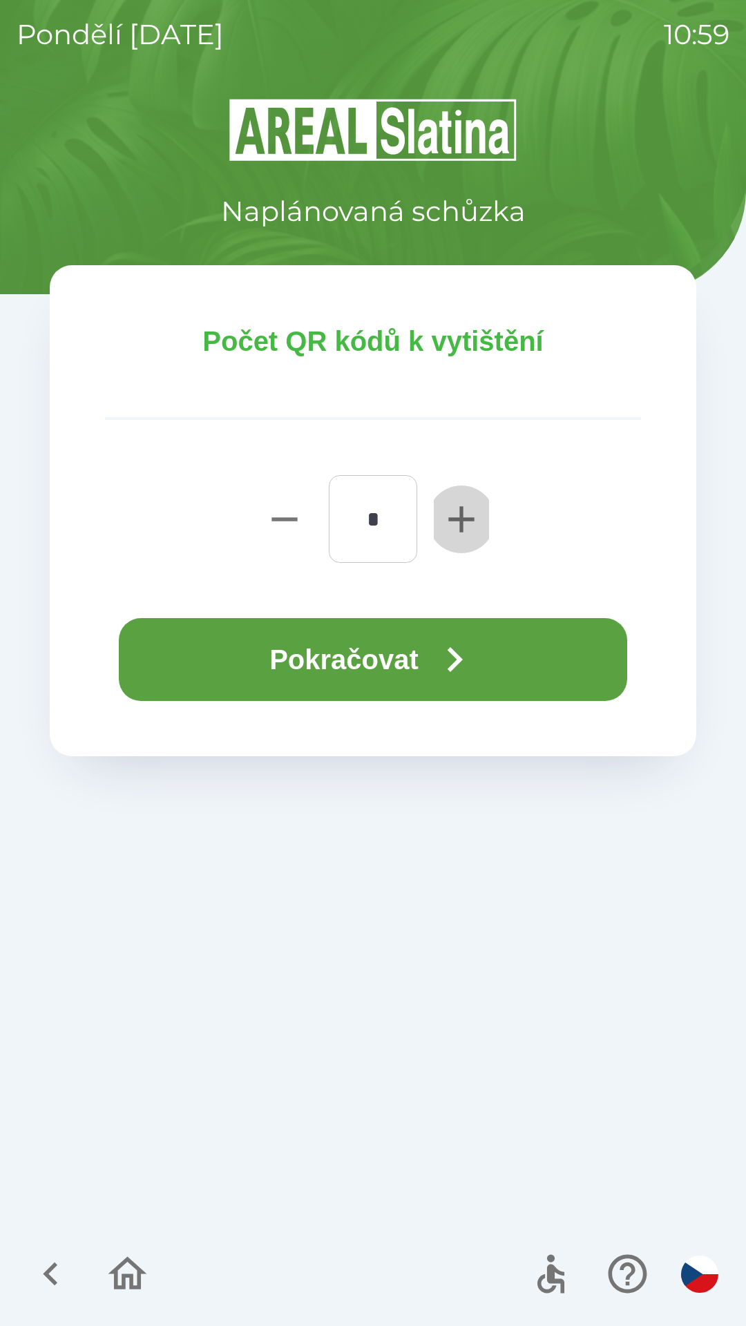
click at [463, 510] on icon "button" at bounding box center [461, 519] width 26 height 26
type input "*"
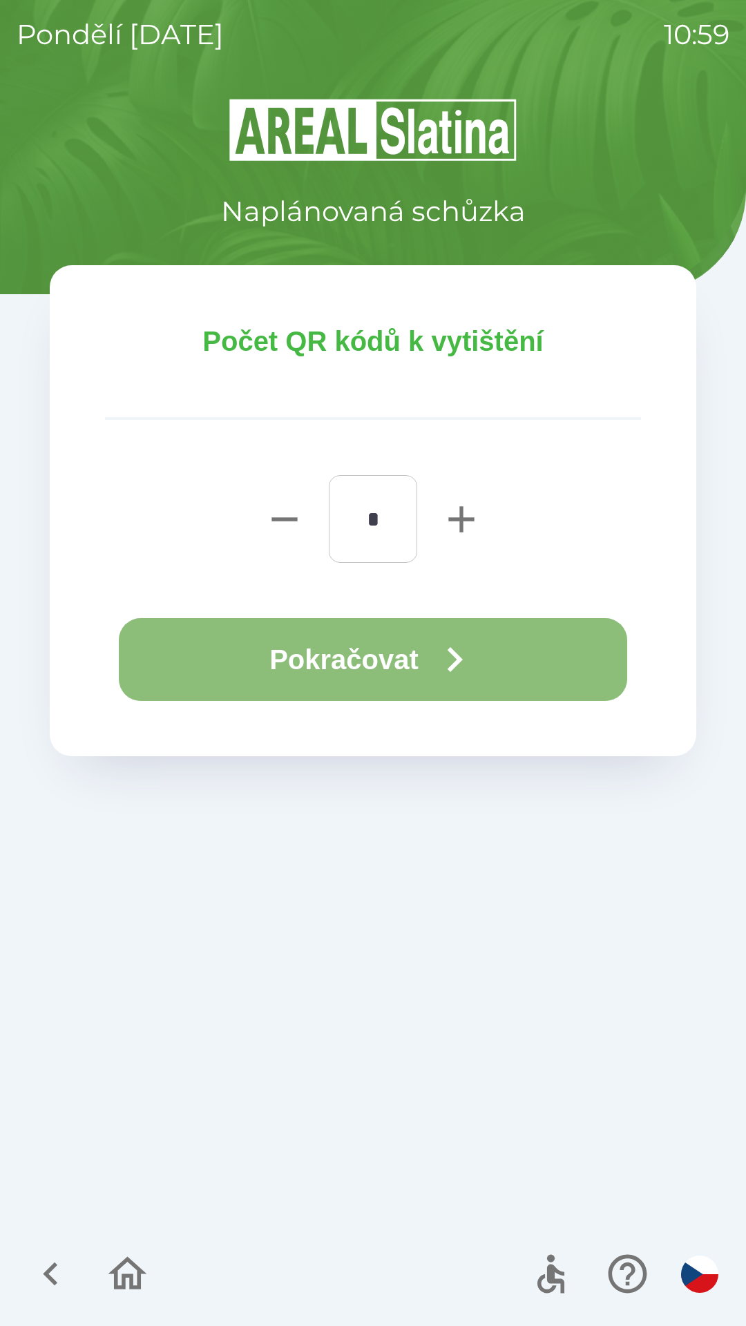
click at [394, 659] on button "Pokračovat" at bounding box center [373, 659] width 508 height 83
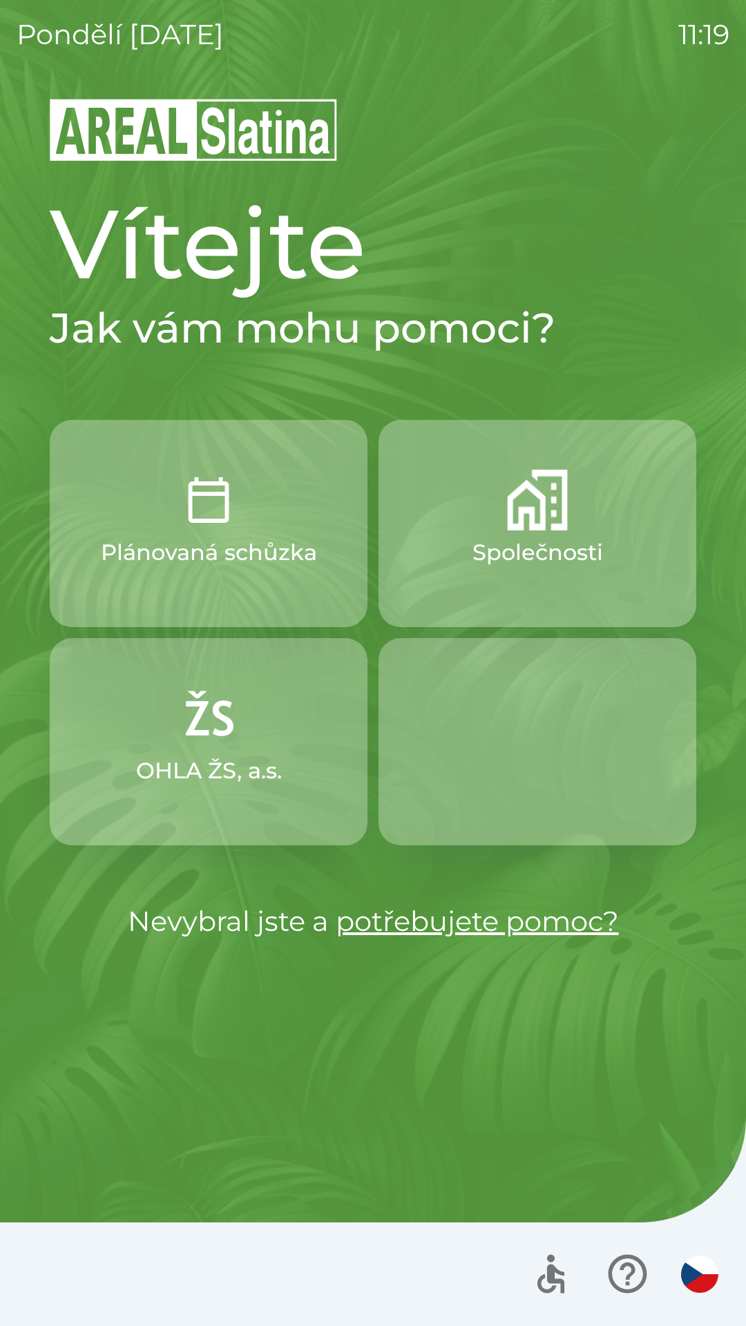
click at [560, 537] on p "Společnosti" at bounding box center [537, 552] width 131 height 33
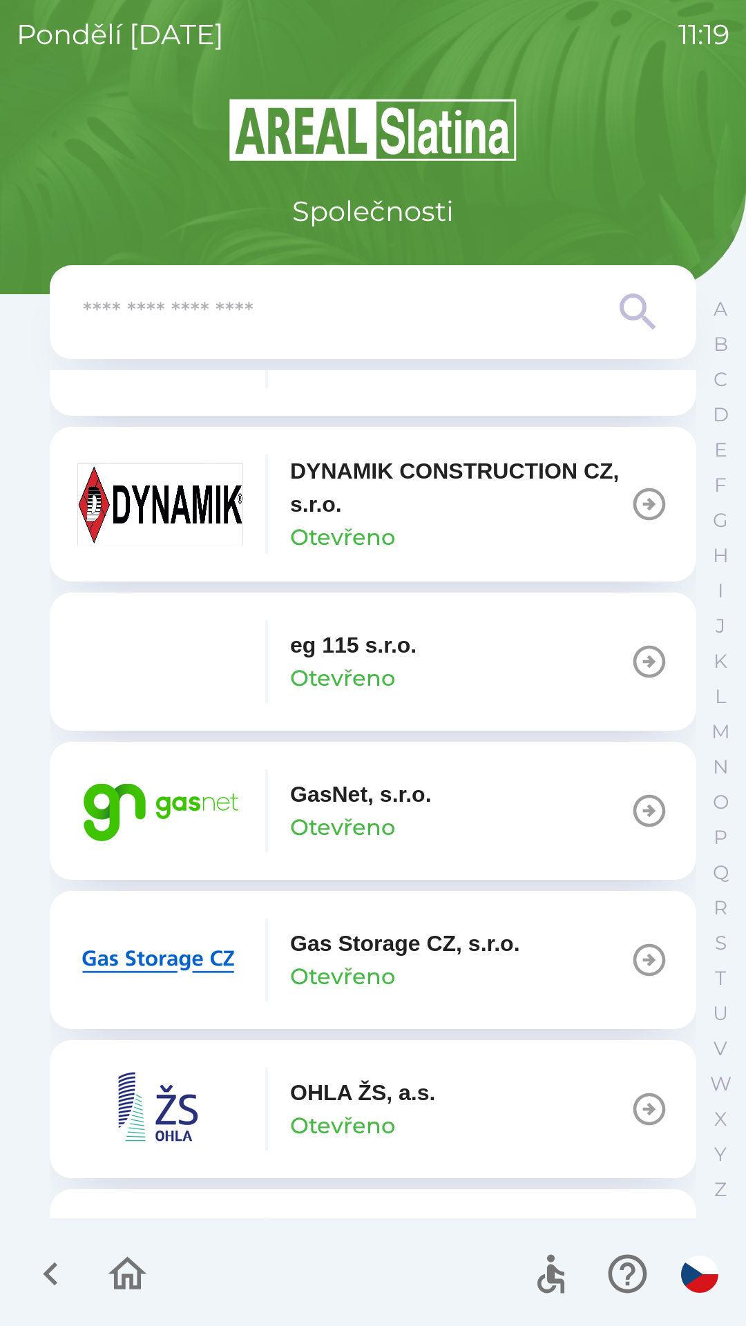
scroll to position [708, 0]
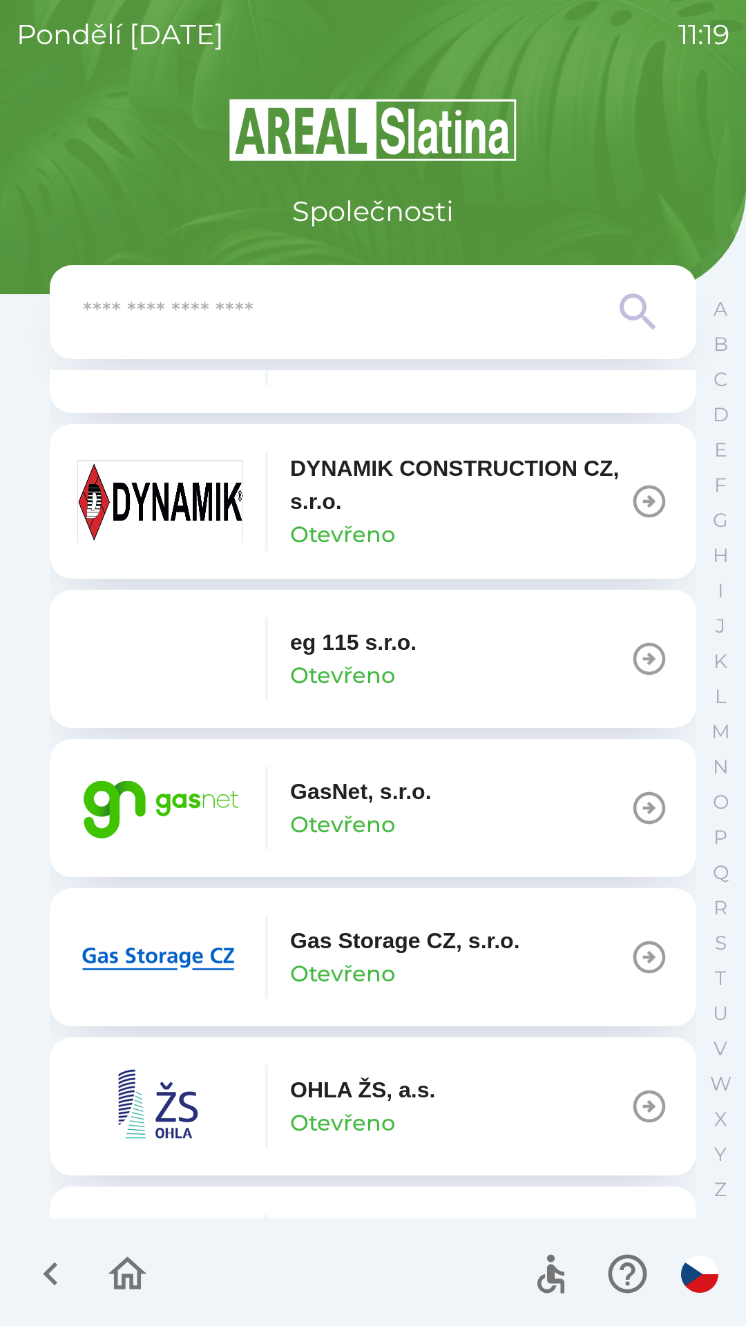
click at [322, 802] on p "GasNet, s.r.o." at bounding box center [361, 791] width 142 height 33
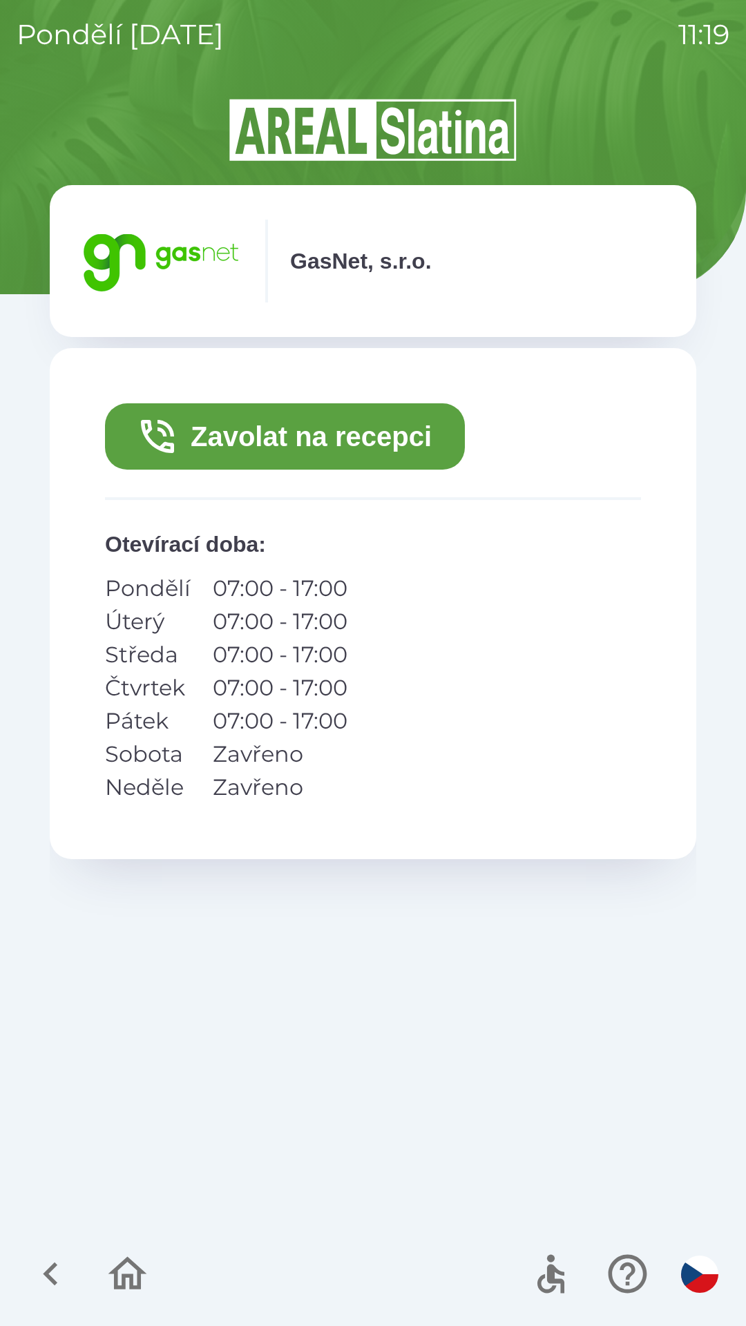
click at [247, 442] on button "Zavolat na recepci" at bounding box center [285, 436] width 360 height 66
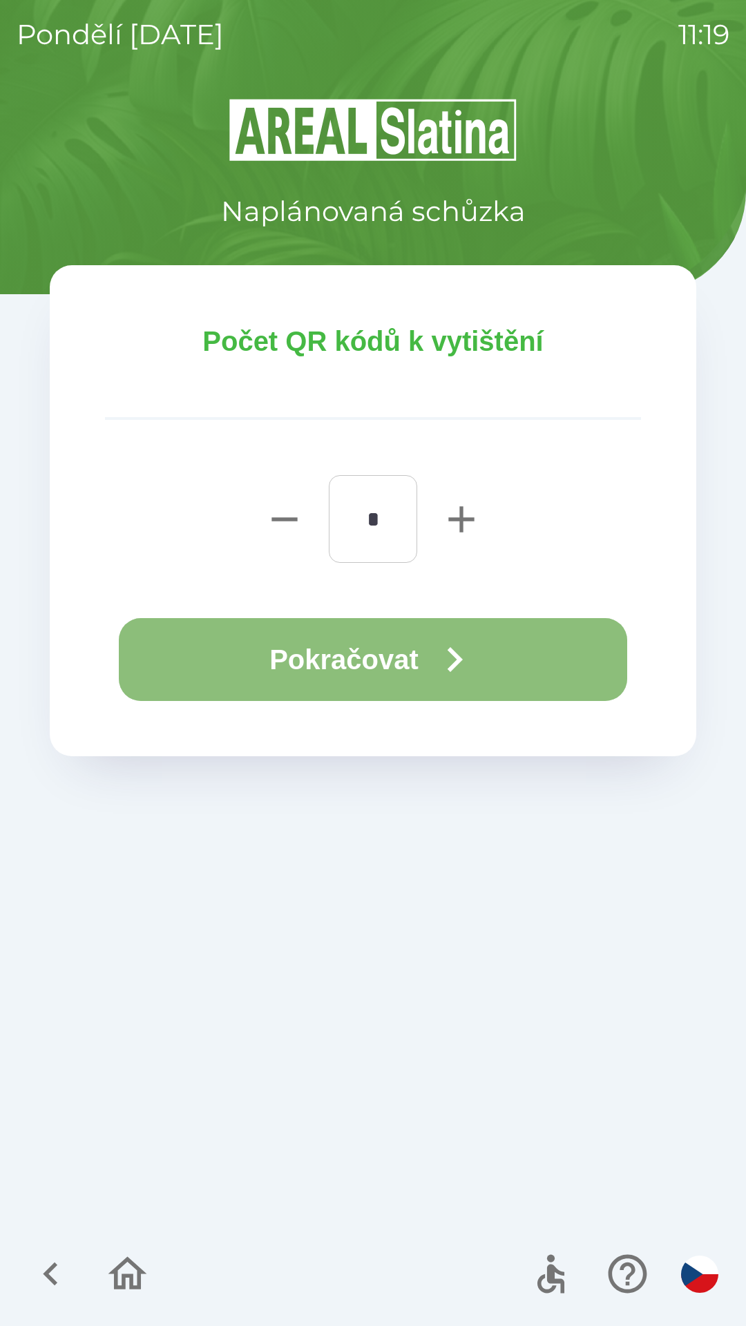
click at [416, 671] on button "Pokračovat" at bounding box center [373, 659] width 508 height 83
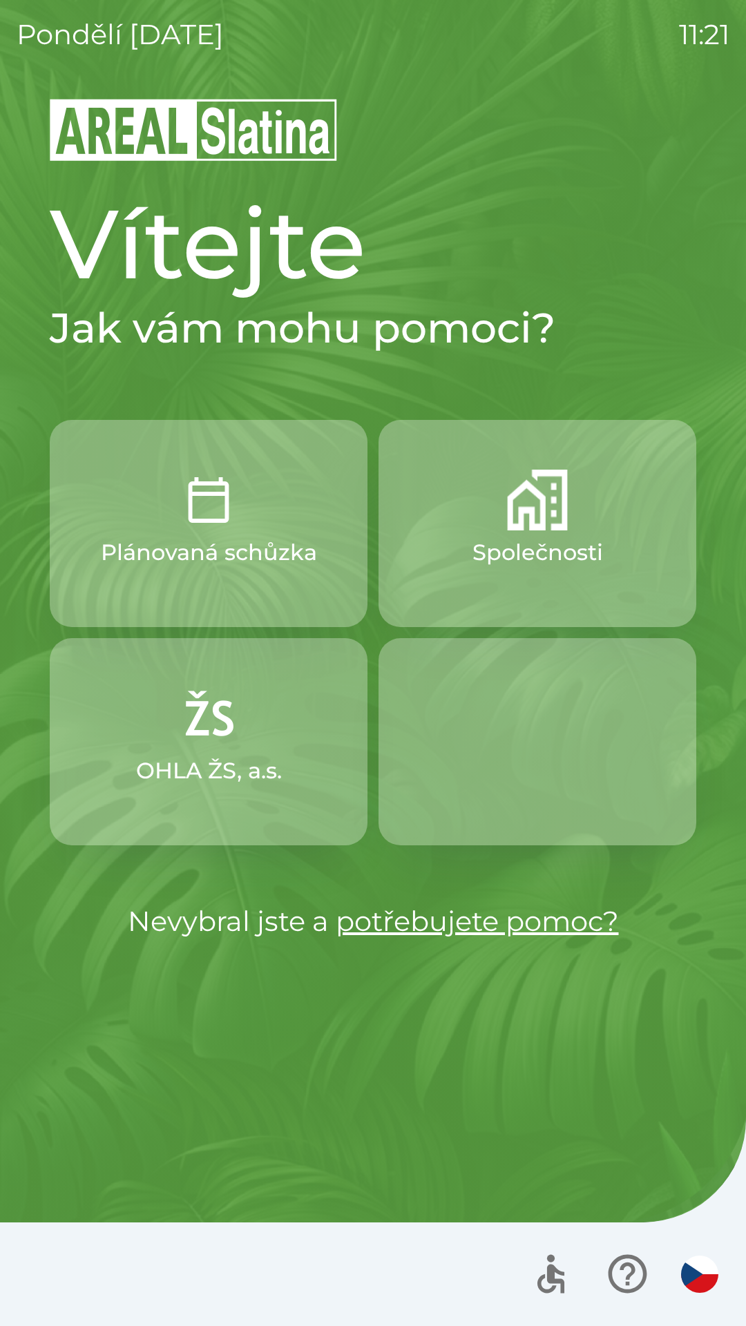
click at [474, 554] on p "Společnosti" at bounding box center [537, 552] width 131 height 33
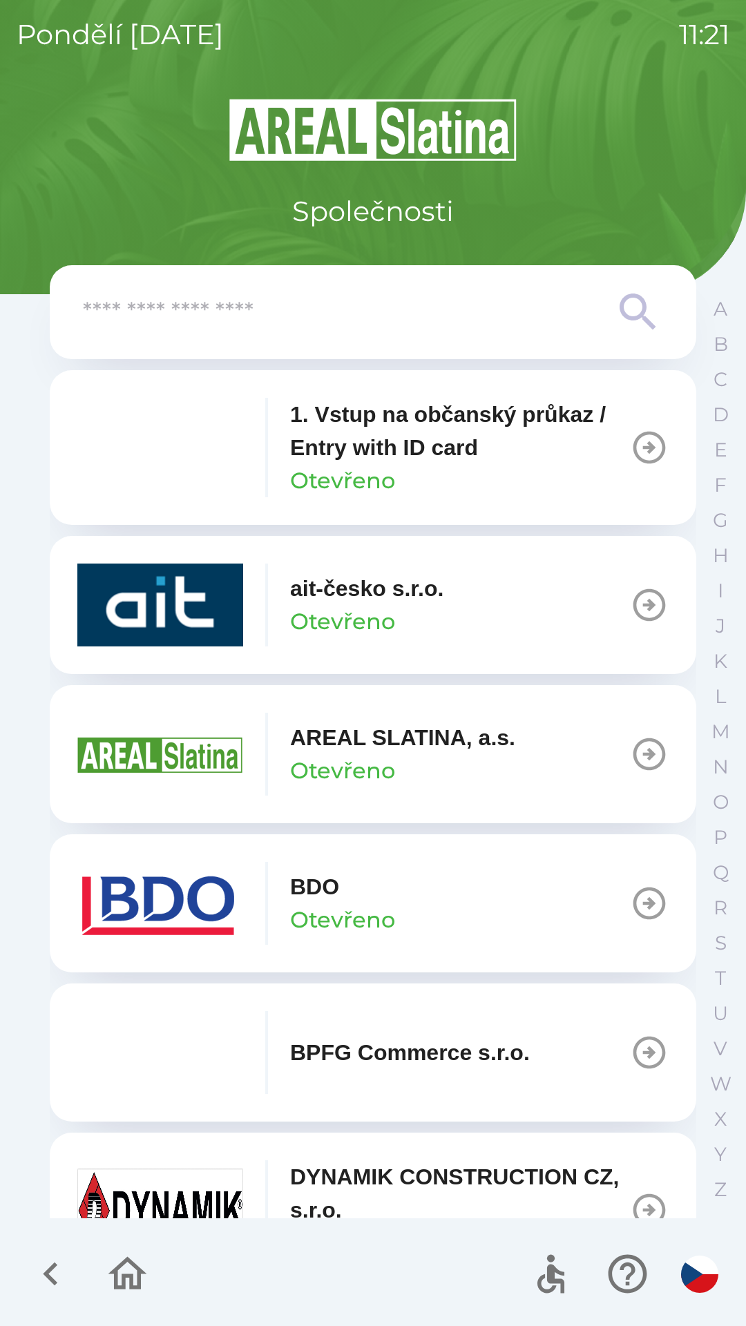
click at [241, 883] on img "button" at bounding box center [160, 903] width 166 height 83
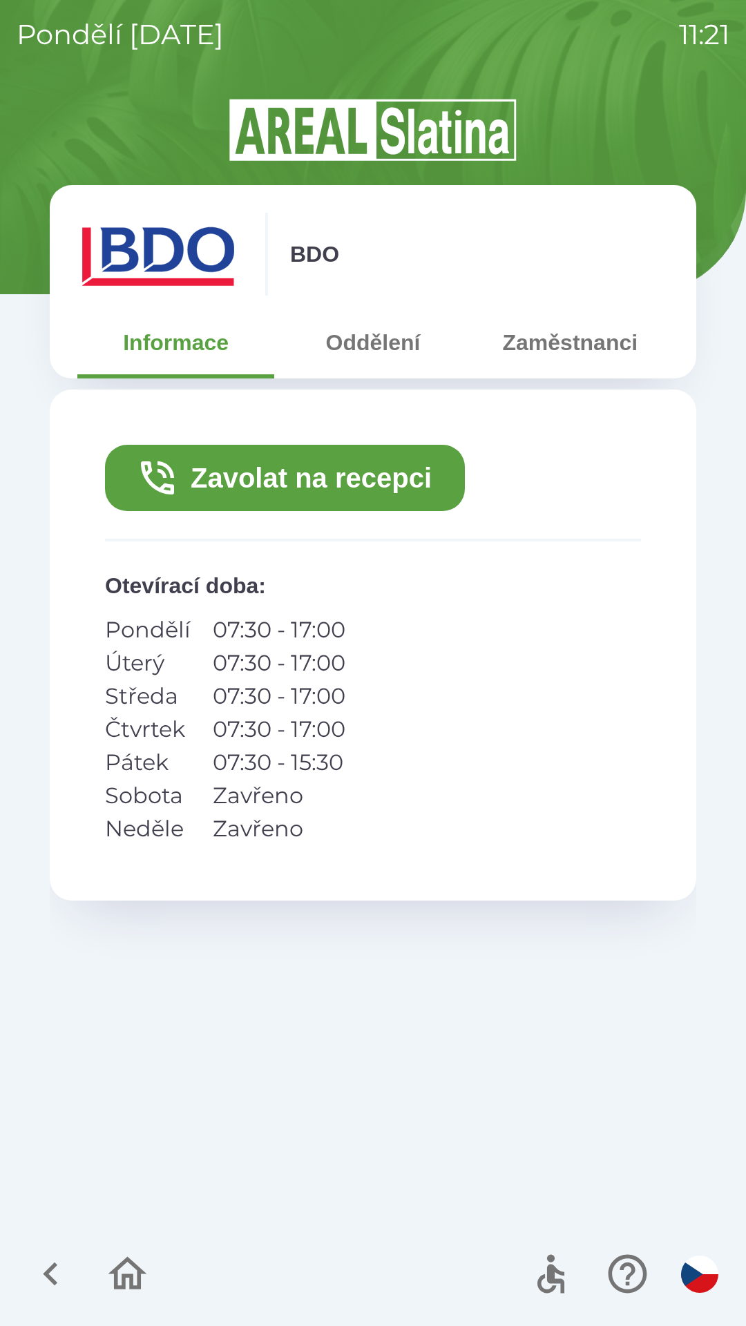
click at [265, 479] on button "Zavolat na recepci" at bounding box center [285, 478] width 360 height 66
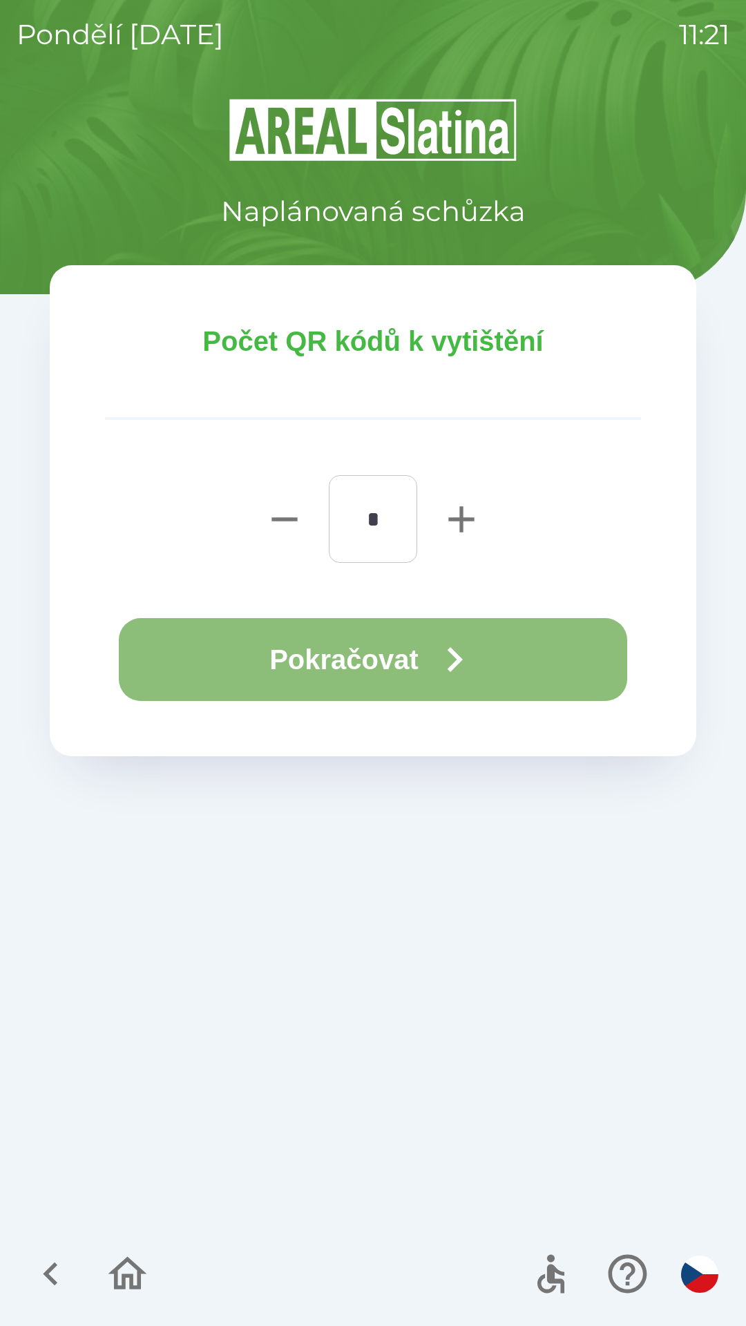
click at [360, 659] on button "Pokračovat" at bounding box center [373, 659] width 508 height 83
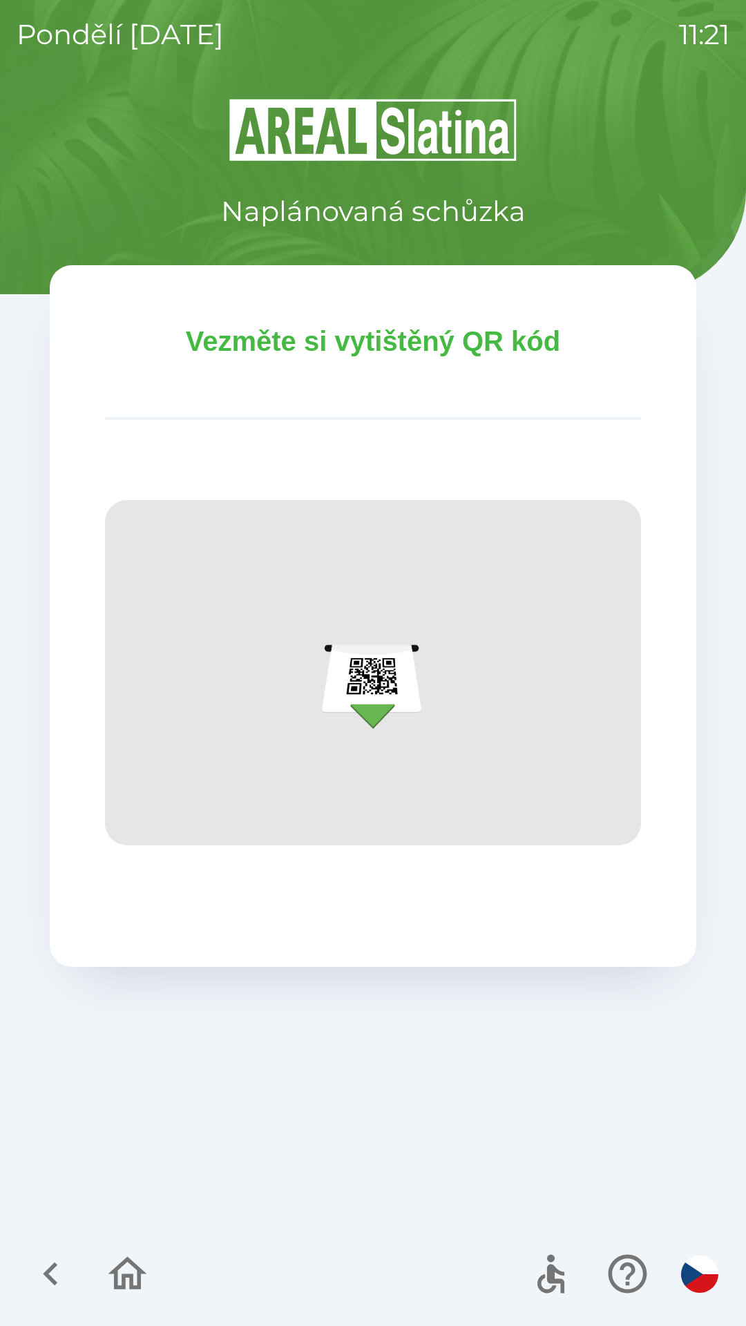
click at [136, 1280] on icon "button" at bounding box center [127, 1274] width 46 height 46
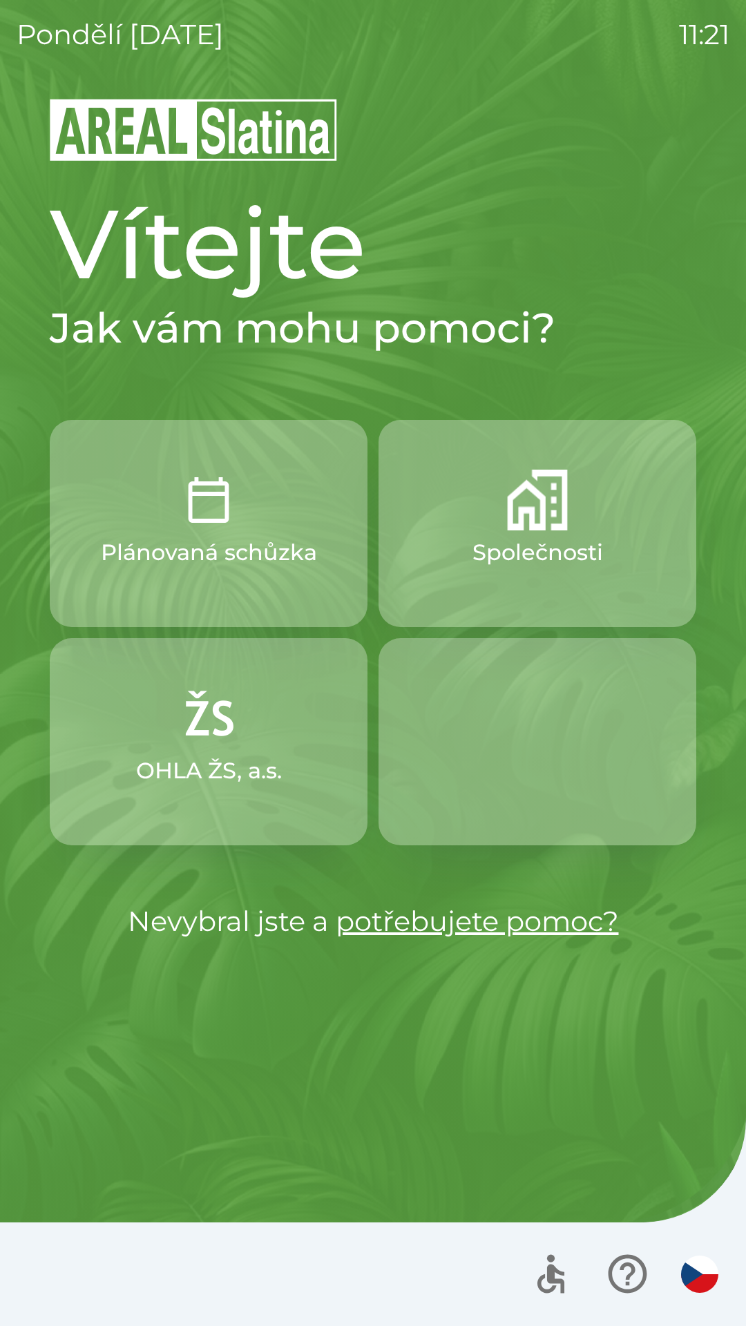
click at [515, 510] on img "button" at bounding box center [537, 500] width 61 height 61
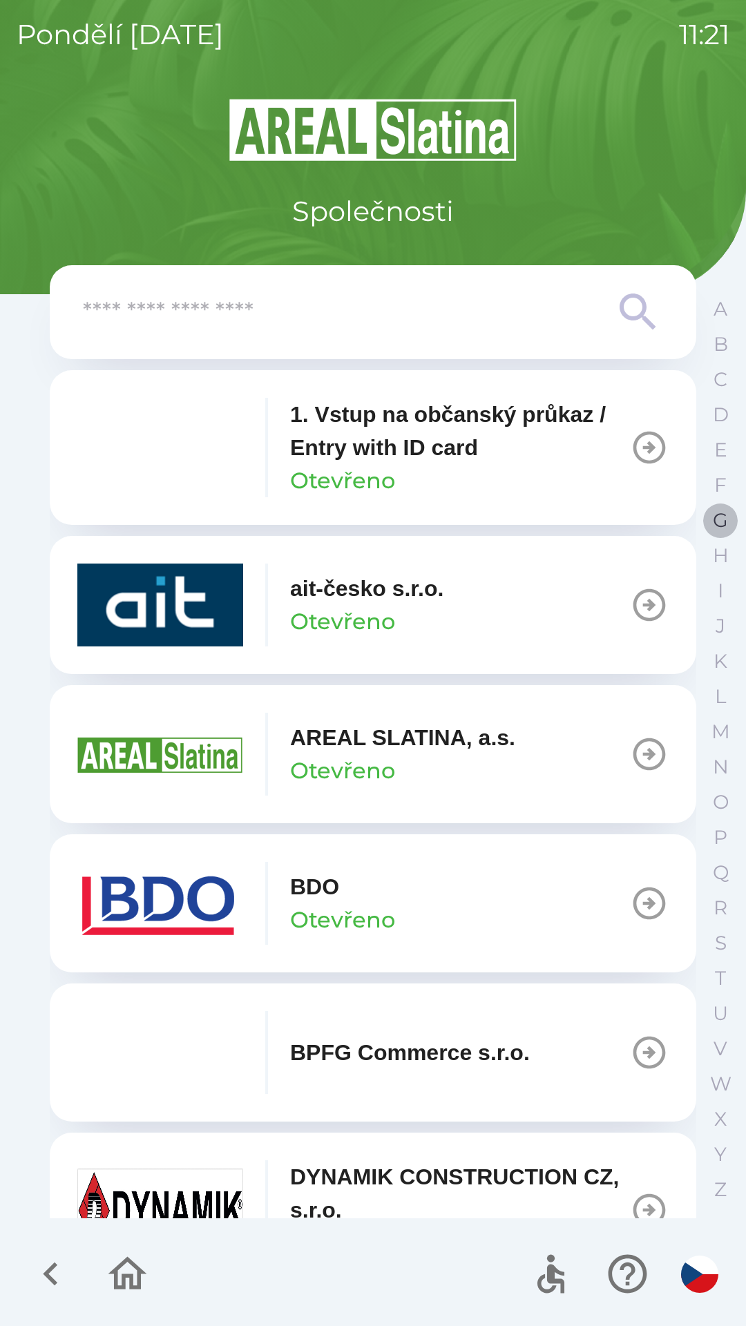
click at [712, 522] on button "G" at bounding box center [720, 520] width 35 height 35
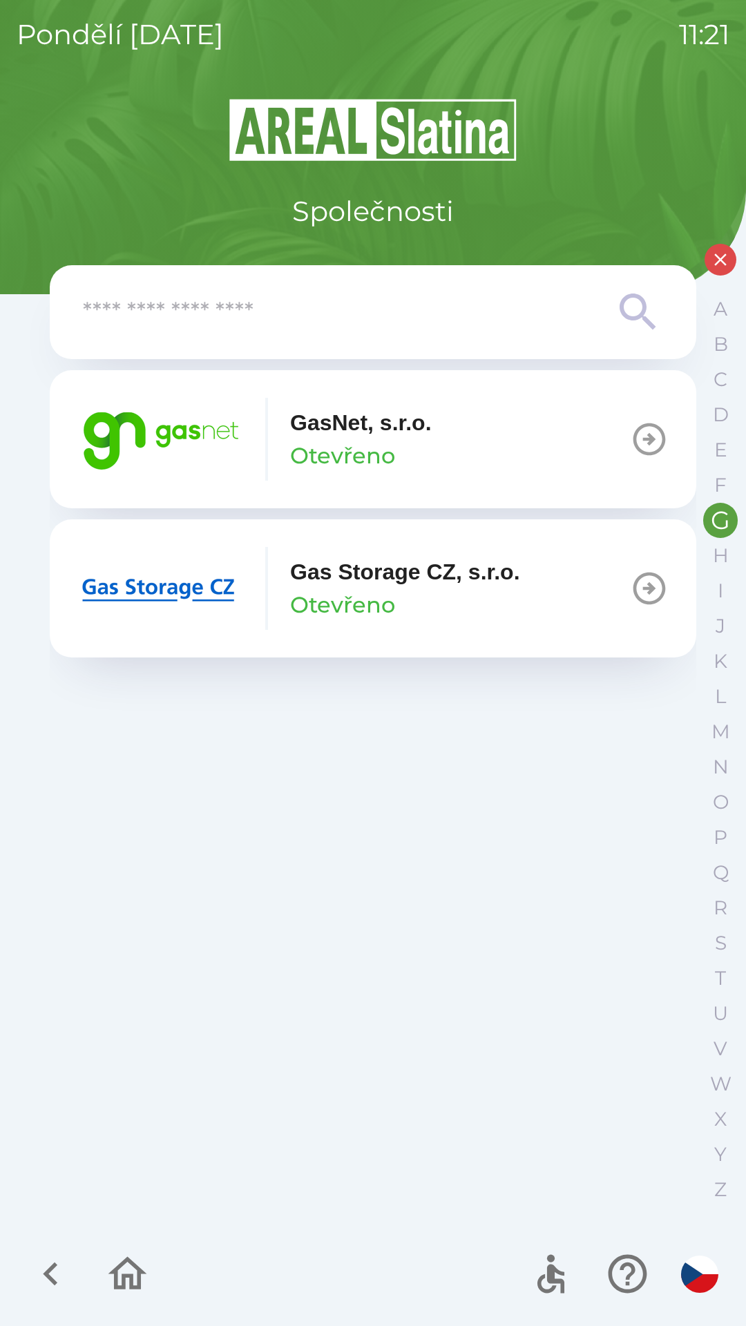
click at [354, 439] on p "Otevřeno" at bounding box center [342, 455] width 105 height 33
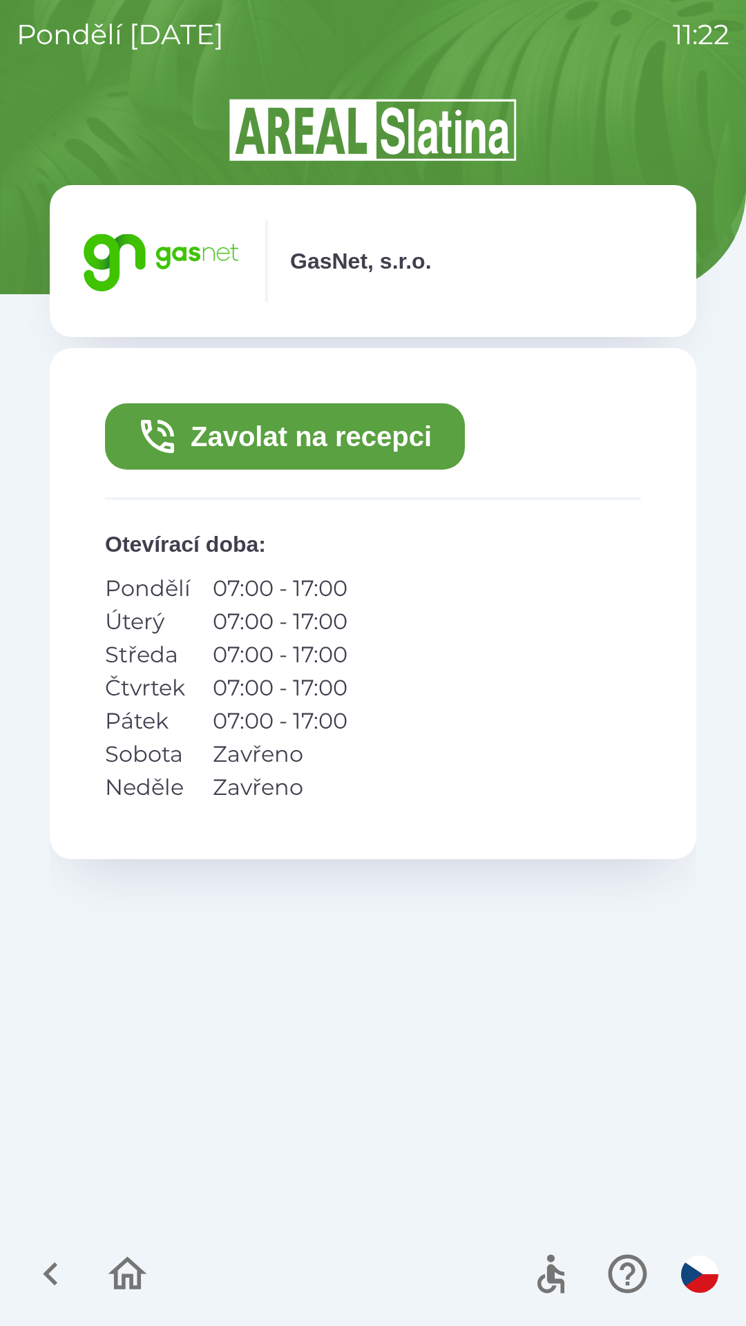
click at [392, 436] on button "Zavolat na recepci" at bounding box center [285, 436] width 360 height 66
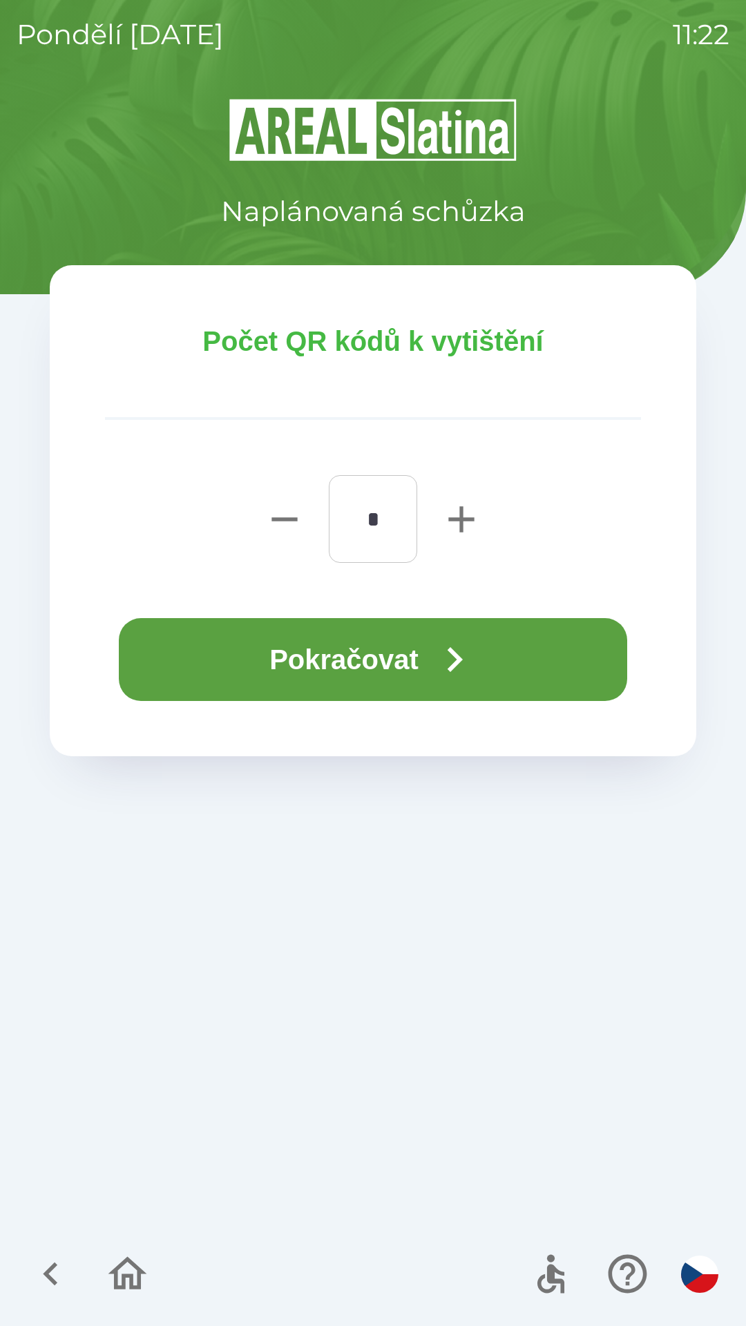
click at [418, 662] on button "Pokračovat" at bounding box center [373, 659] width 508 height 83
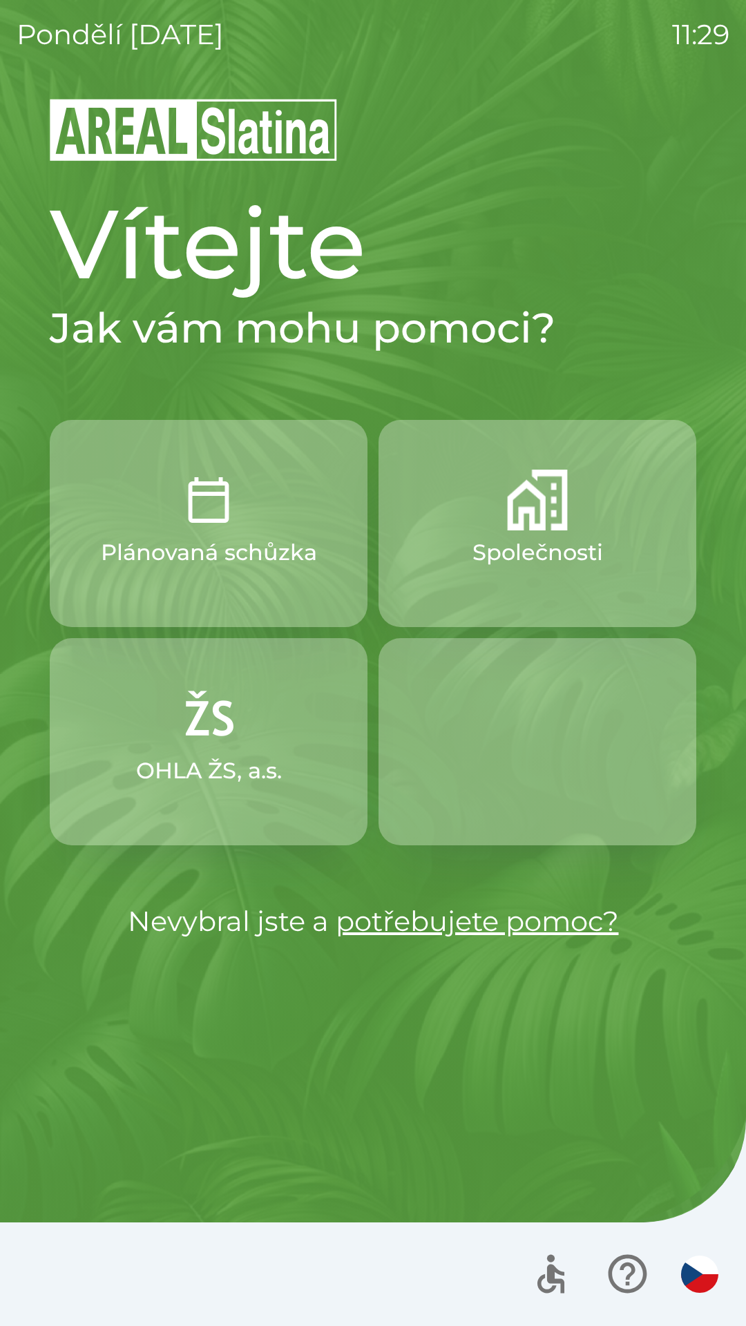
click at [221, 508] on img "button" at bounding box center [208, 500] width 61 height 61
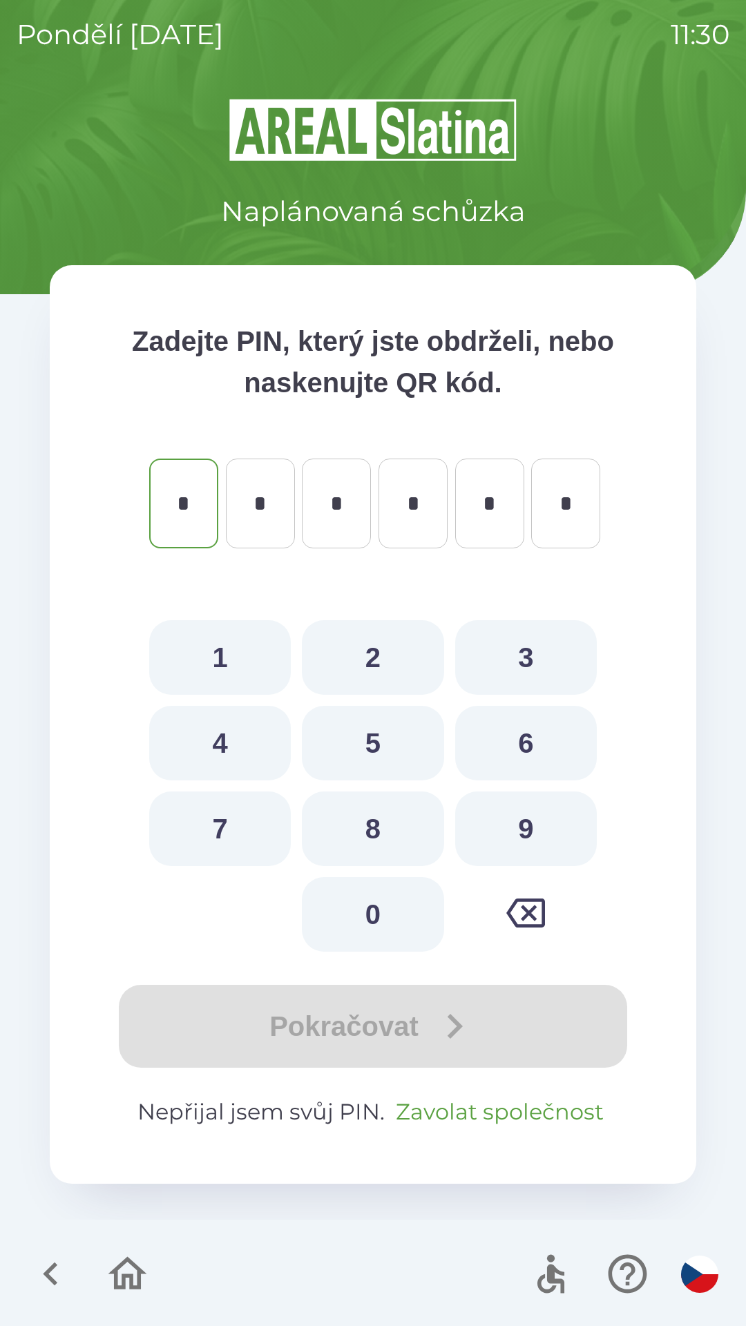
click at [533, 1102] on button "Zavolat společnost" at bounding box center [499, 1111] width 219 height 33
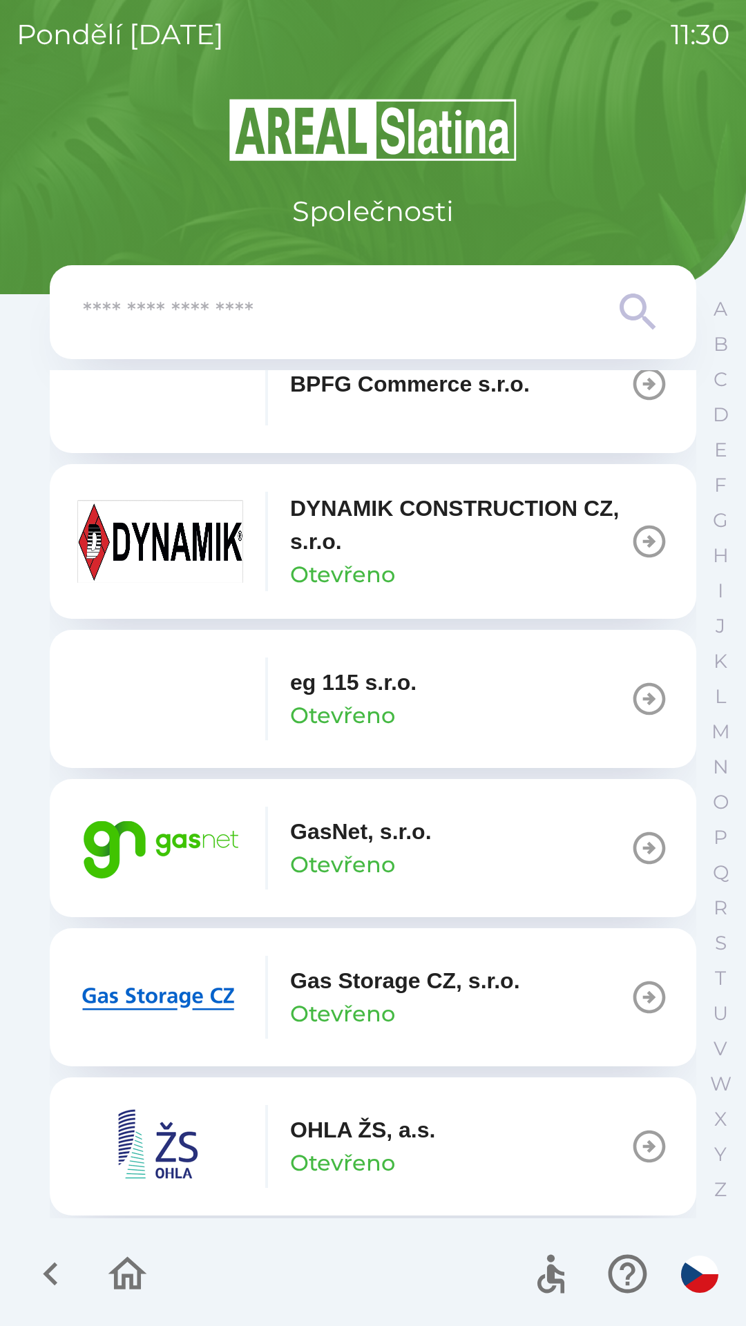
scroll to position [679, 0]
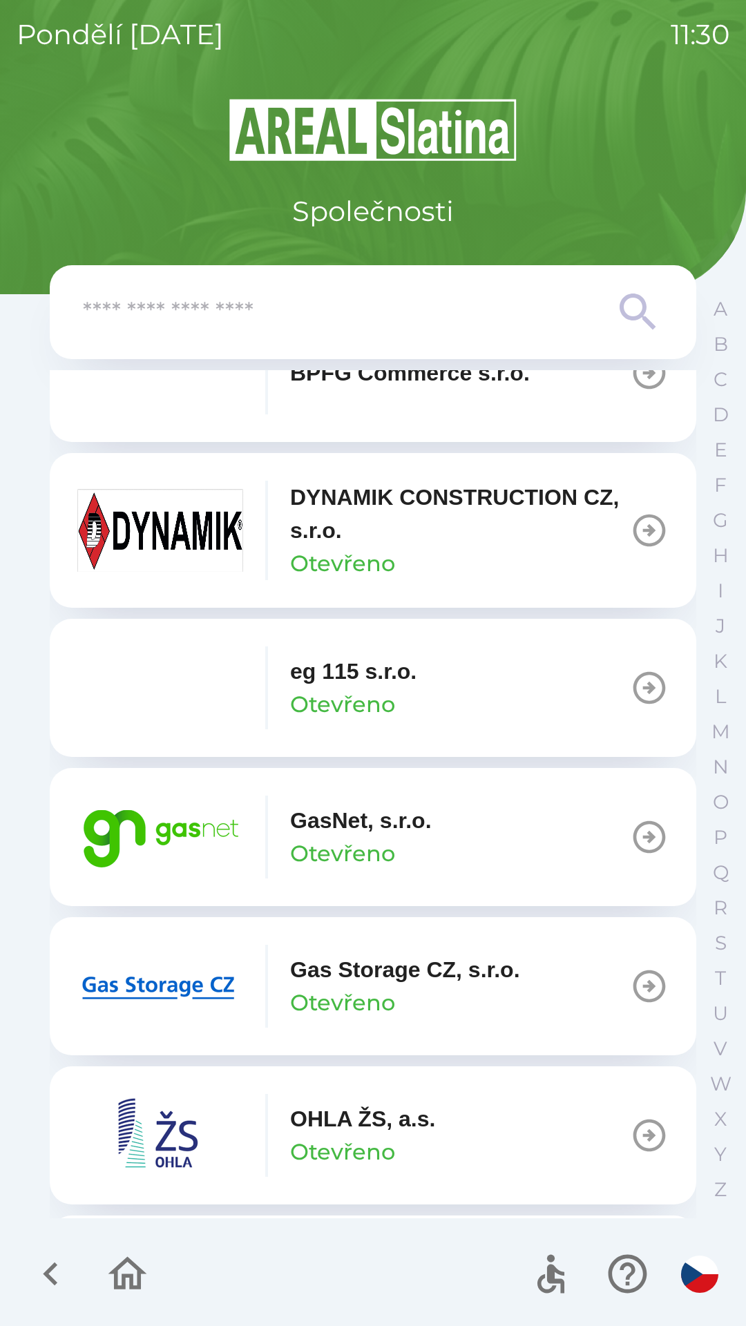
click at [419, 836] on p "GasNet, s.r.o." at bounding box center [361, 820] width 142 height 33
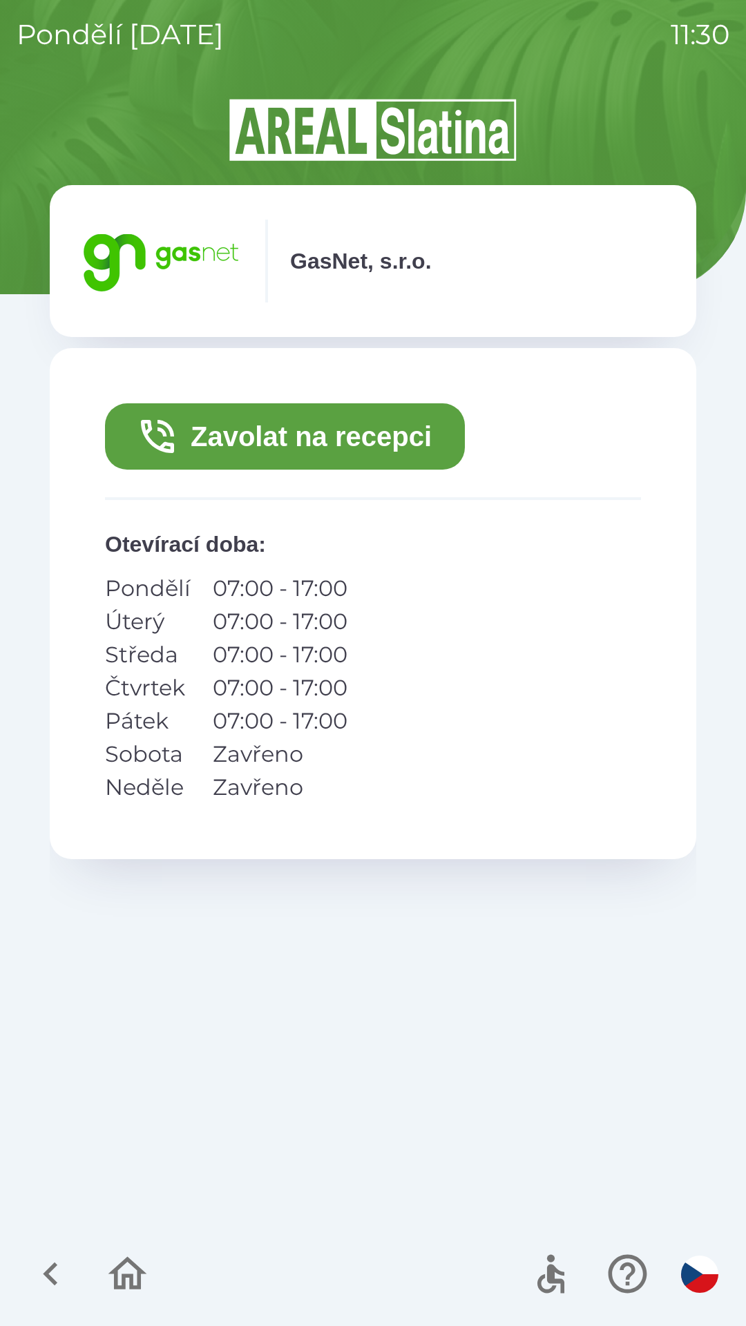
click at [378, 432] on button "Zavolat na recepci" at bounding box center [285, 436] width 360 height 66
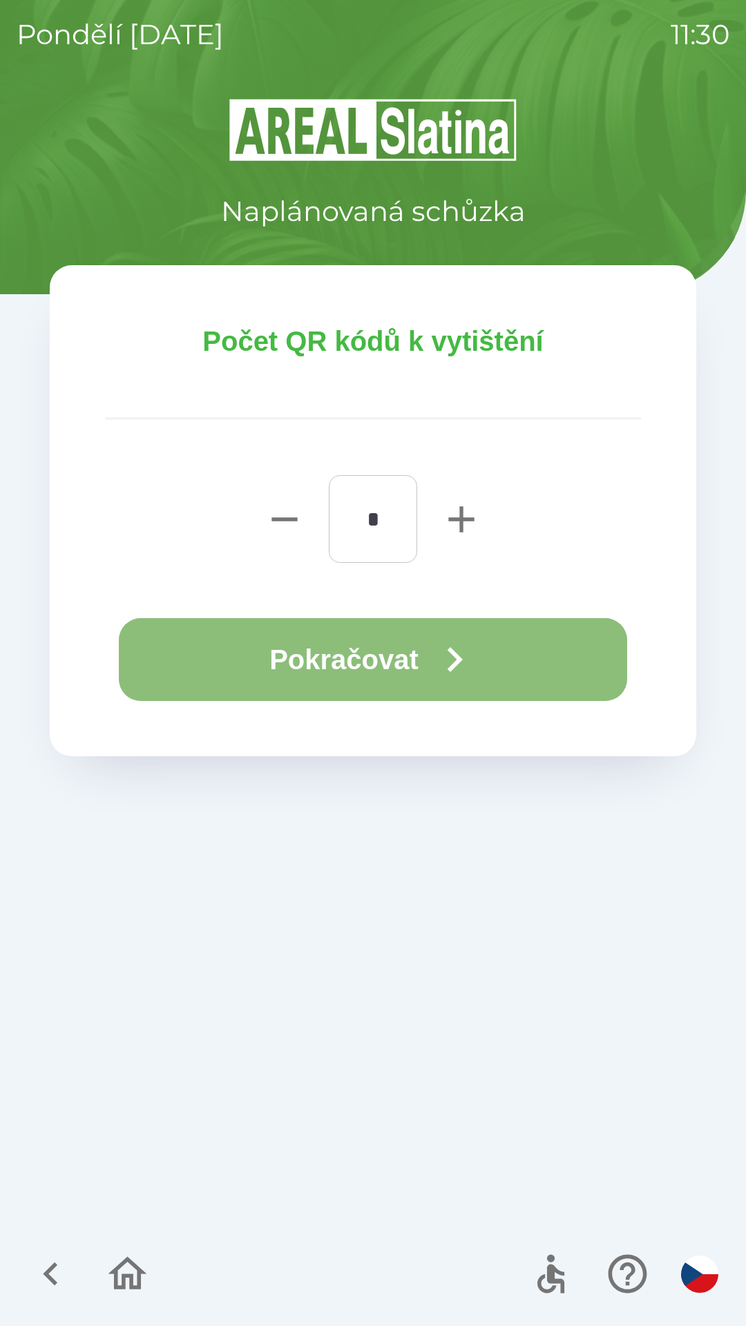
click at [410, 658] on button "Pokračovat" at bounding box center [373, 659] width 508 height 83
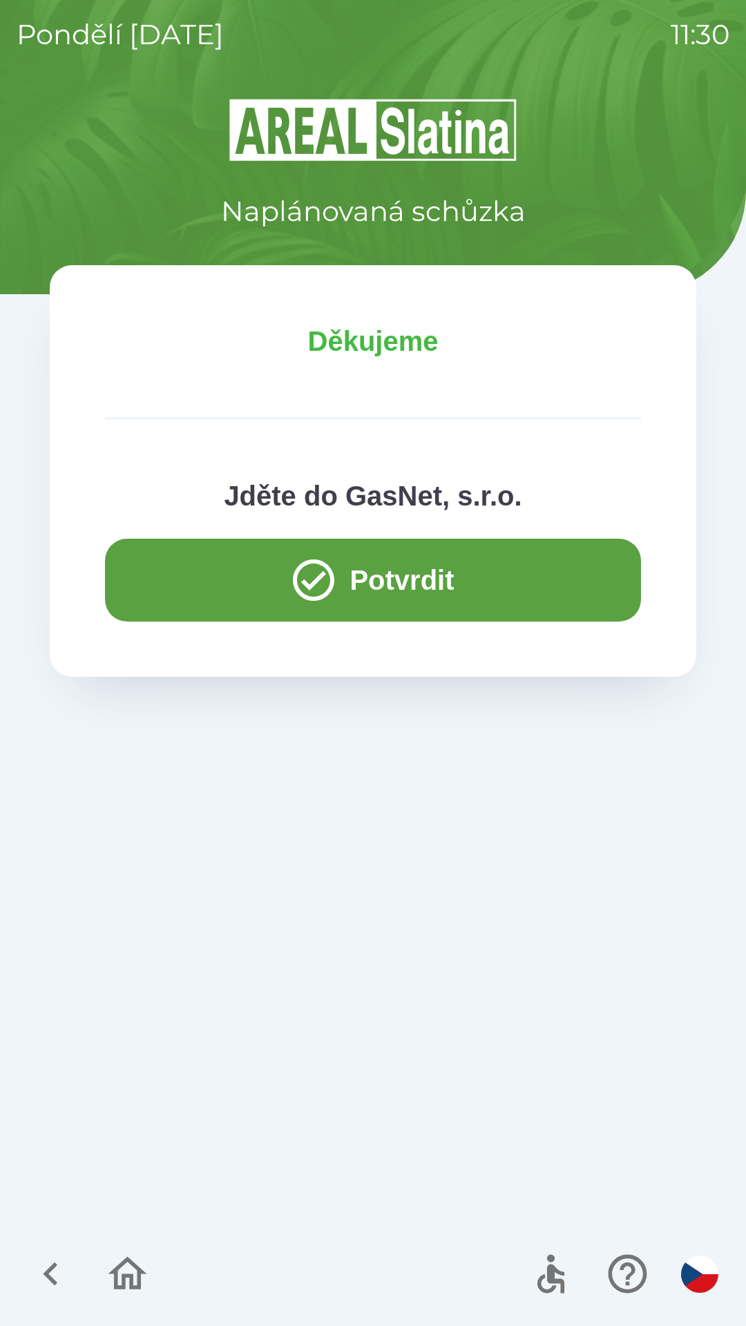
click at [420, 575] on button "Potvrdit" at bounding box center [373, 580] width 536 height 83
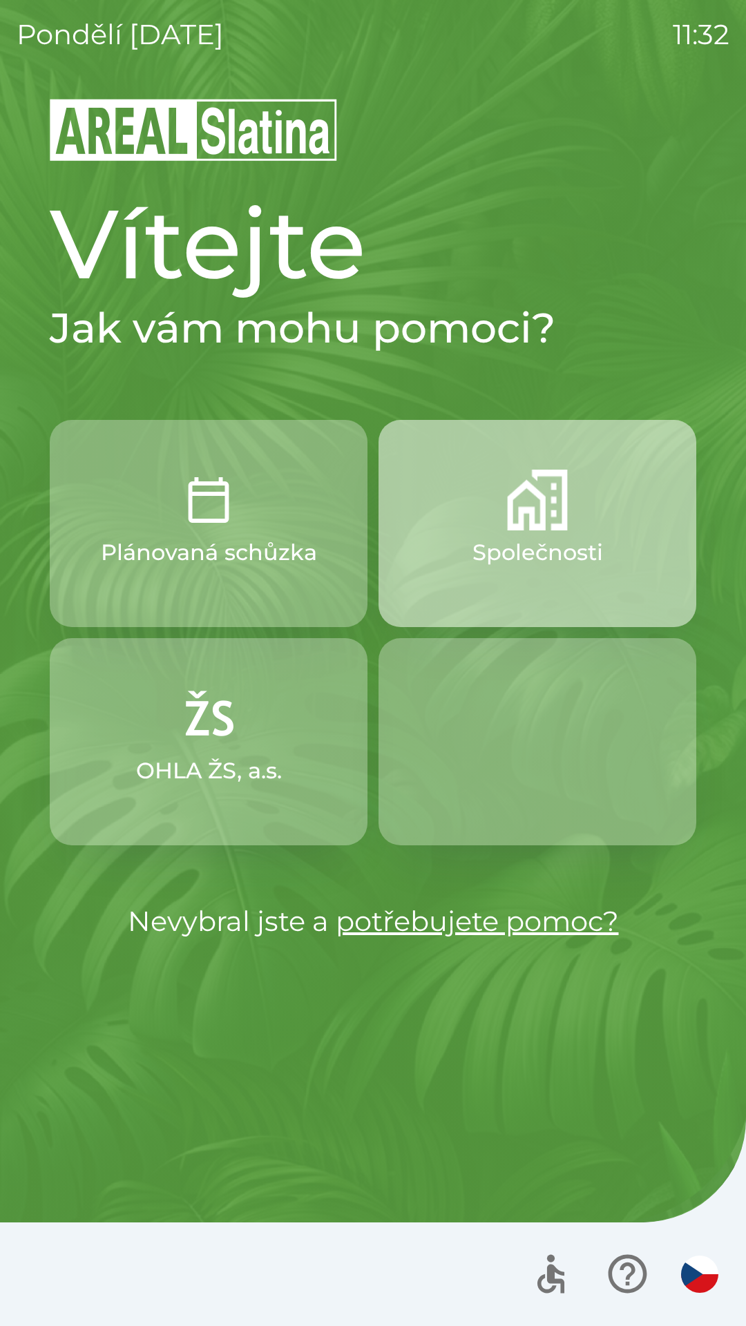
click at [532, 538] on p "Společnosti" at bounding box center [537, 552] width 131 height 33
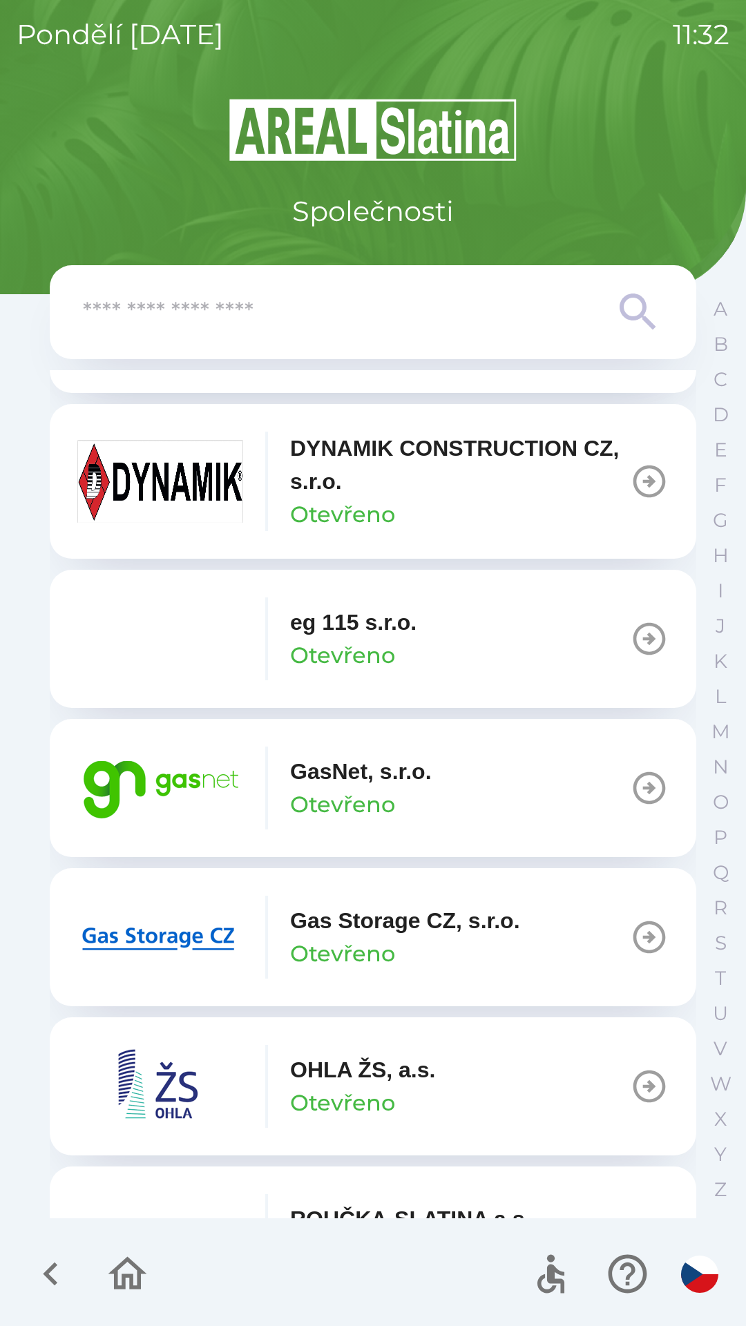
scroll to position [737, 0]
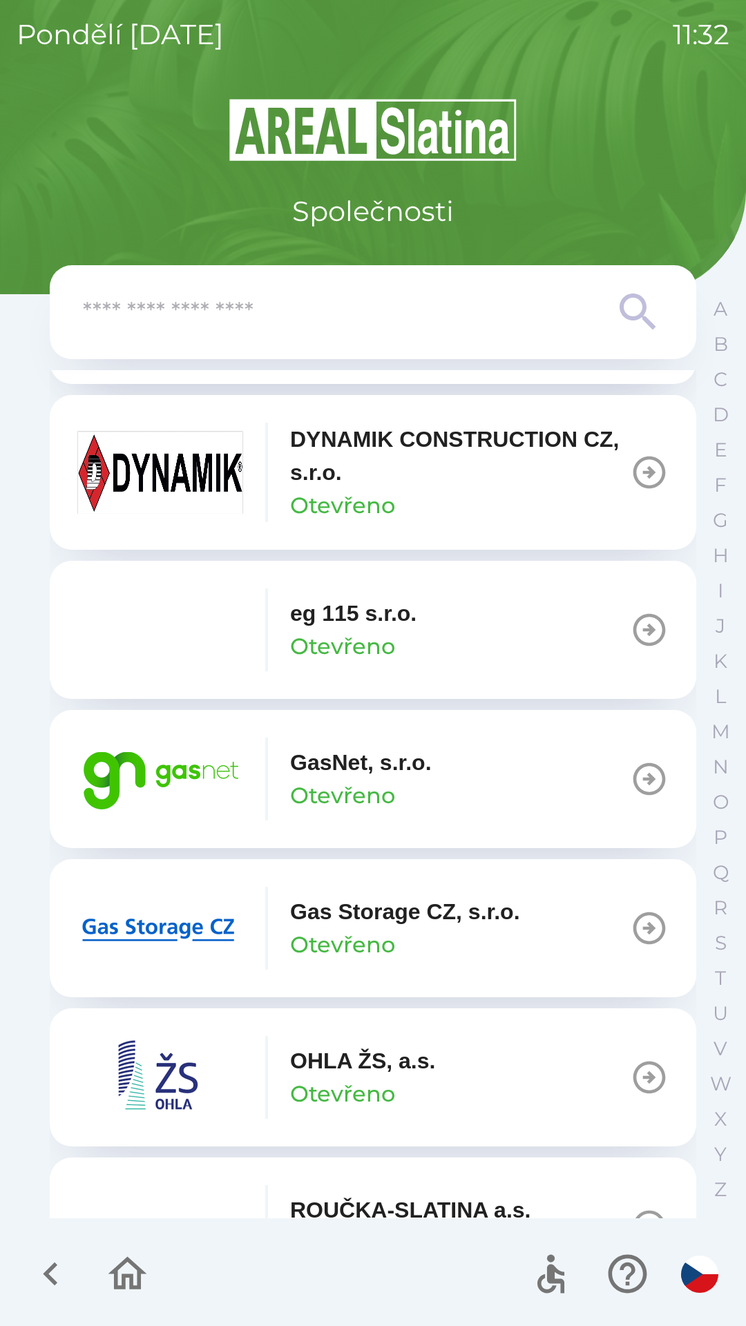
click at [212, 761] on img "button" at bounding box center [160, 778] width 166 height 83
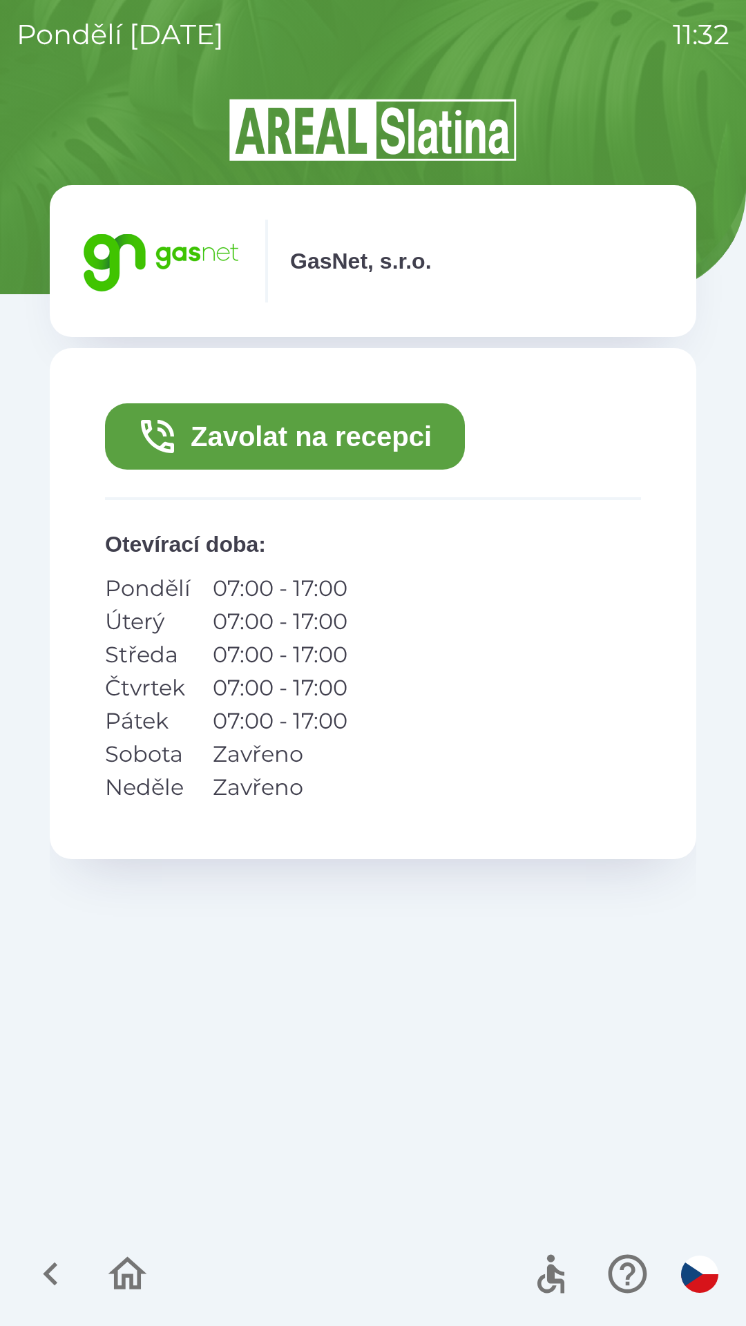
click at [360, 436] on button "Zavolat na recepci" at bounding box center [285, 436] width 360 height 66
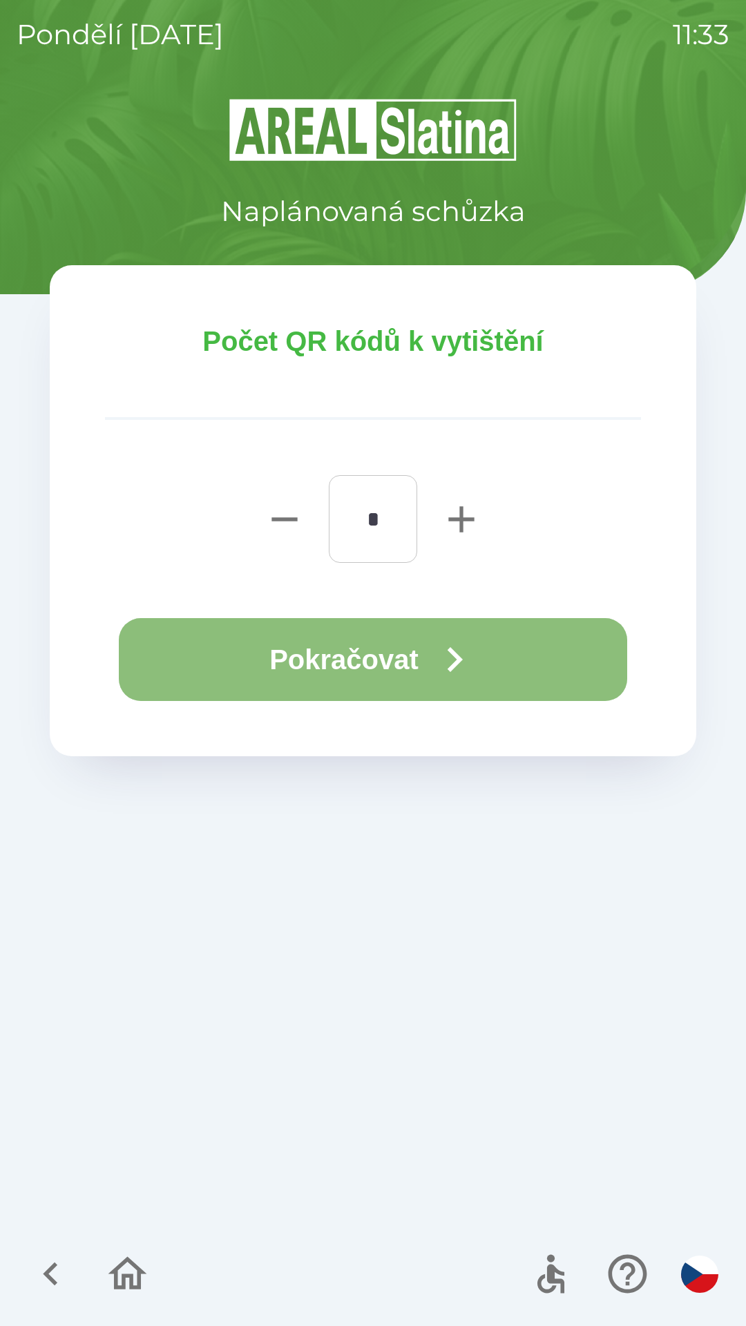
click at [361, 648] on button "Pokračovat" at bounding box center [373, 659] width 508 height 83
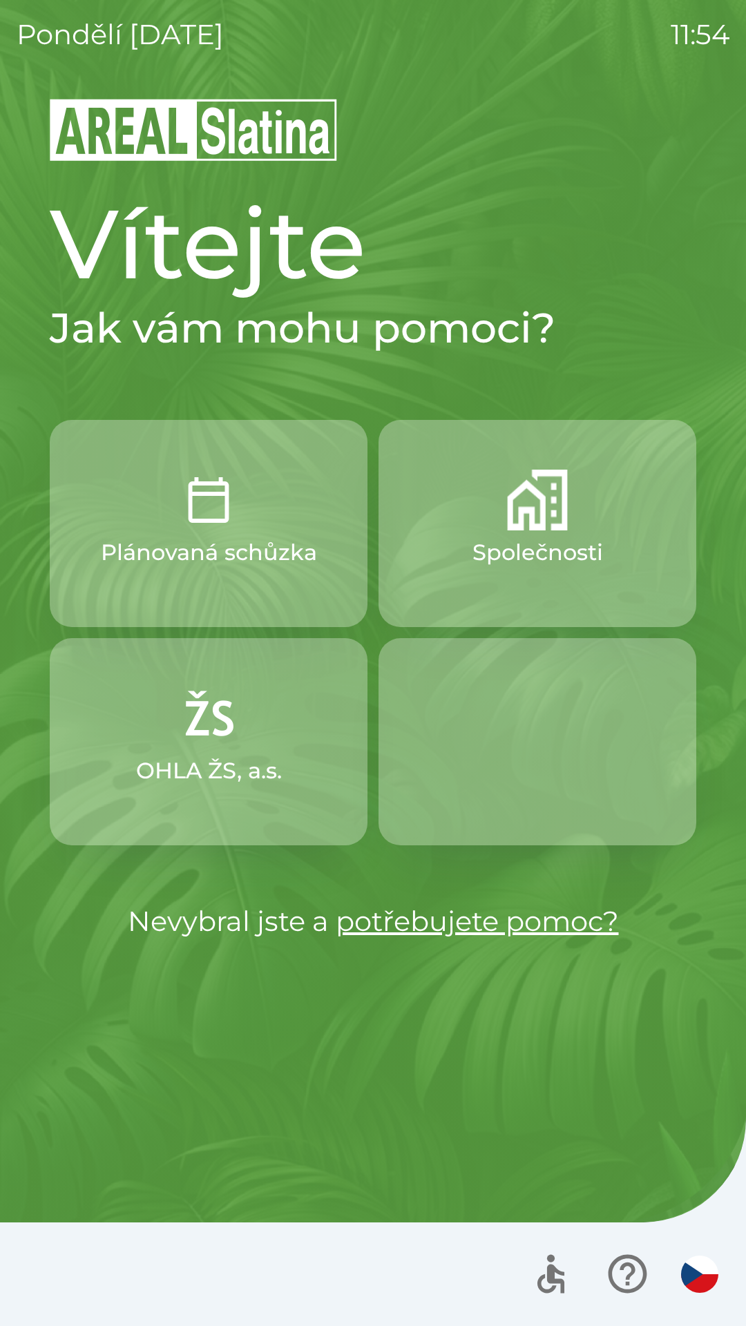
click at [704, 1266] on img "button" at bounding box center [699, 1273] width 37 height 37
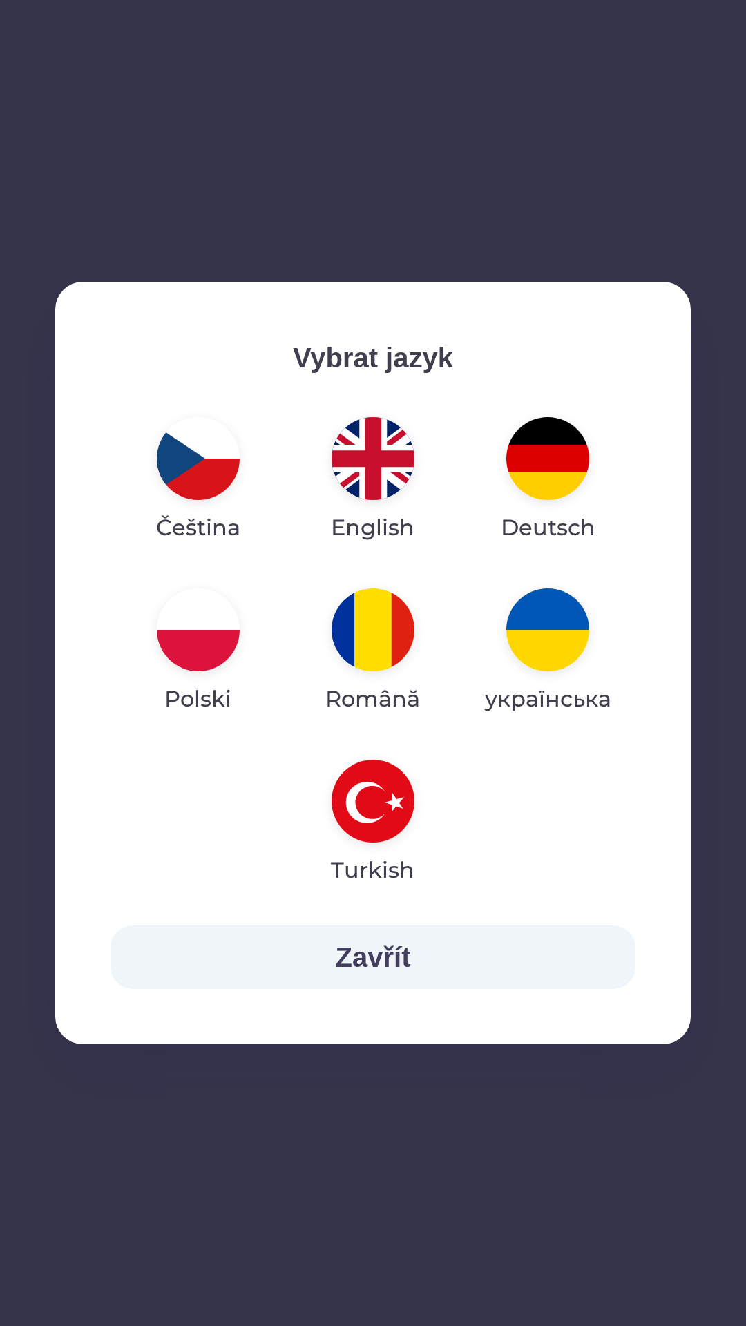
click at [377, 478] on img "button" at bounding box center [372, 458] width 83 height 83
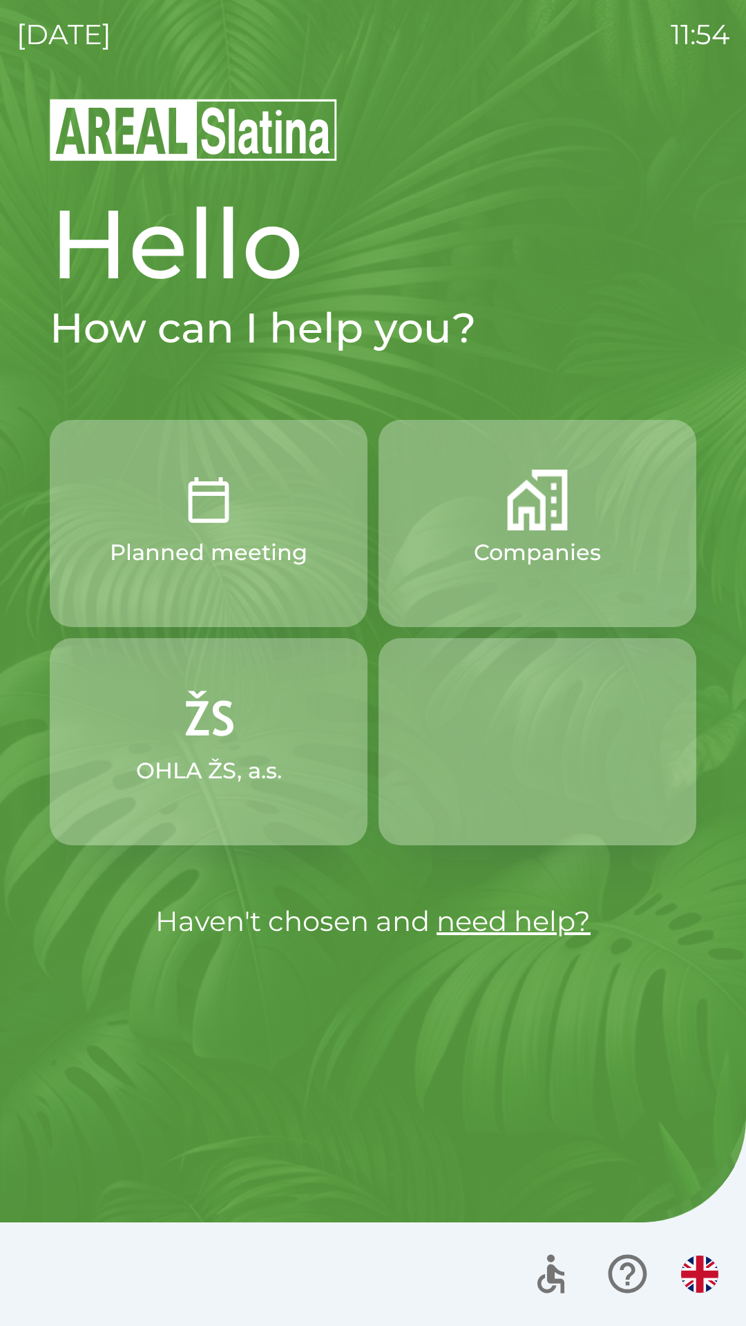
click at [565, 552] on p "Companies" at bounding box center [537, 552] width 127 height 33
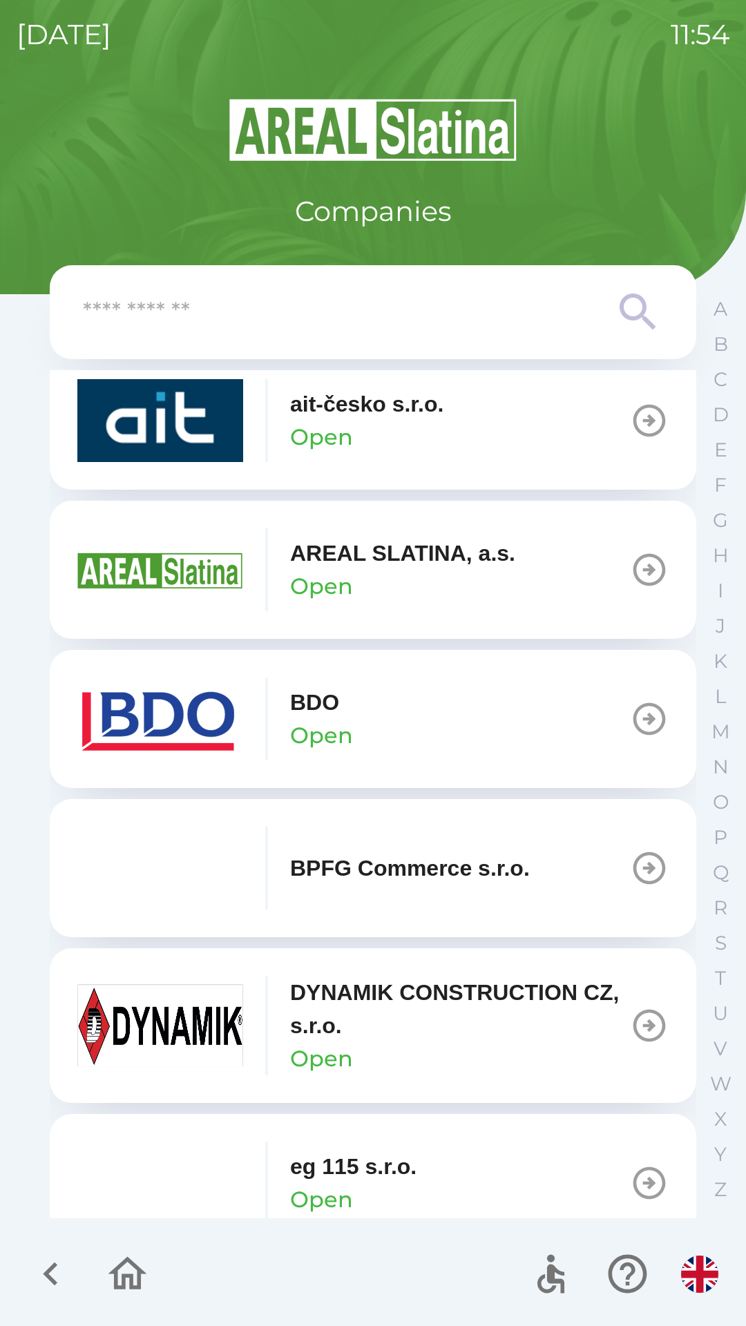
scroll to position [186, 0]
